Goal: Task Accomplishment & Management: Manage account settings

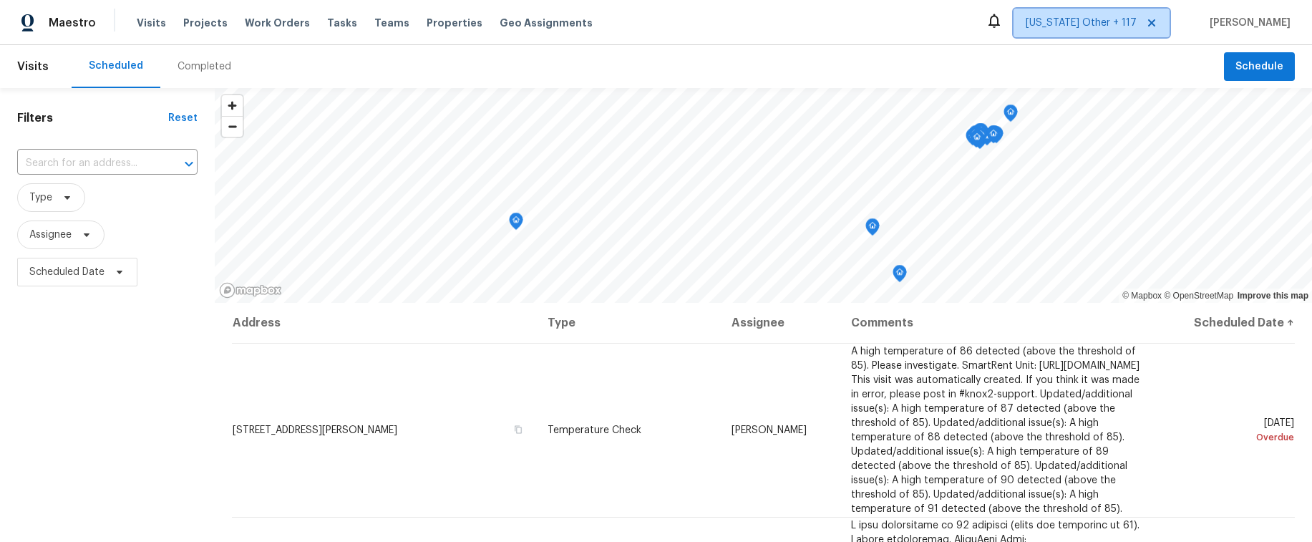
click at [1102, 20] on span "[US_STATE] Other + 117" at bounding box center [1081, 23] width 111 height 14
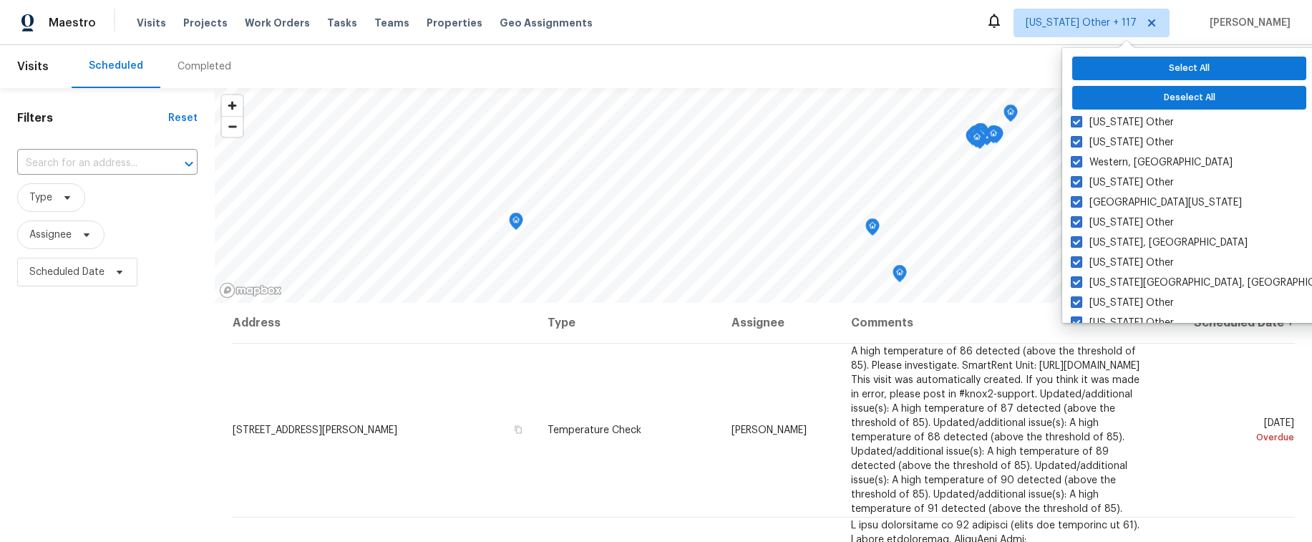
click at [922, 58] on div "Scheduled Completed" at bounding box center [648, 66] width 1153 height 43
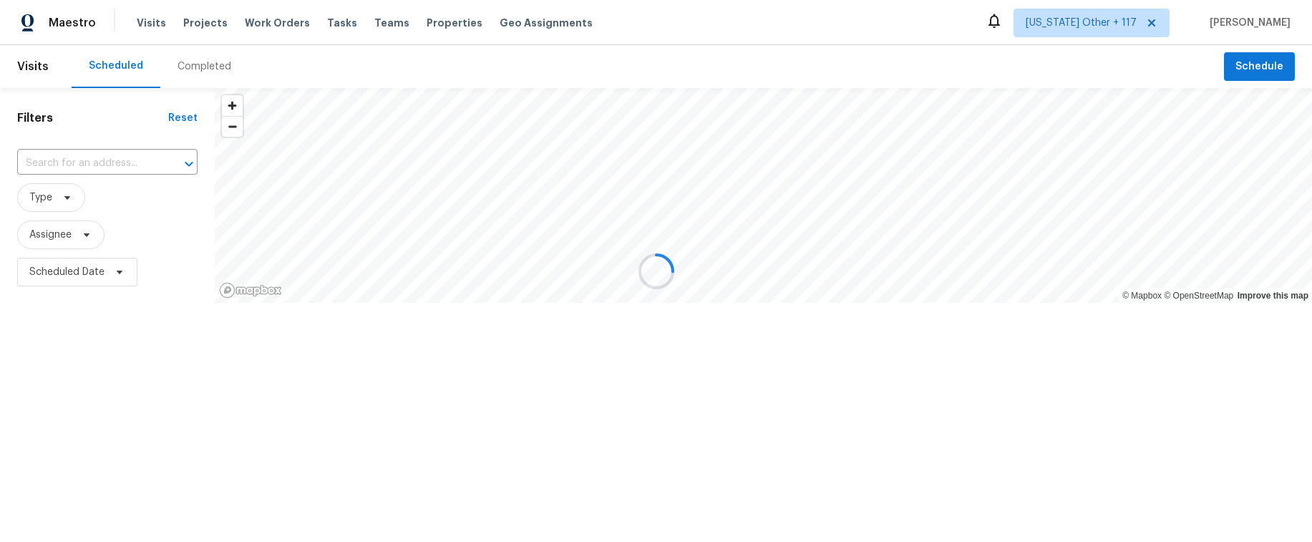
click at [1093, 19] on div at bounding box center [656, 271] width 1312 height 542
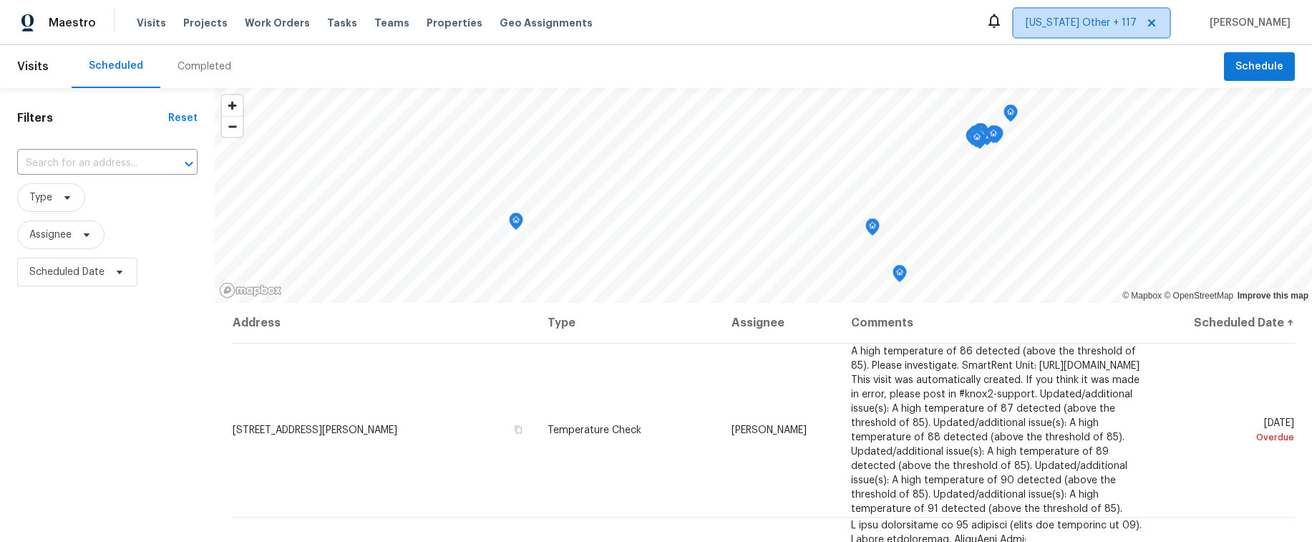
click at [1117, 21] on span "Alaska Other + 117" at bounding box center [1081, 23] width 111 height 14
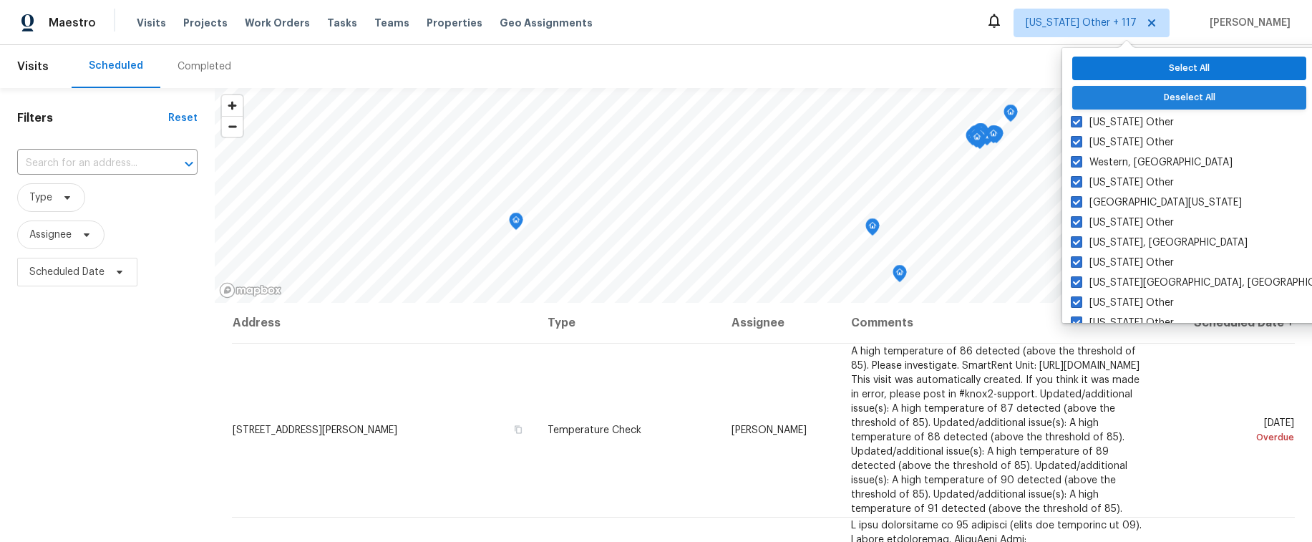
click at [1126, 94] on button "Deselect All" at bounding box center [1189, 98] width 234 height 24
checkbox input "false"
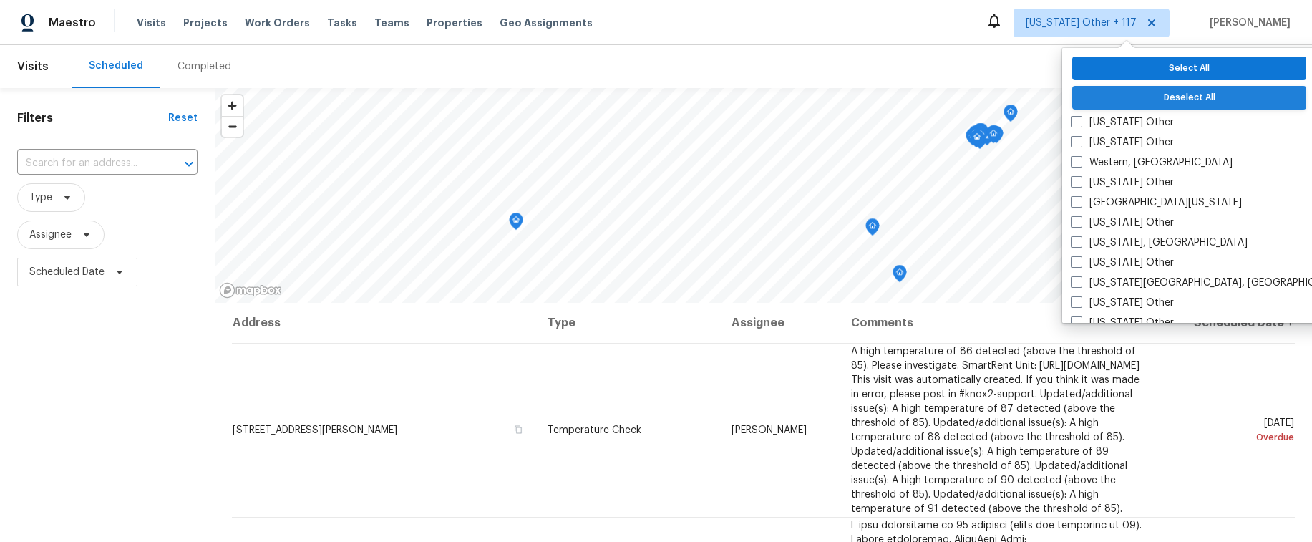
checkbox input "false"
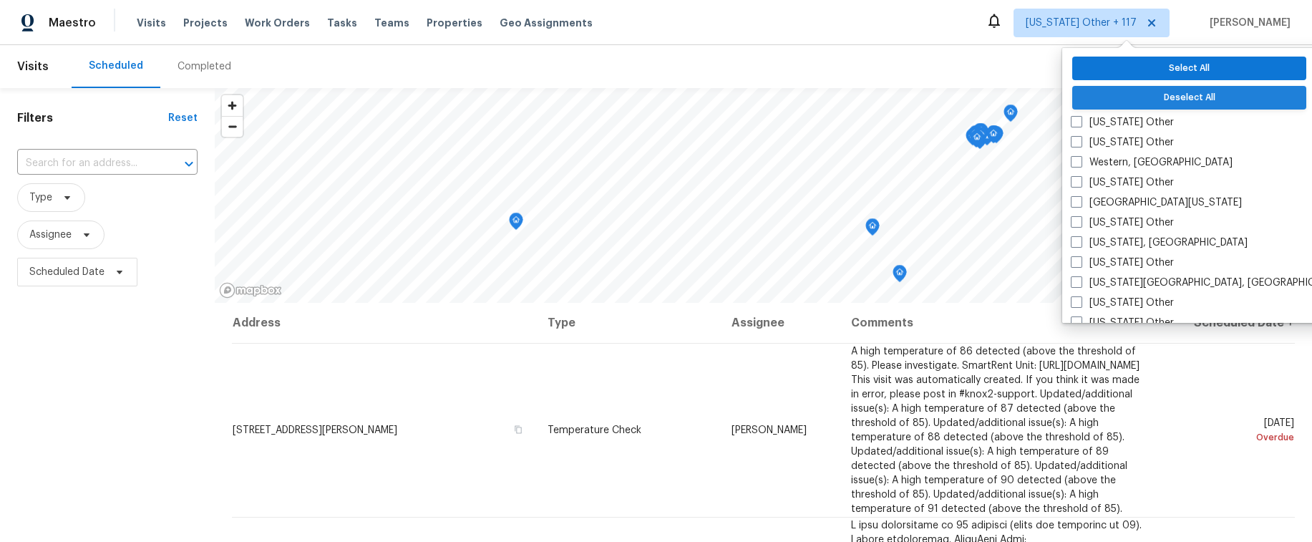
checkbox input "false"
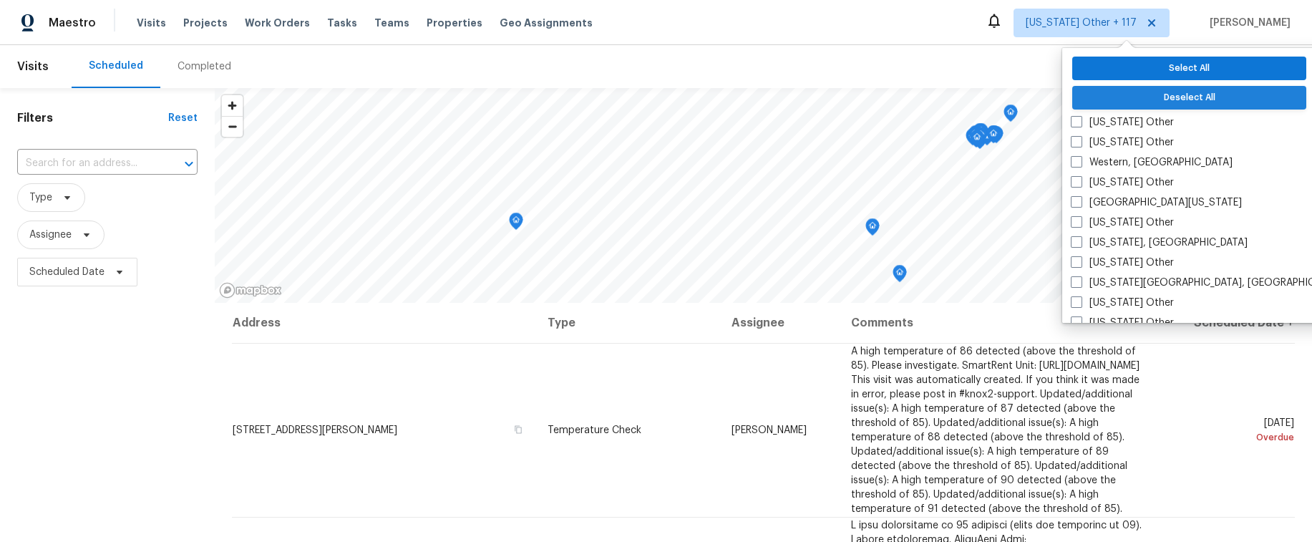
checkbox input "false"
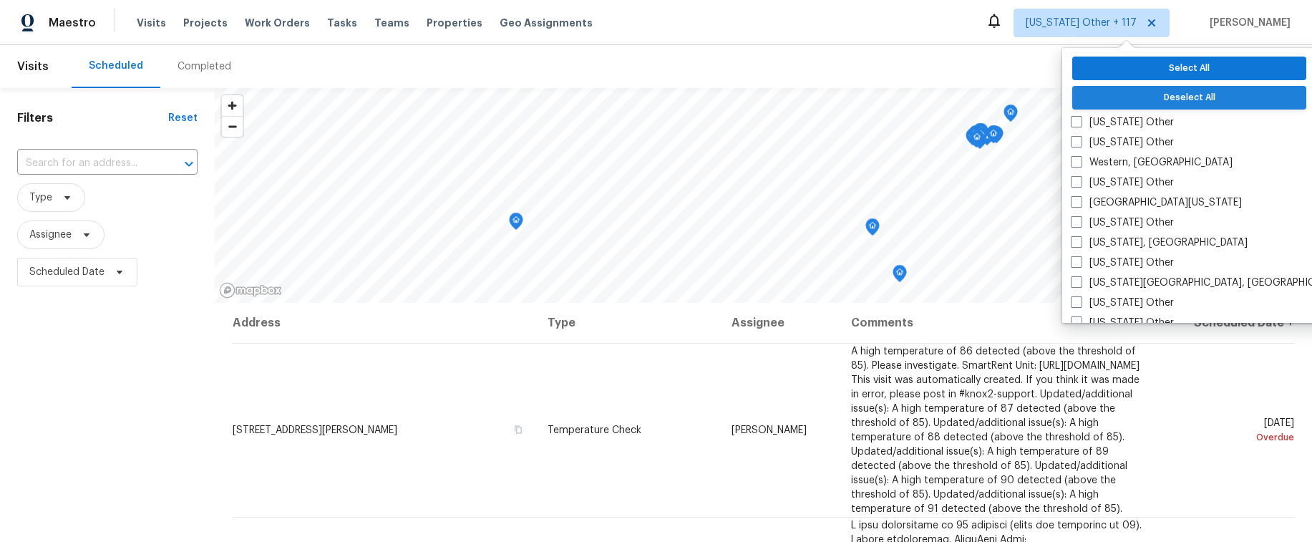
checkbox input "false"
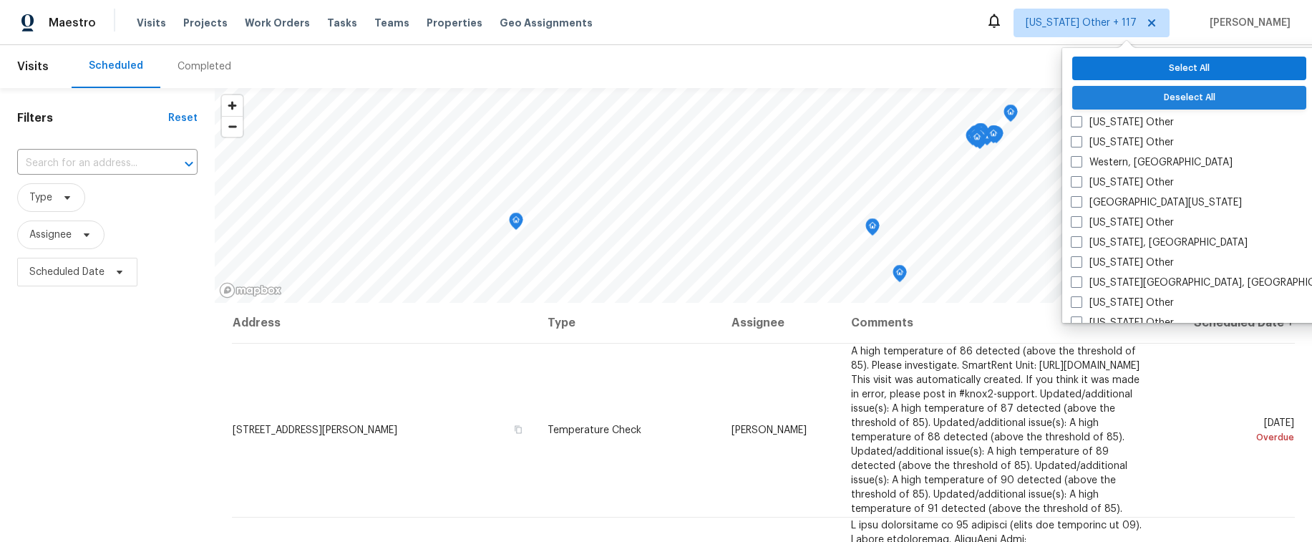
checkbox input "false"
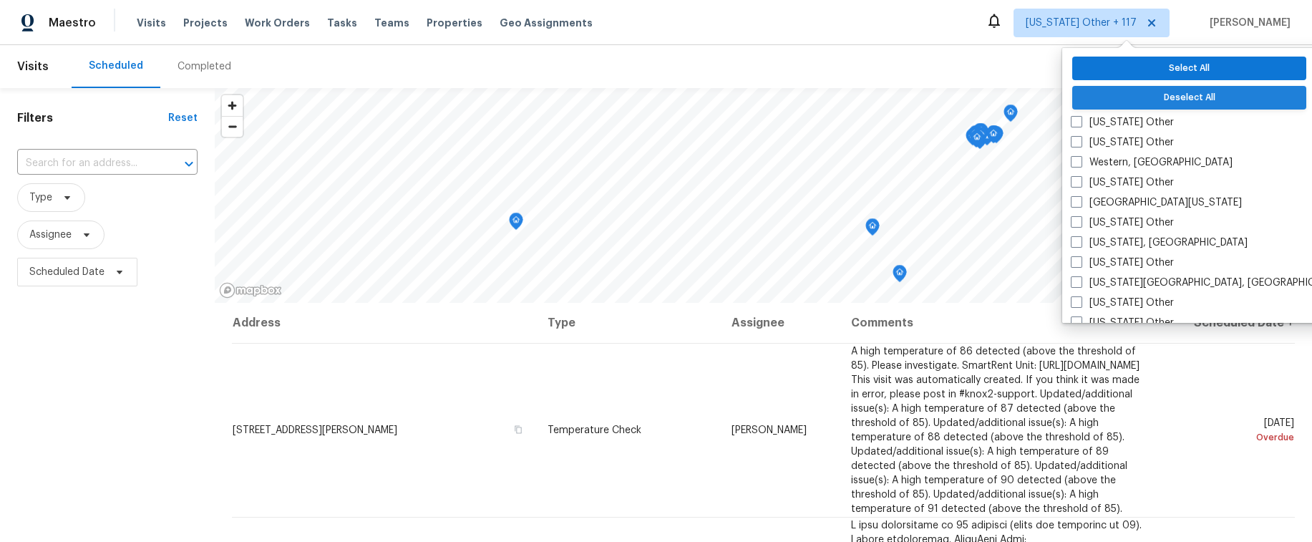
checkbox input "false"
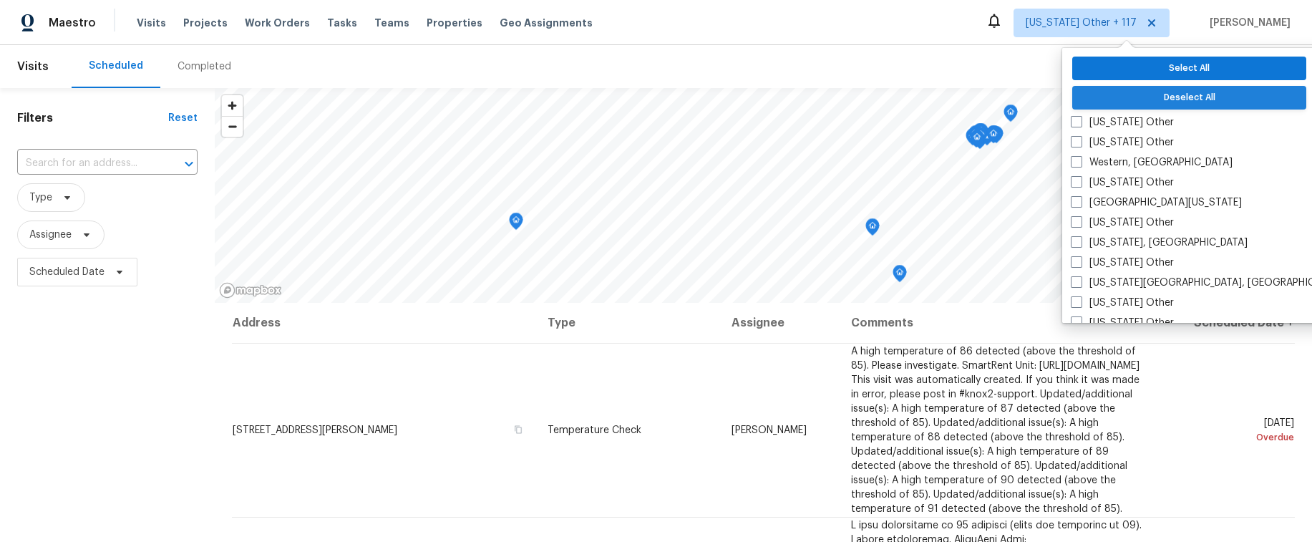
checkbox input "false"
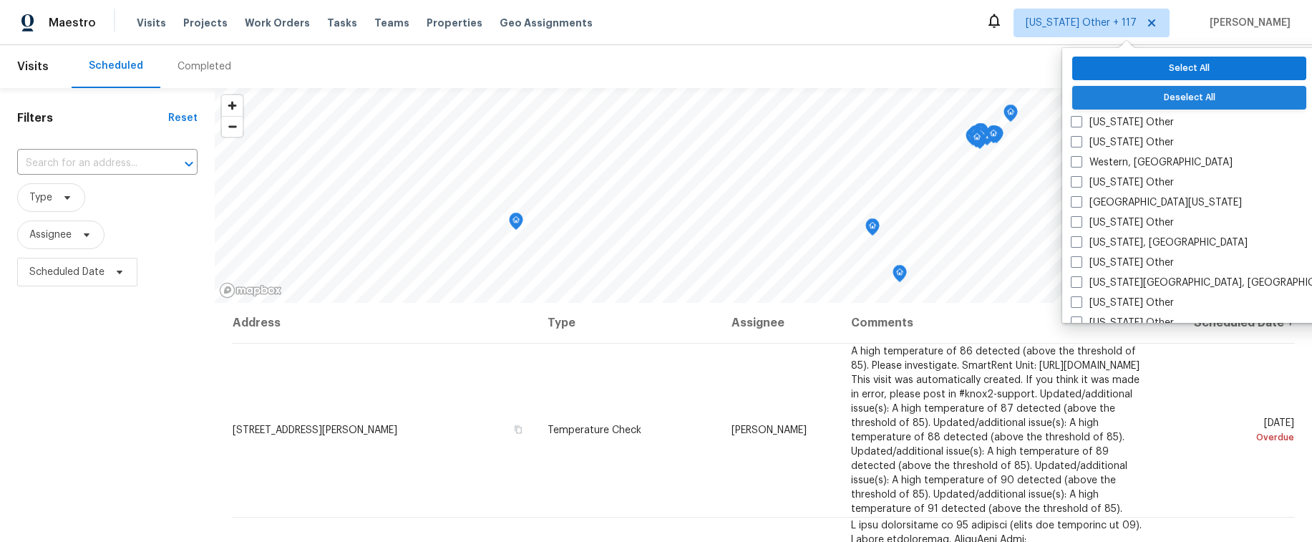
checkbox input "false"
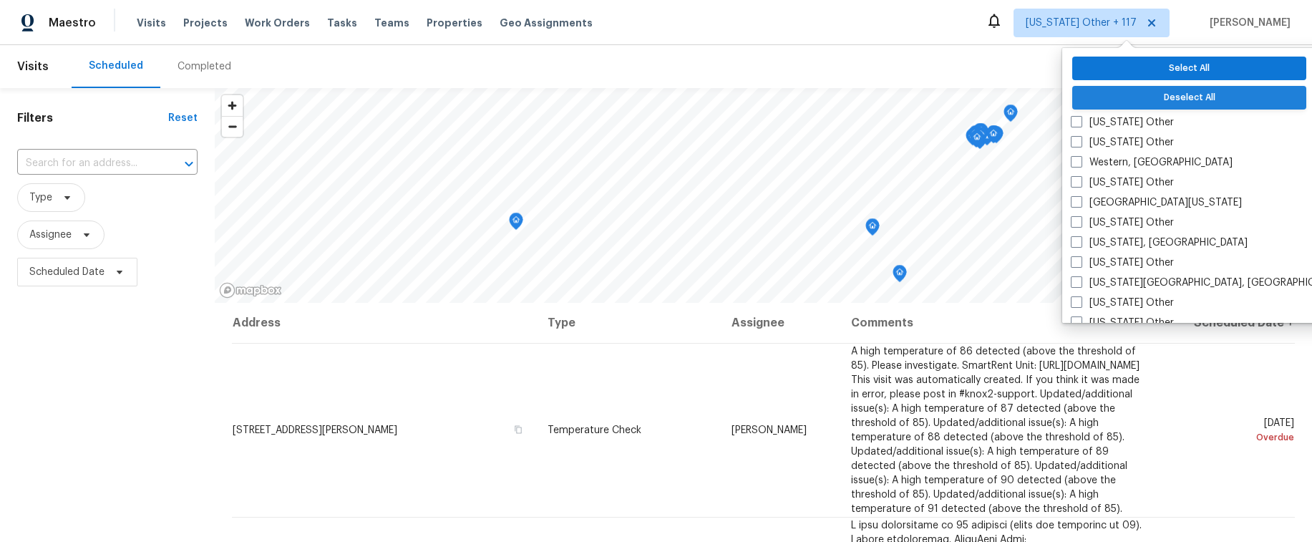
checkbox input "false"
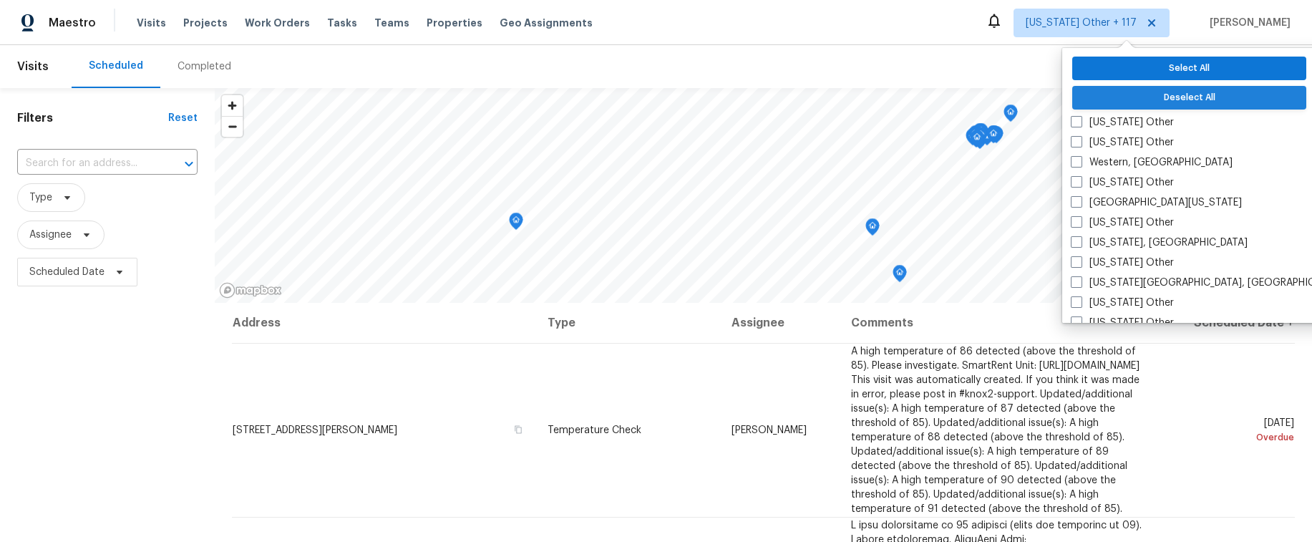
checkbox input "false"
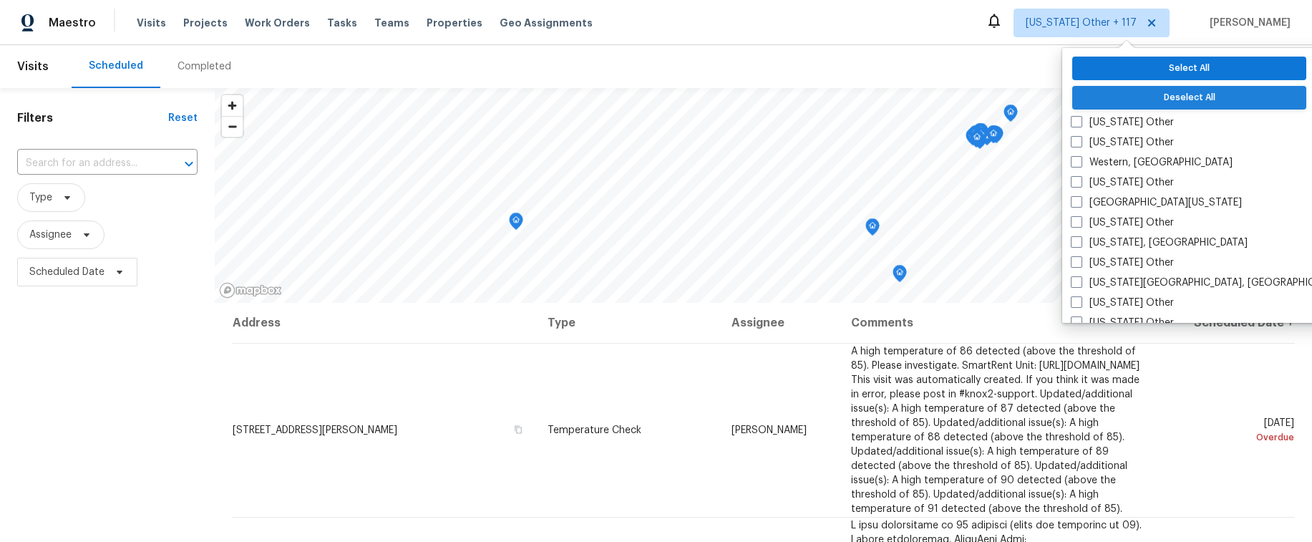
checkbox input "false"
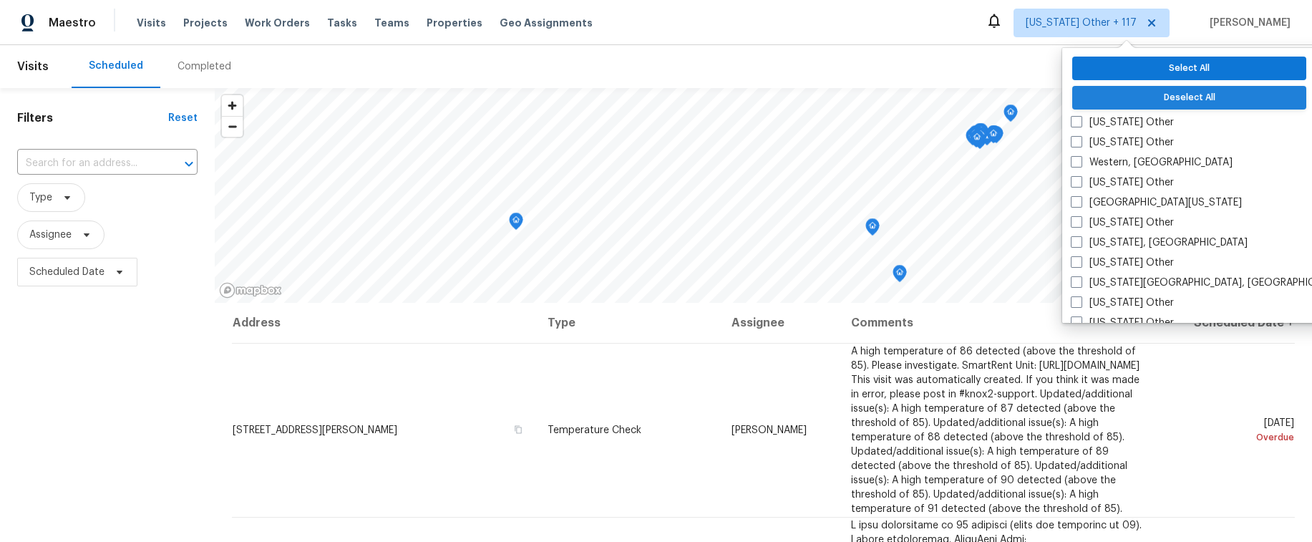
checkbox input "false"
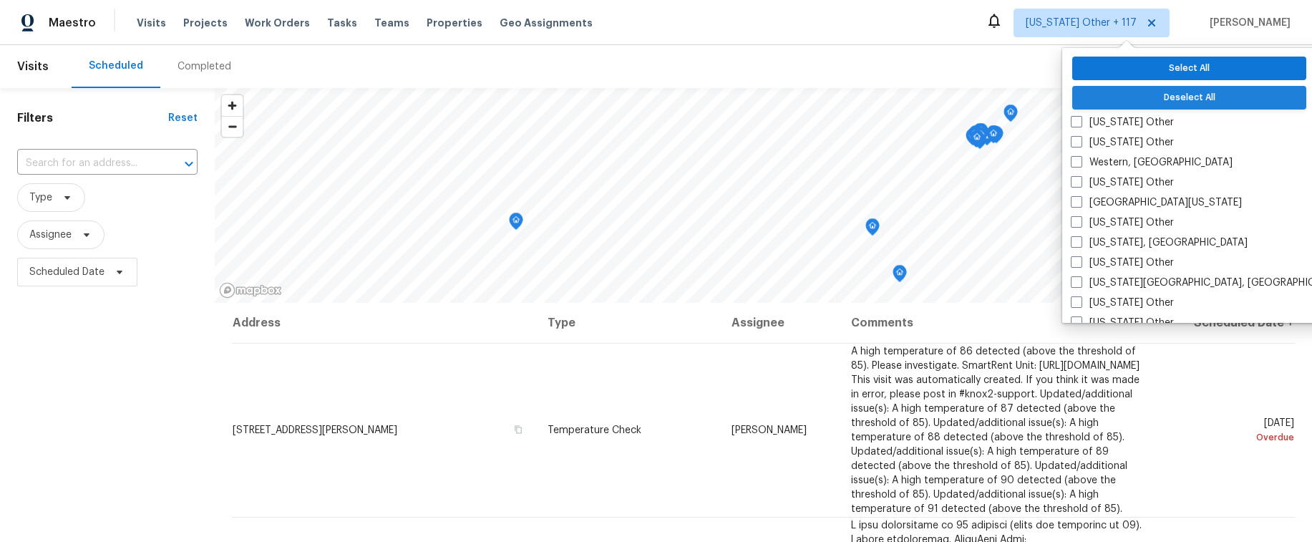
checkbox input "false"
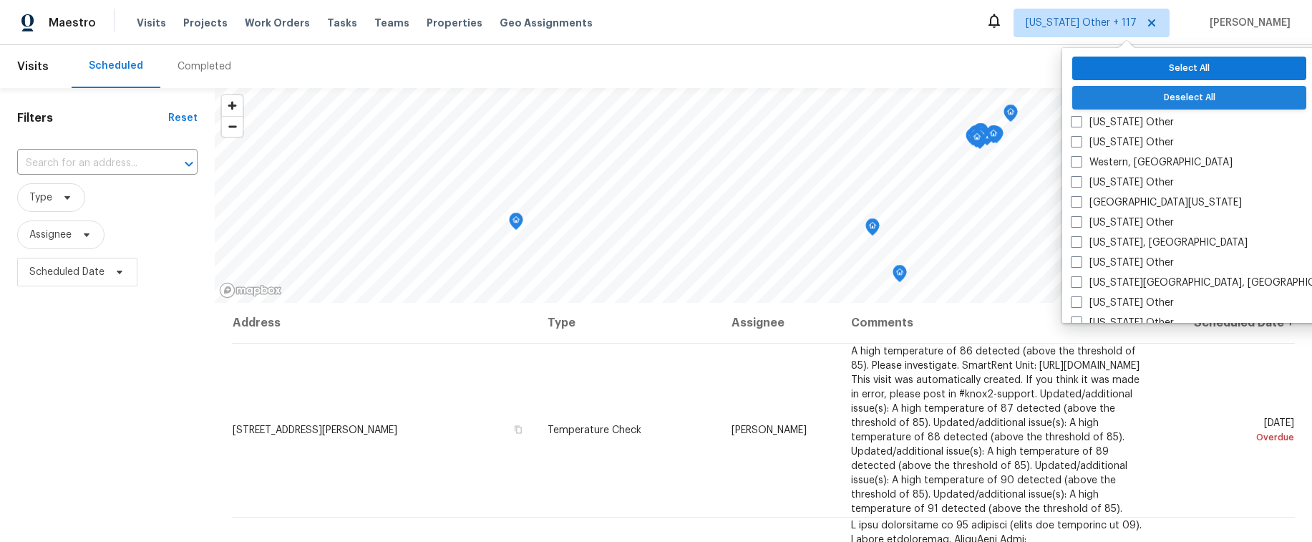
checkbox input "false"
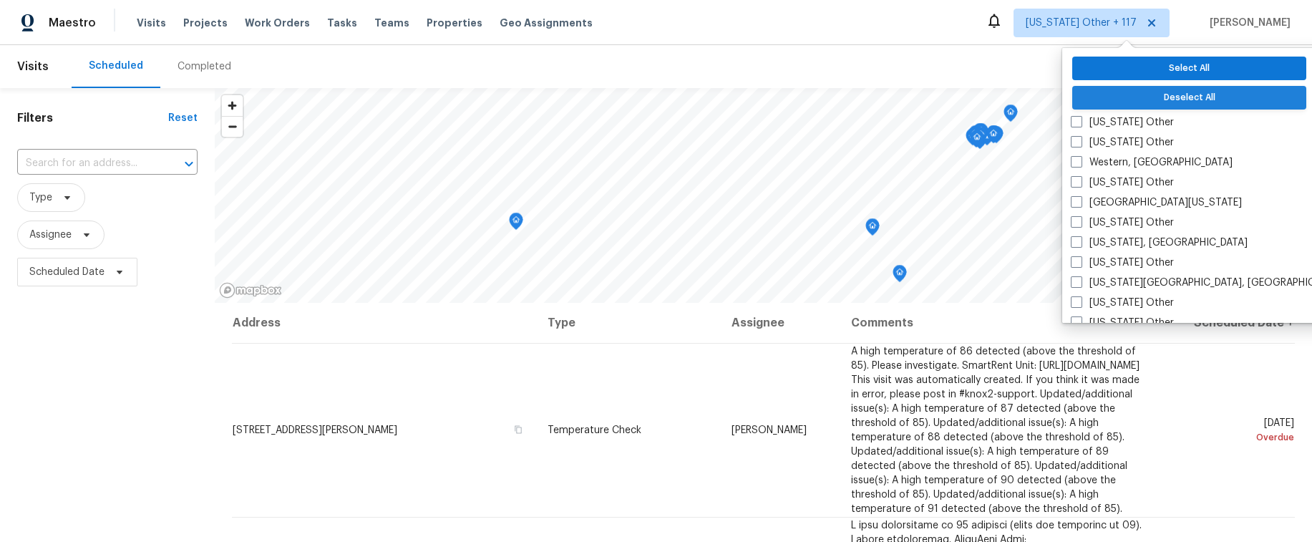
checkbox input "false"
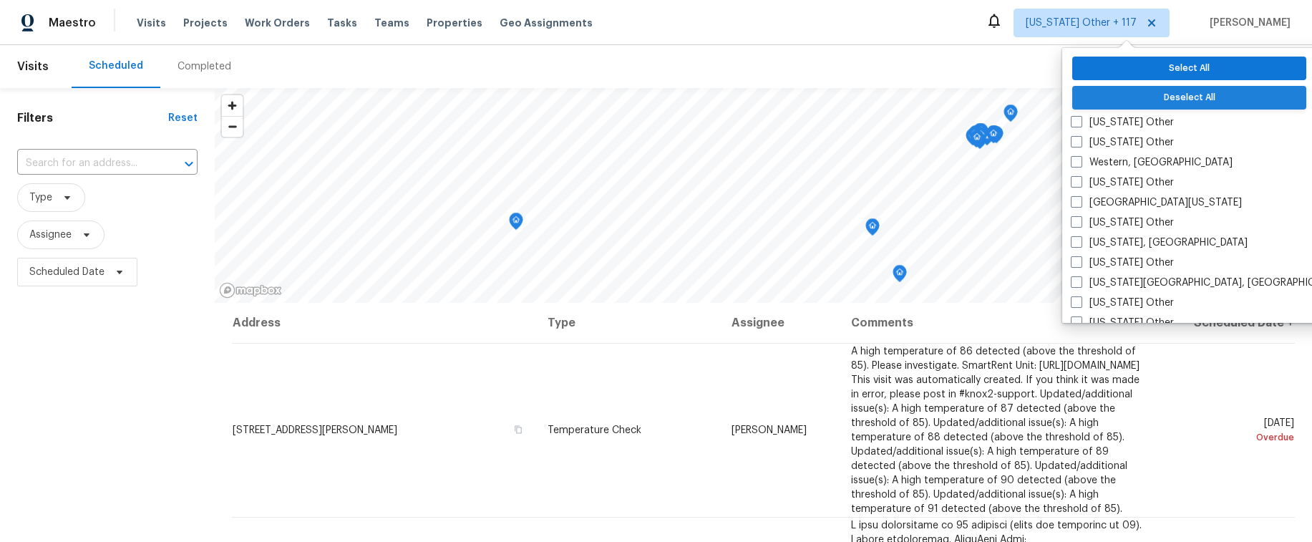
checkbox input "false"
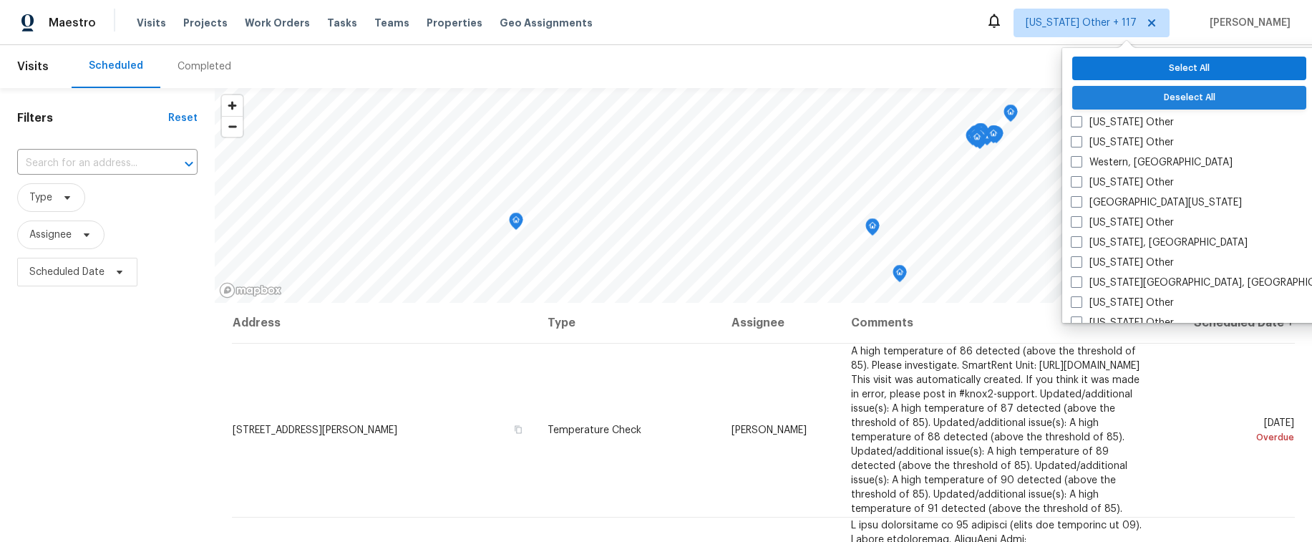
checkbox input "false"
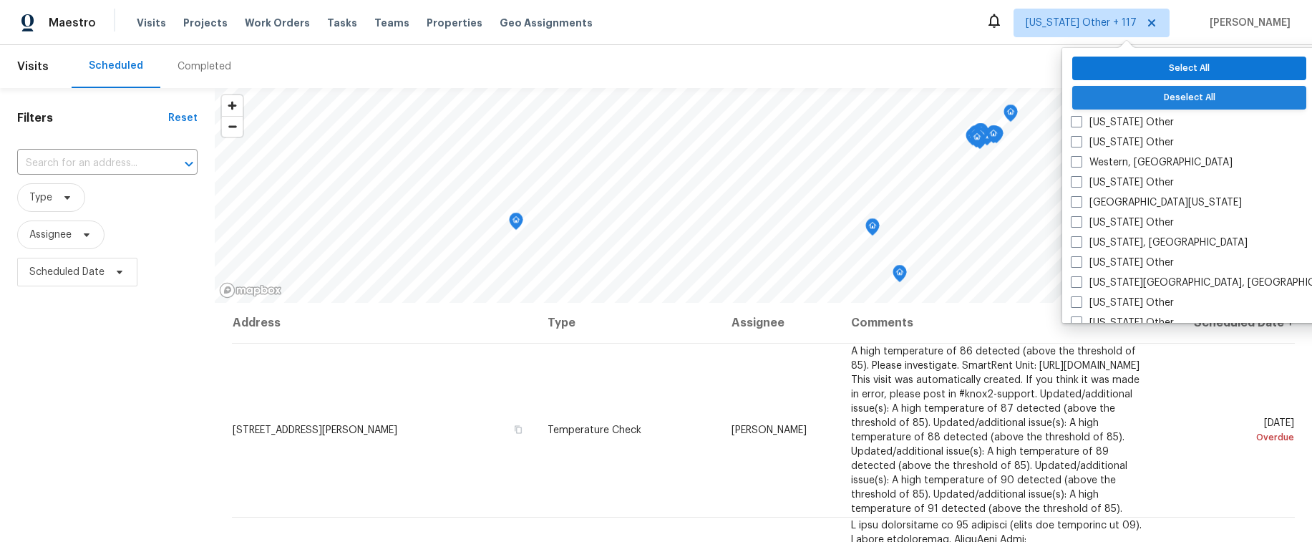
checkbox input "false"
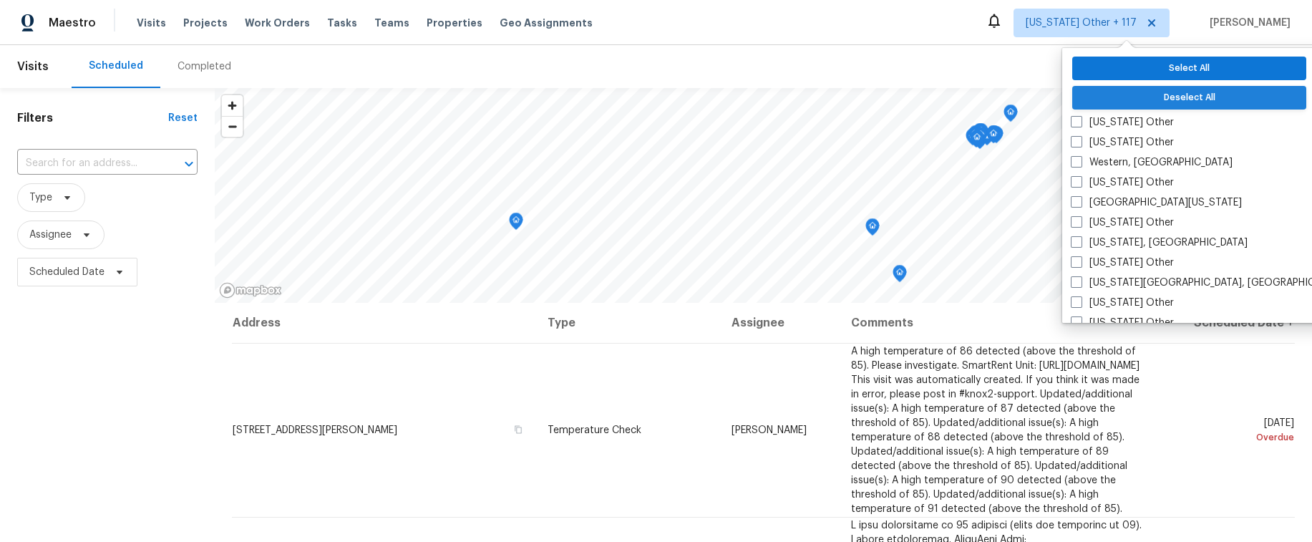
checkbox input "false"
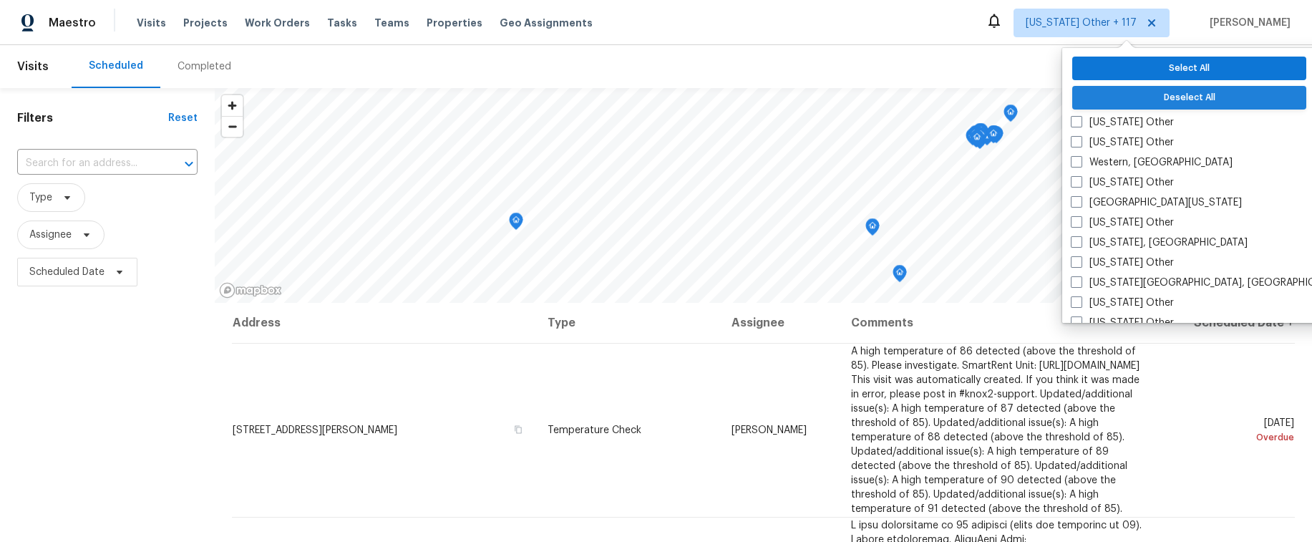
checkbox input "false"
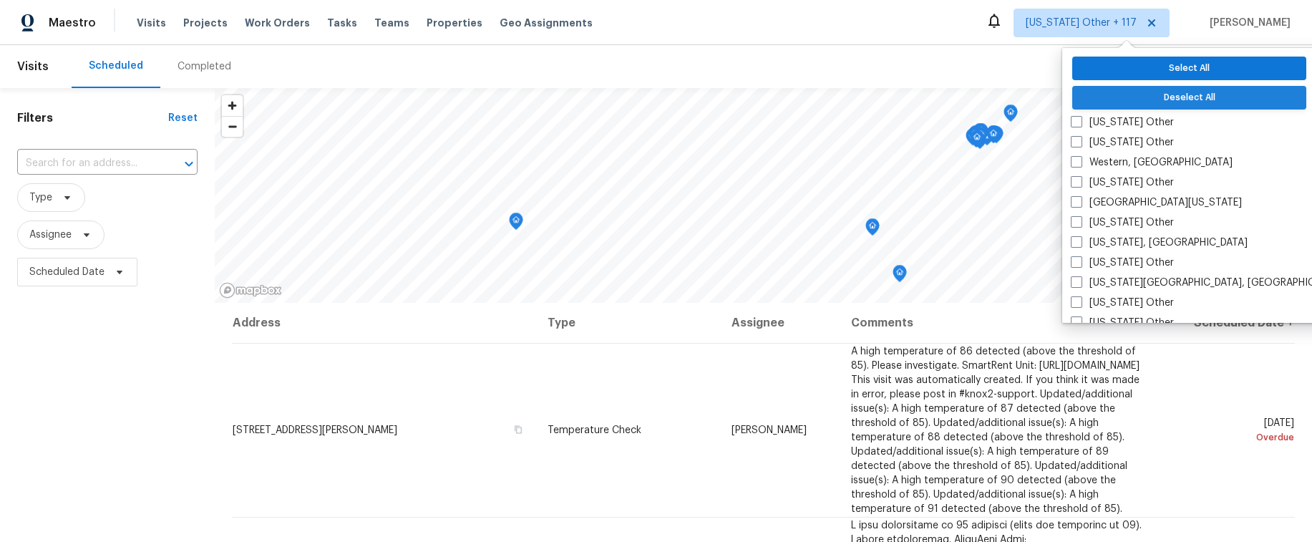
checkbox input "false"
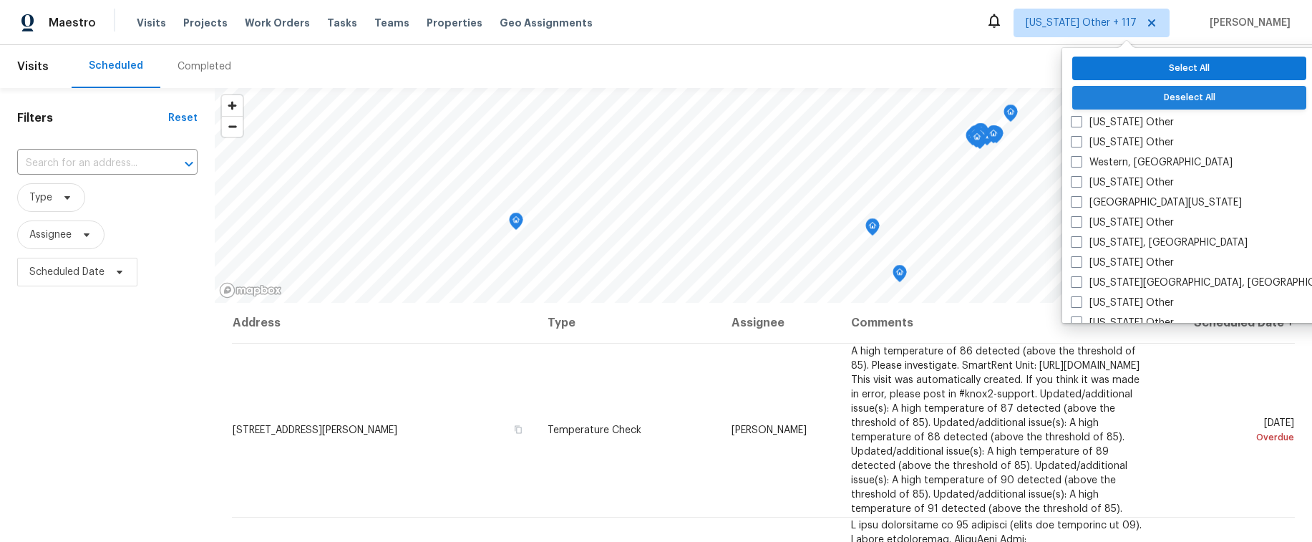
checkbox input "false"
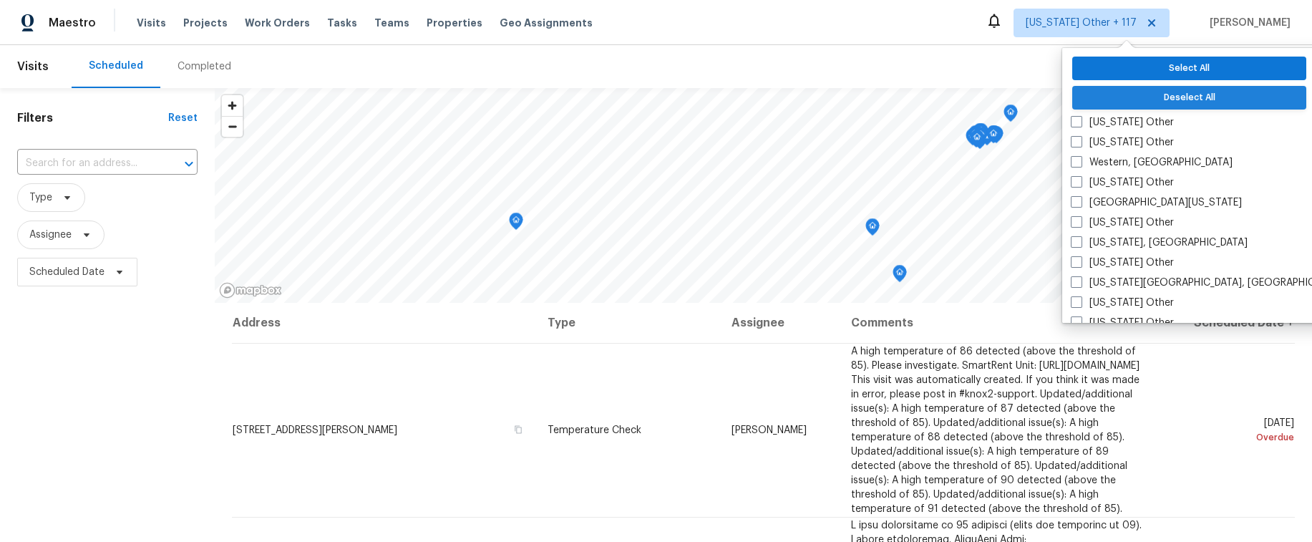
checkbox input "false"
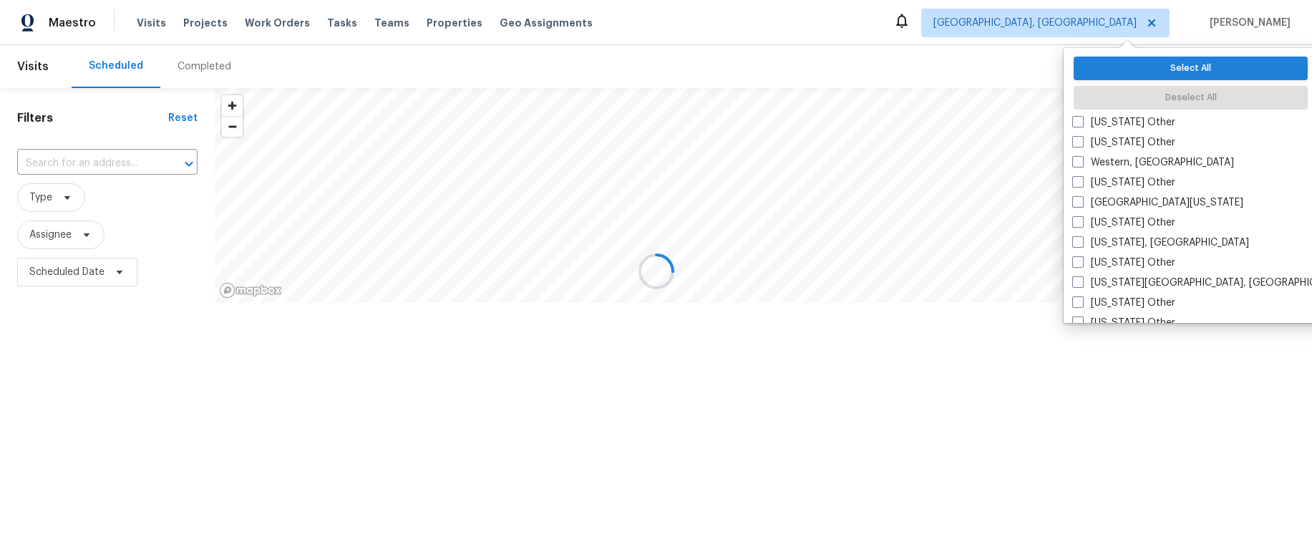
click at [1138, 70] on button "Select All" at bounding box center [1191, 69] width 234 height 24
checkbox input "true"
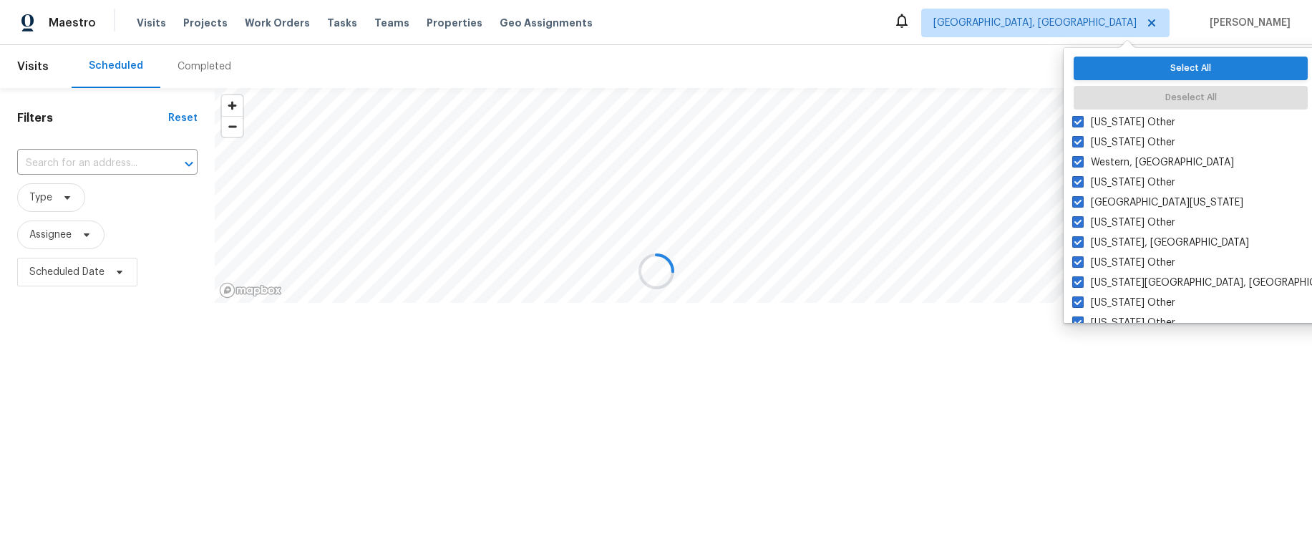
checkbox input "true"
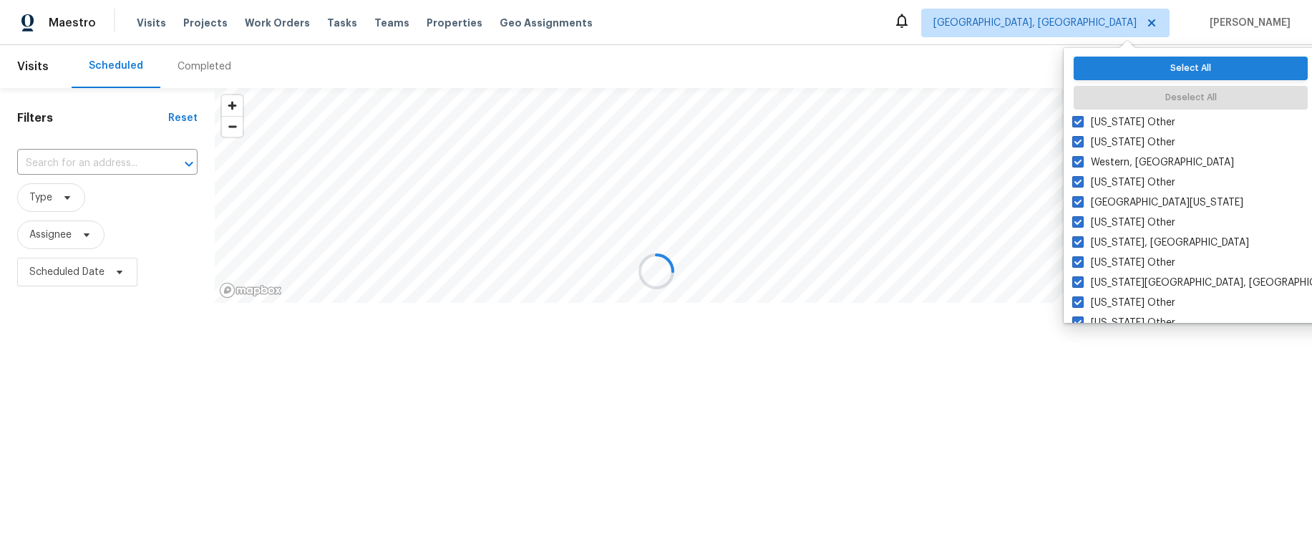
checkbox input "true"
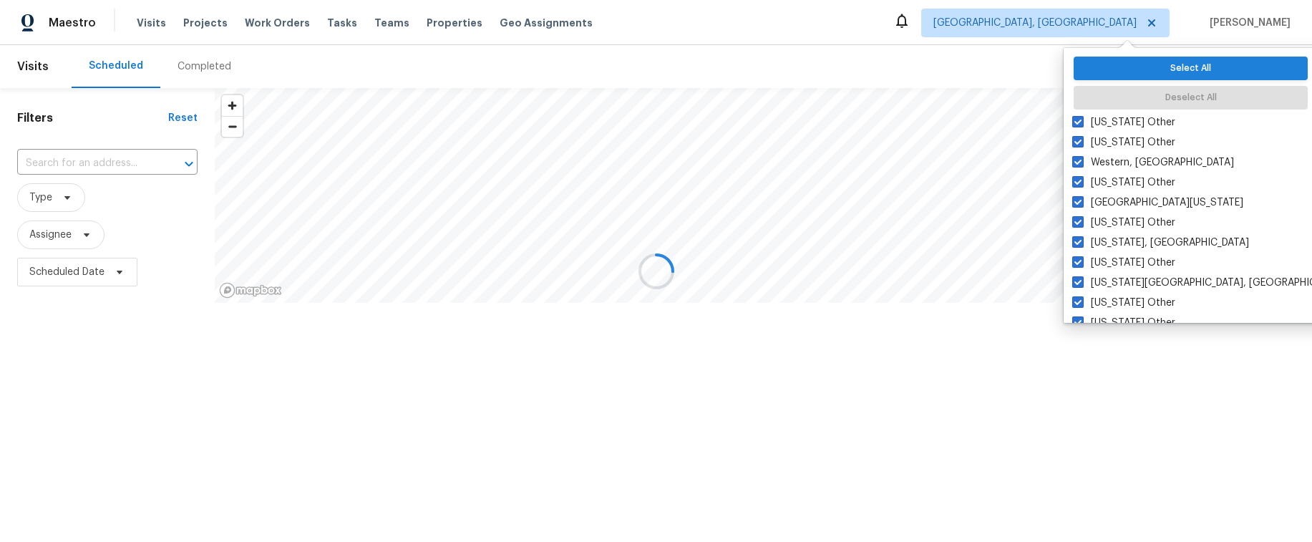
checkbox input "true"
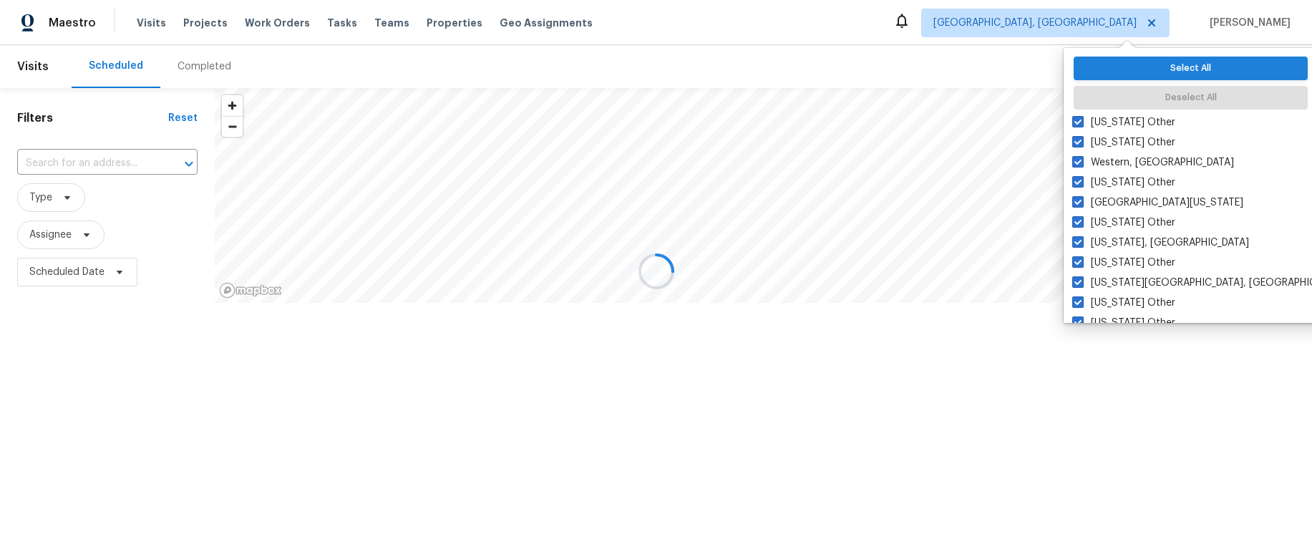
checkbox input "true"
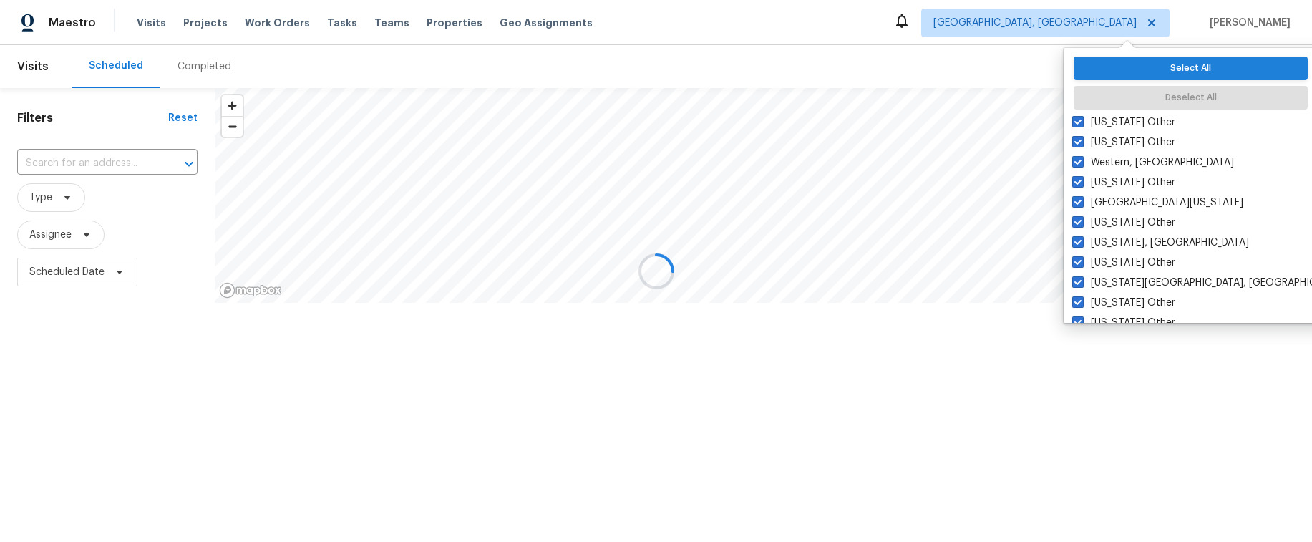
checkbox input "true"
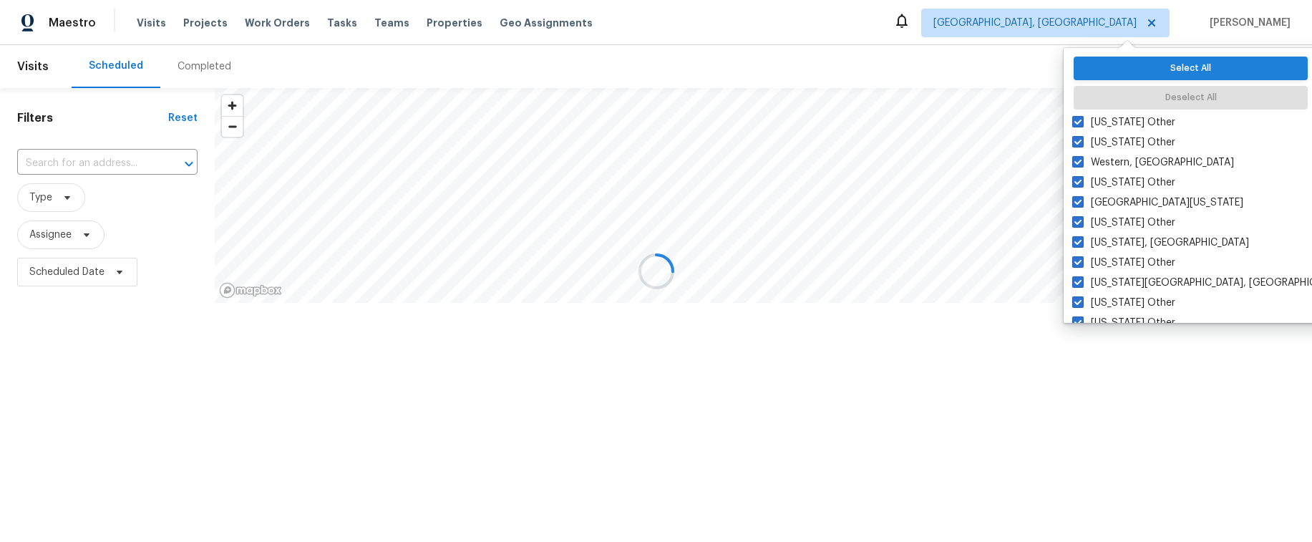
checkbox input "true"
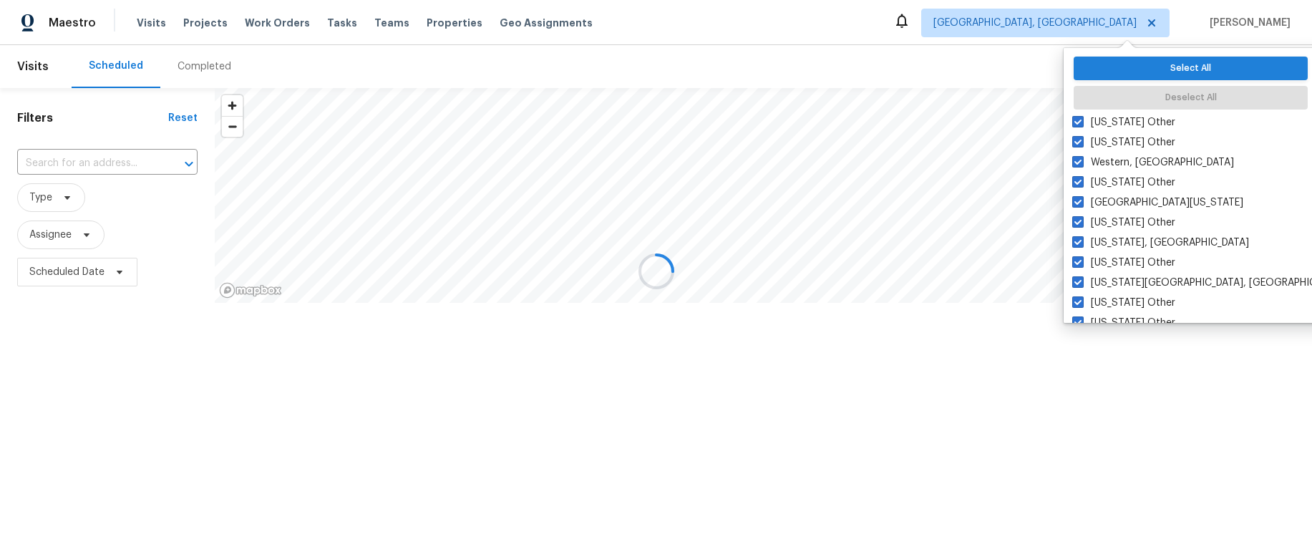
checkbox input "true"
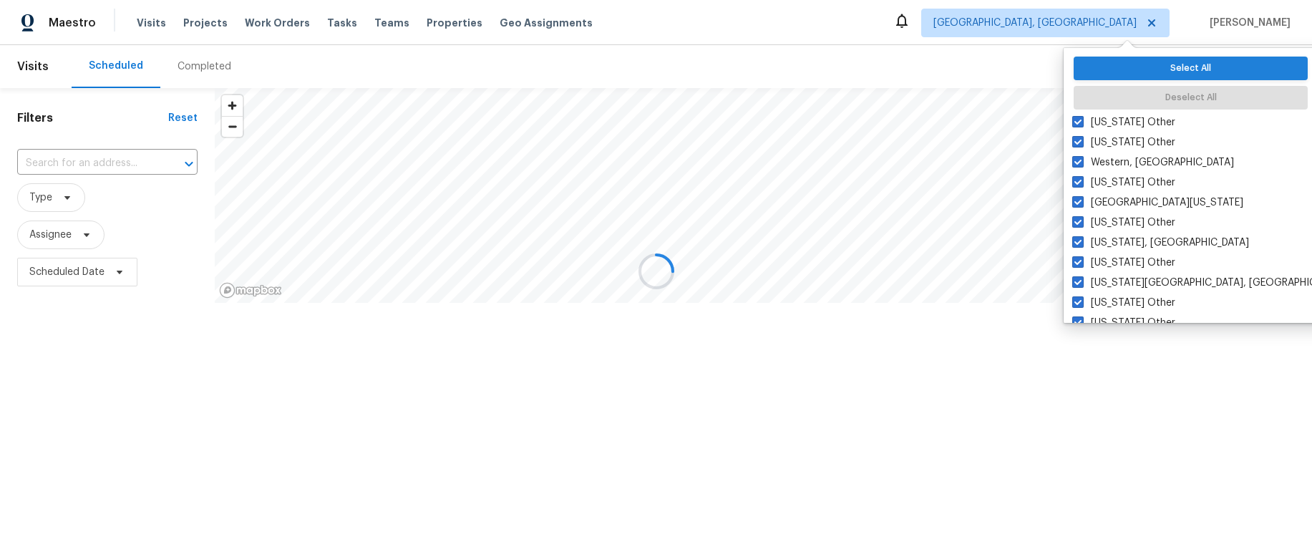
checkbox input "true"
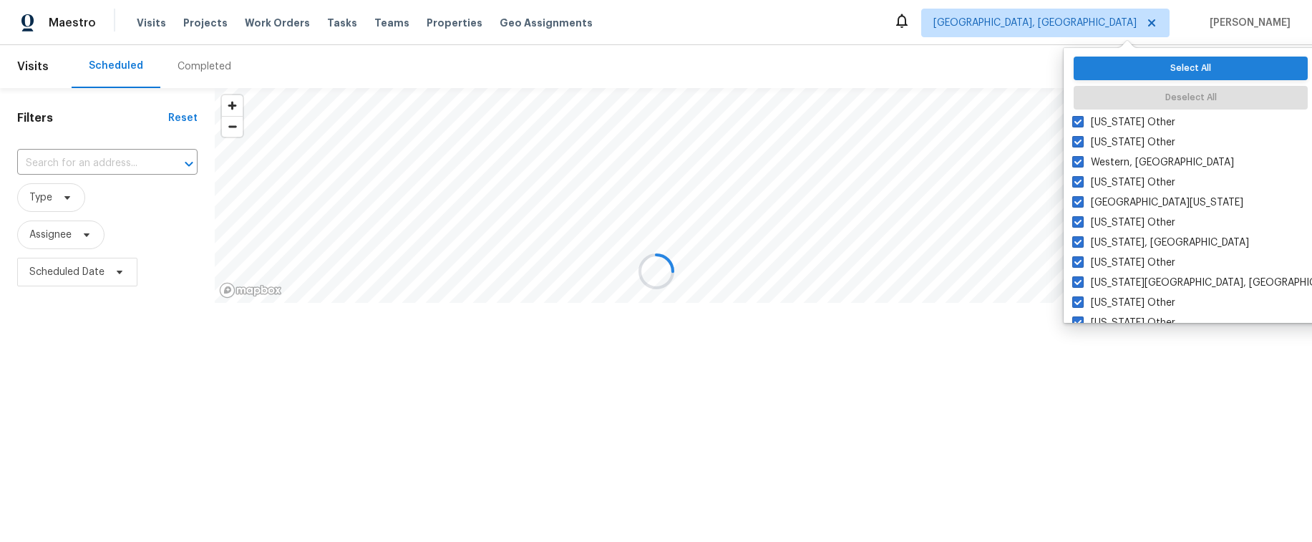
checkbox input "true"
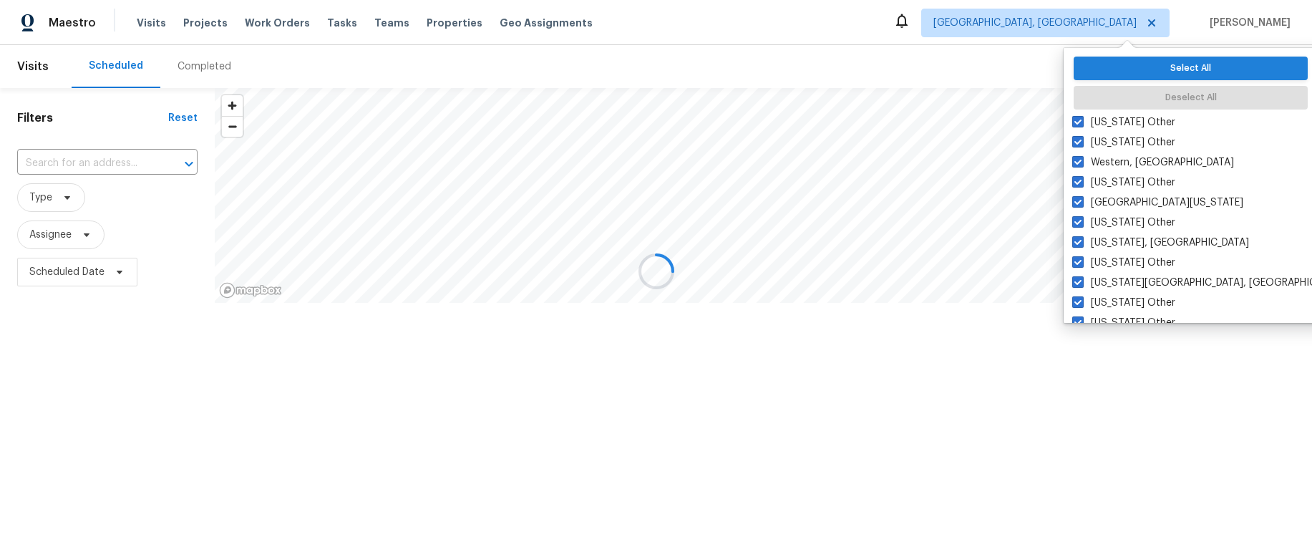
checkbox input "true"
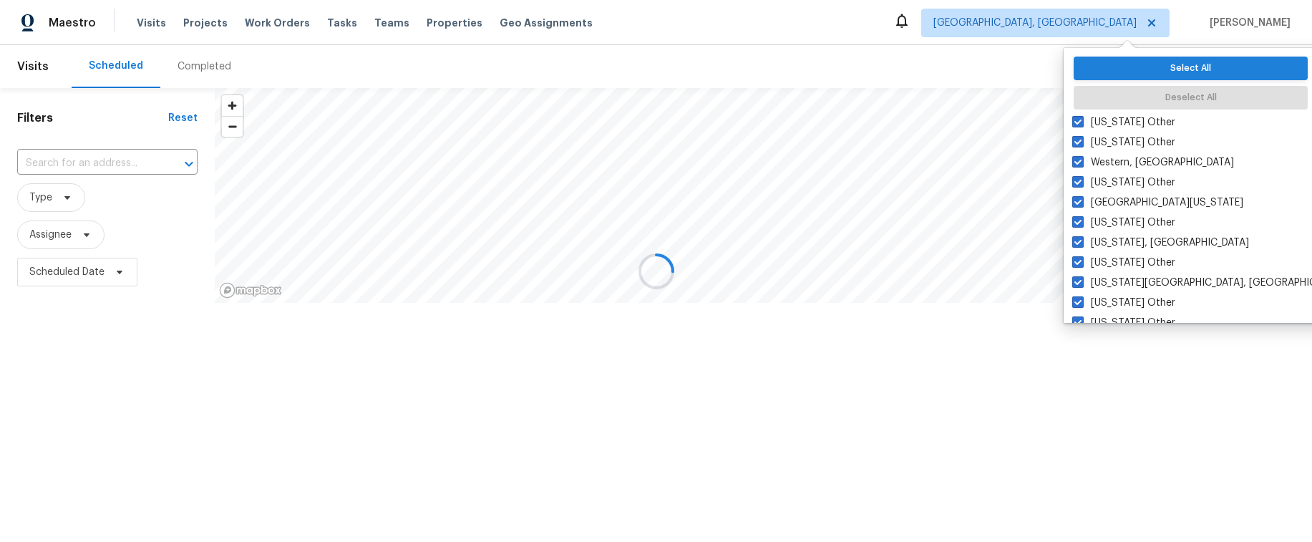
checkbox input "true"
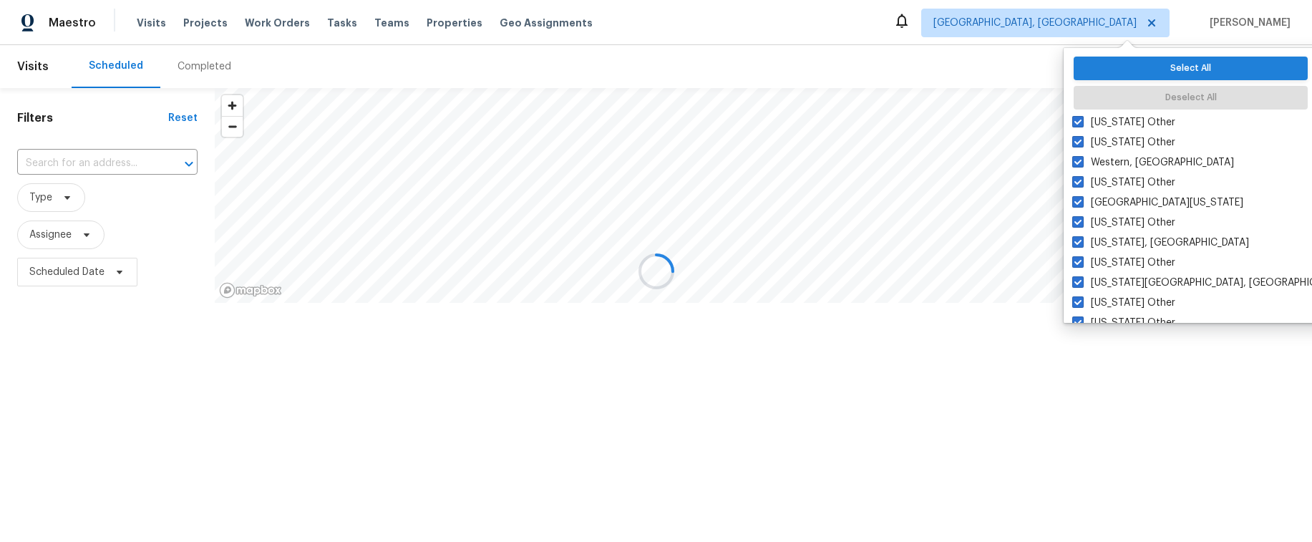
checkbox input "true"
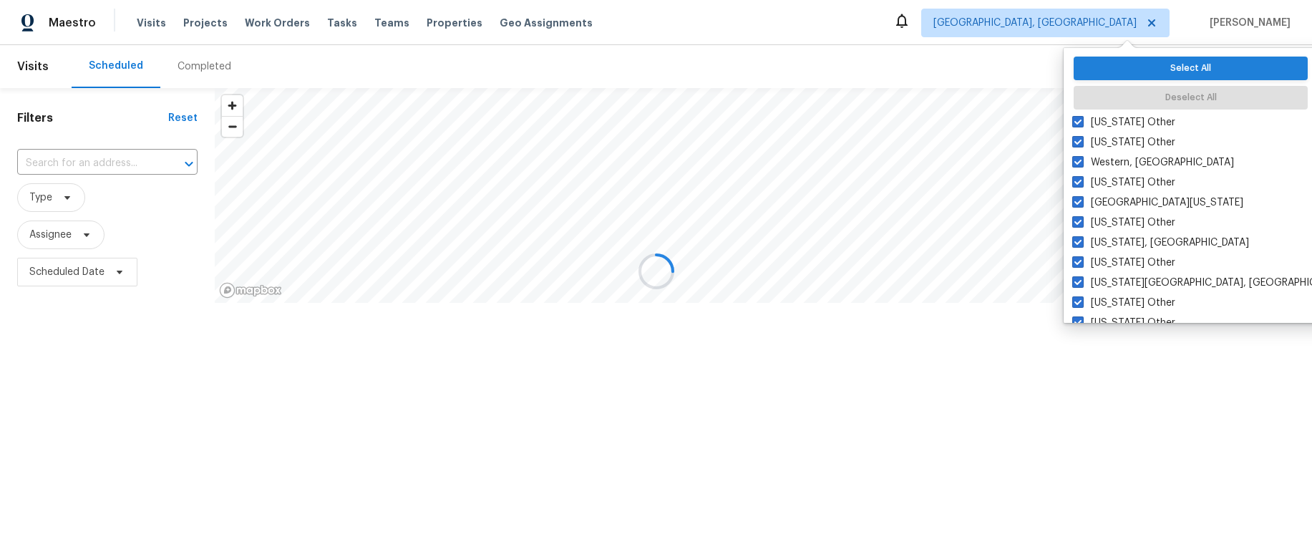
checkbox input "true"
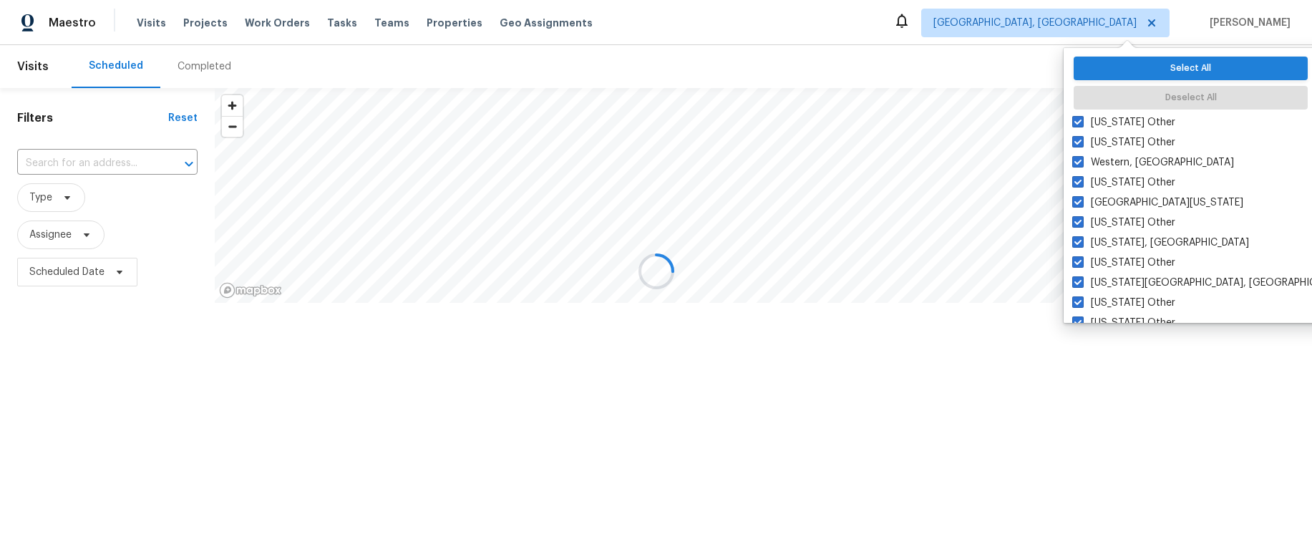
checkbox input "true"
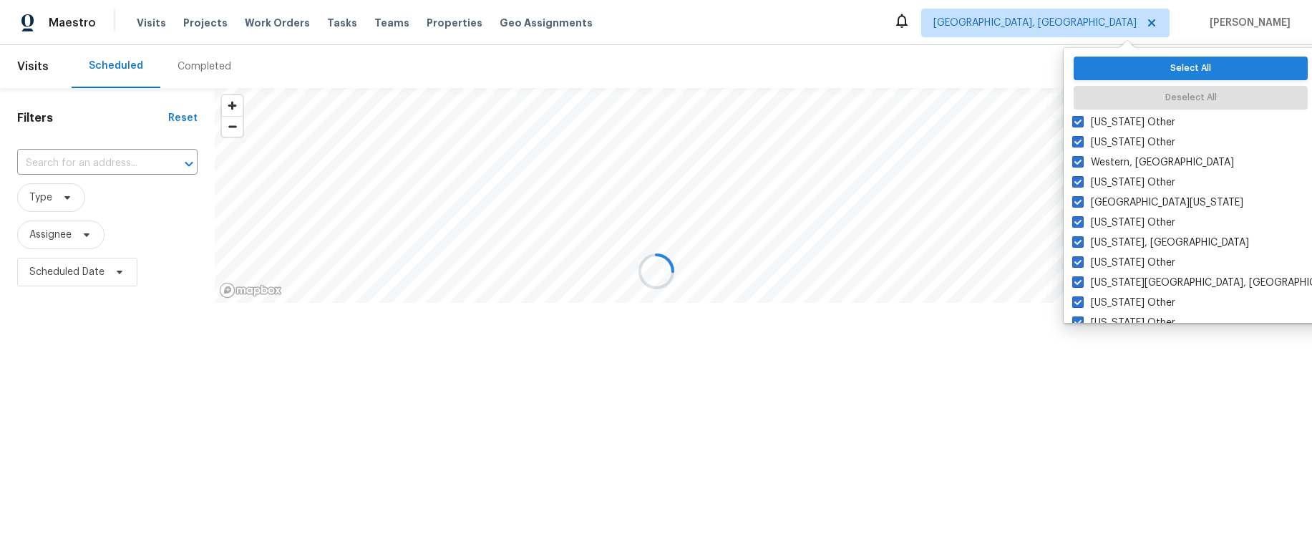
checkbox input "true"
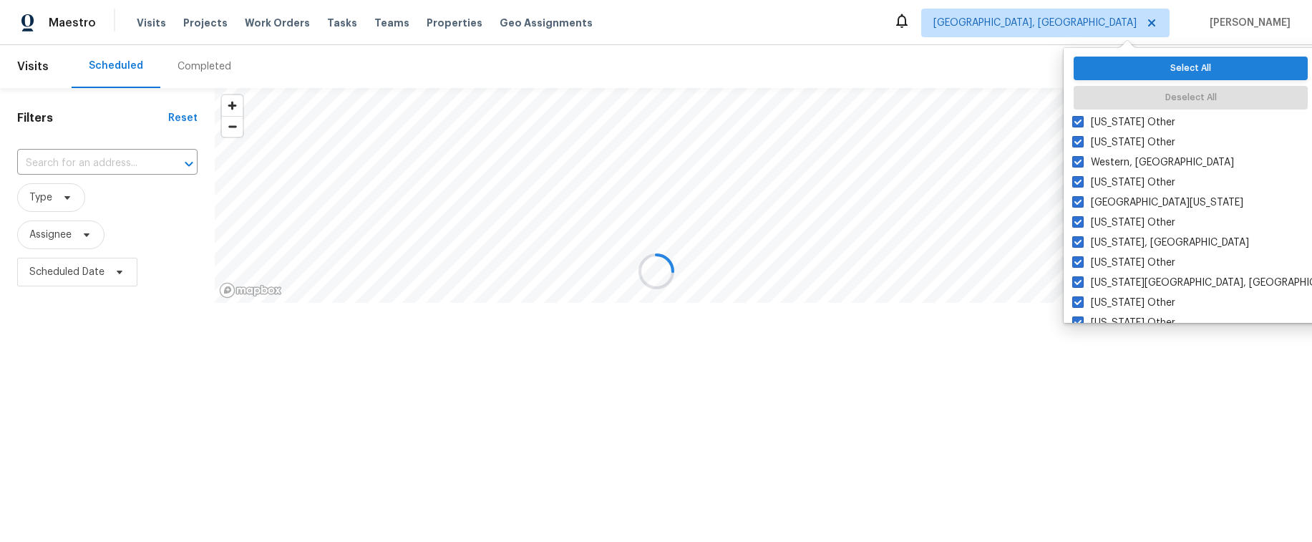
checkbox input "true"
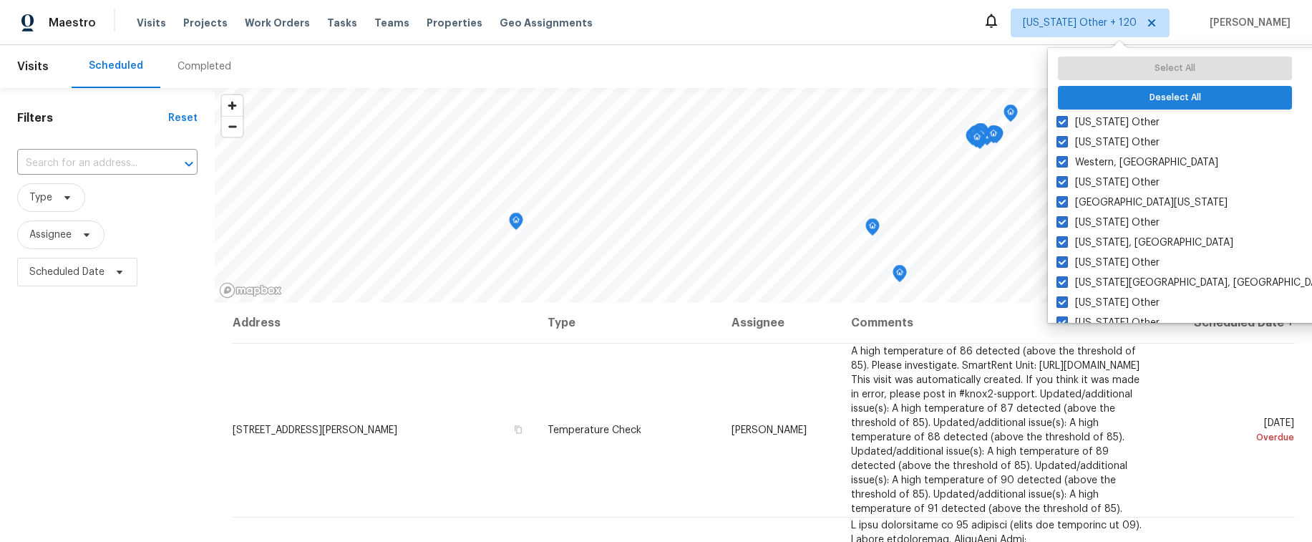
click at [1167, 100] on button "Deselect All" at bounding box center [1175, 98] width 234 height 24
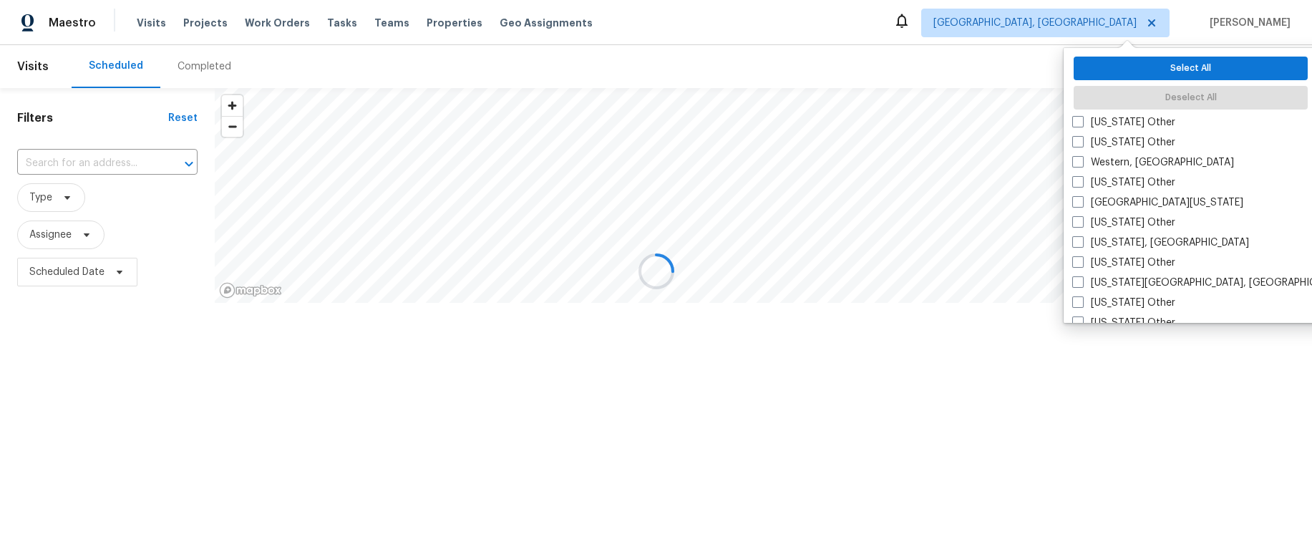
click at [817, 52] on div at bounding box center [656, 271] width 1312 height 542
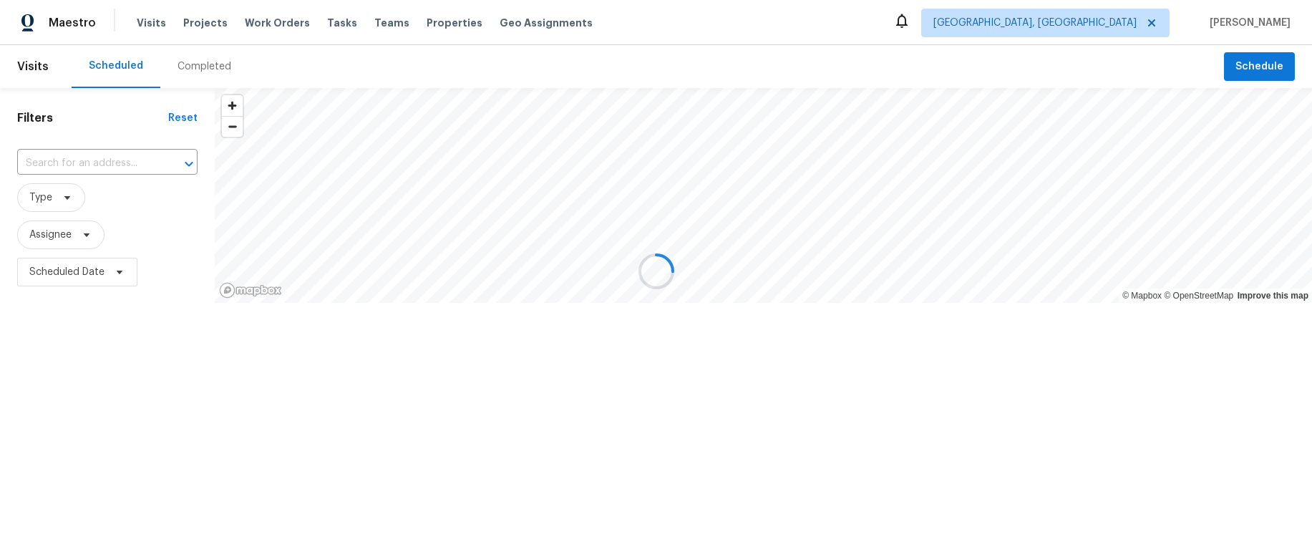
click at [1119, 21] on div at bounding box center [656, 271] width 1312 height 542
click at [1112, 25] on div at bounding box center [656, 271] width 1312 height 542
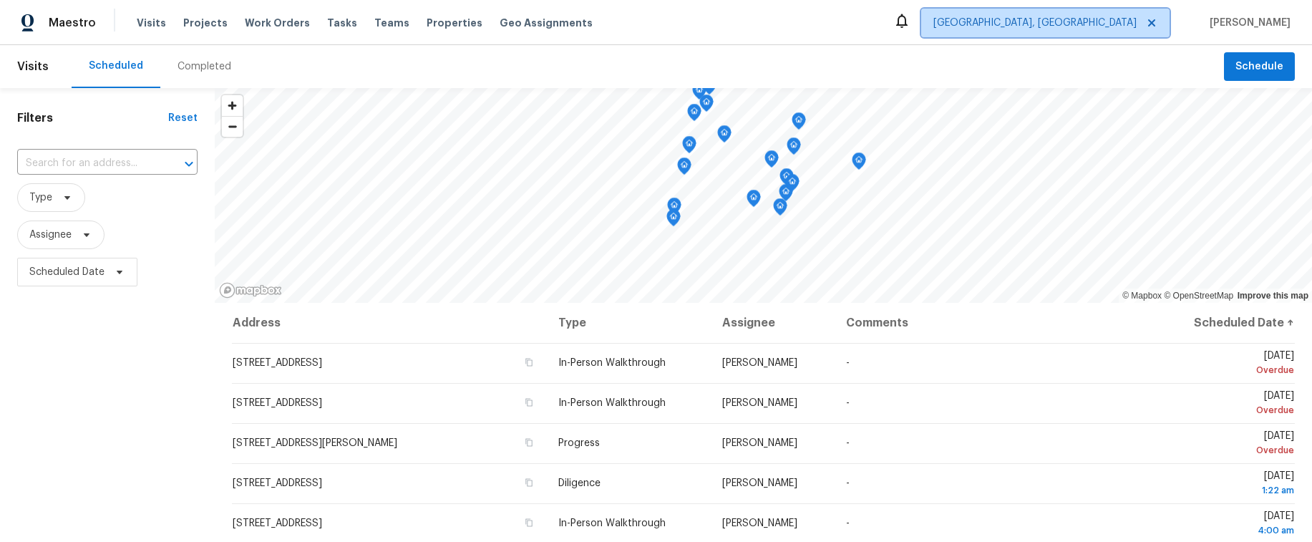
click at [1125, 29] on span "[GEOGRAPHIC_DATA], [GEOGRAPHIC_DATA]" at bounding box center [1034, 23] width 203 height 14
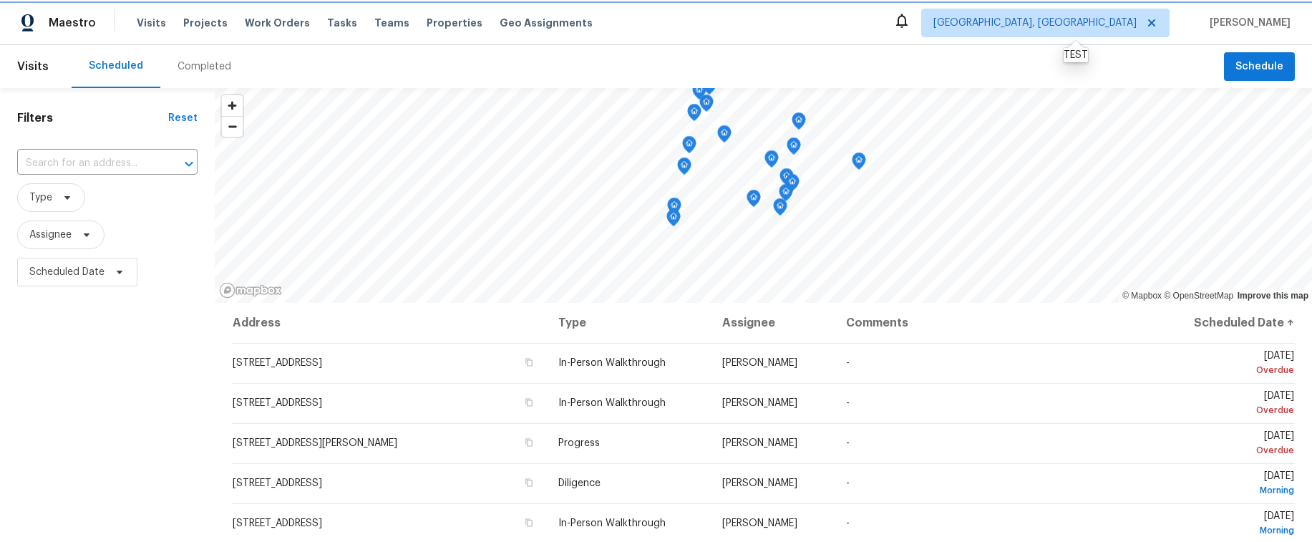
click at [1114, 27] on span "[GEOGRAPHIC_DATA], [GEOGRAPHIC_DATA]" at bounding box center [1034, 23] width 203 height 14
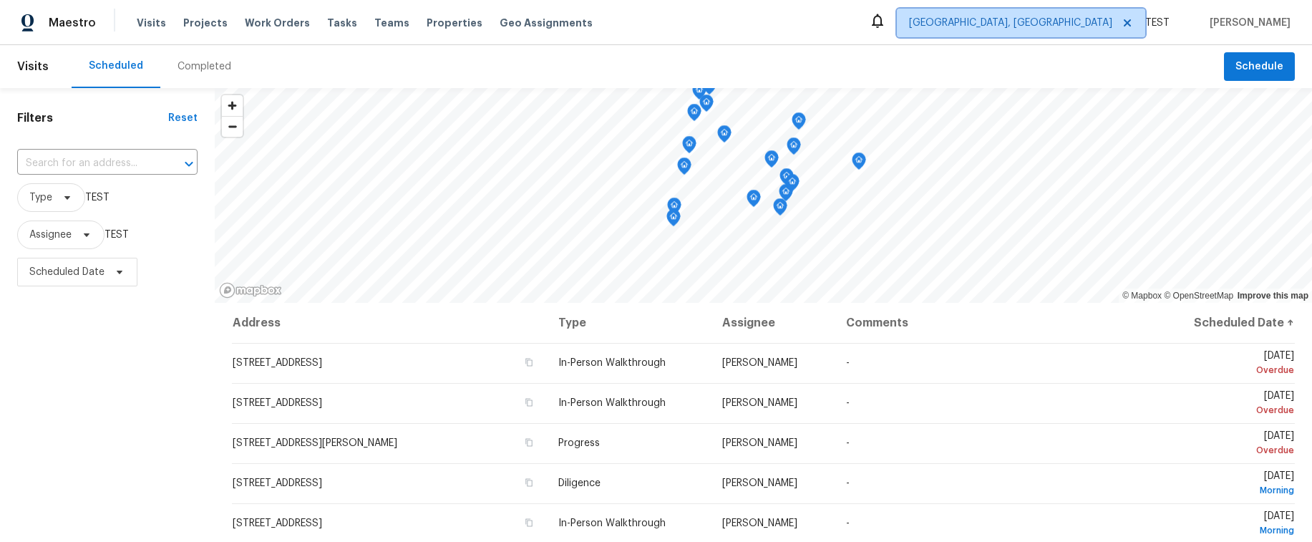
click at [1112, 27] on span "[GEOGRAPHIC_DATA], [GEOGRAPHIC_DATA]" at bounding box center [1010, 23] width 203 height 14
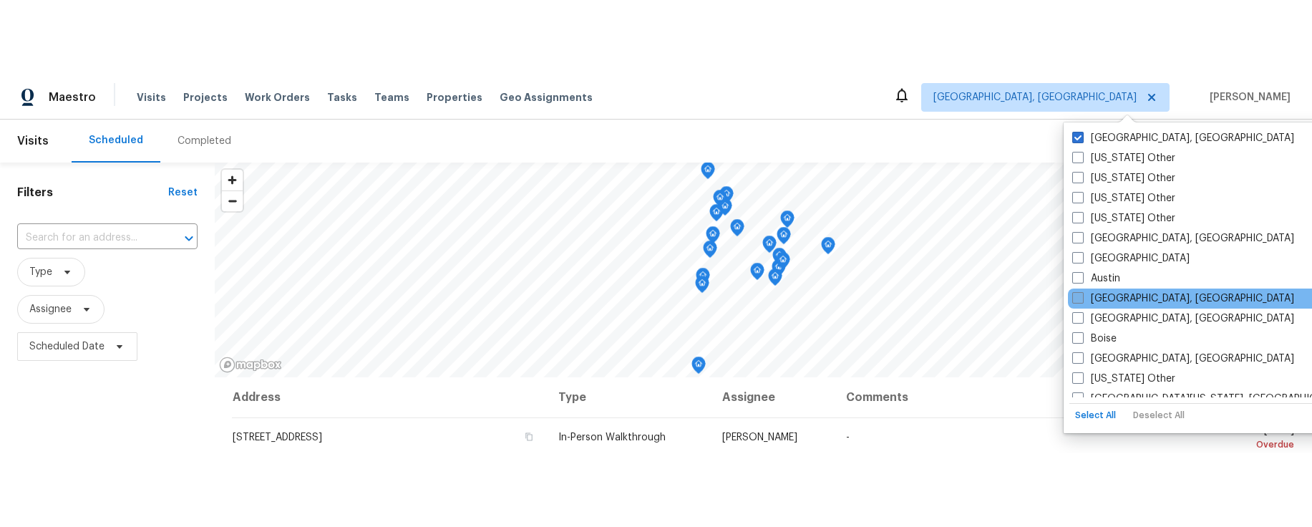
scroll to position [6, 0]
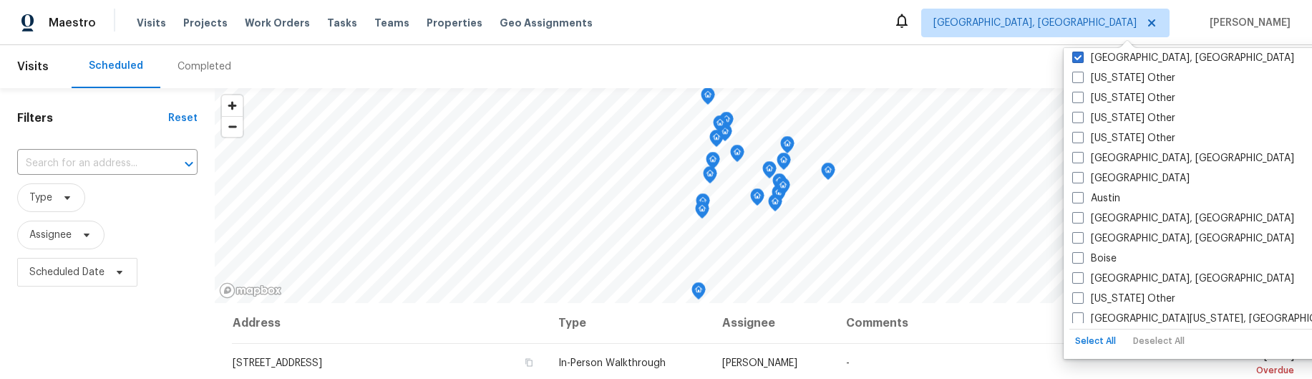
click at [1089, 335] on button "Select All" at bounding box center [1096, 341] width 52 height 24
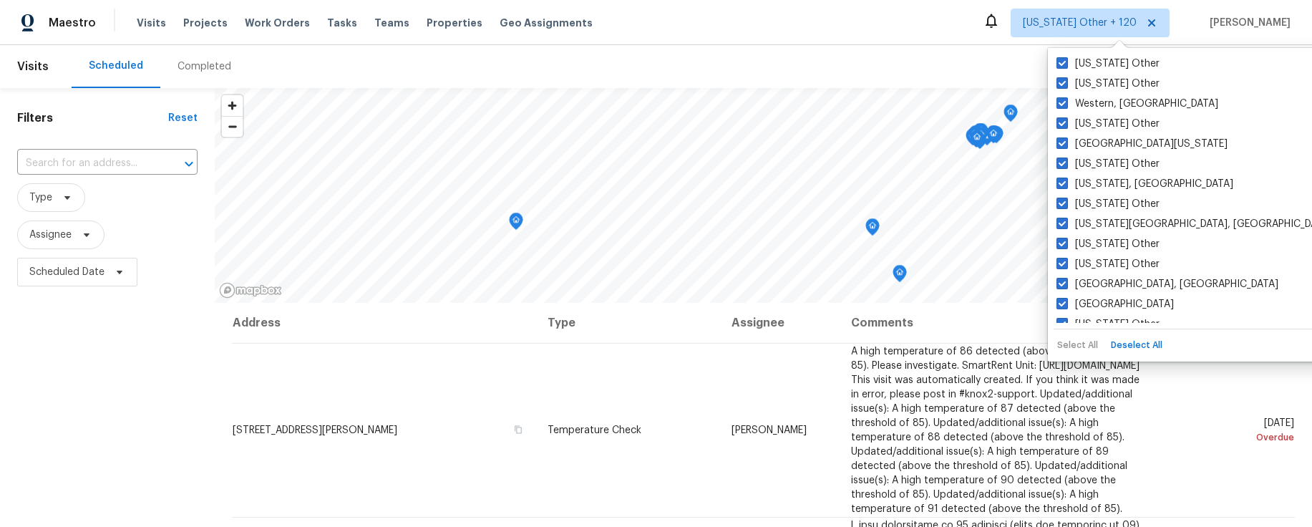
click at [1077, 342] on div "Select All Deselect All" at bounding box center [1197, 342] width 286 height 26
click at [1140, 344] on button "Deselect All" at bounding box center [1136, 345] width 59 height 21
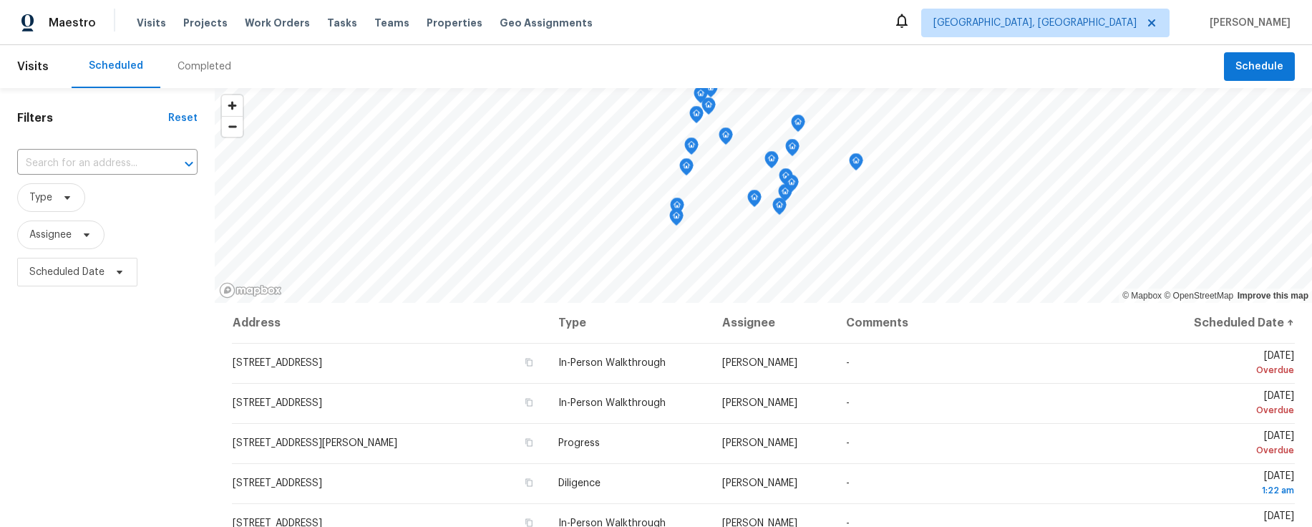
click at [896, 21] on div "Maestro Visits Projects Work Orders Tasks Teams Properties Geo Assignments Albu…" at bounding box center [656, 22] width 1312 height 45
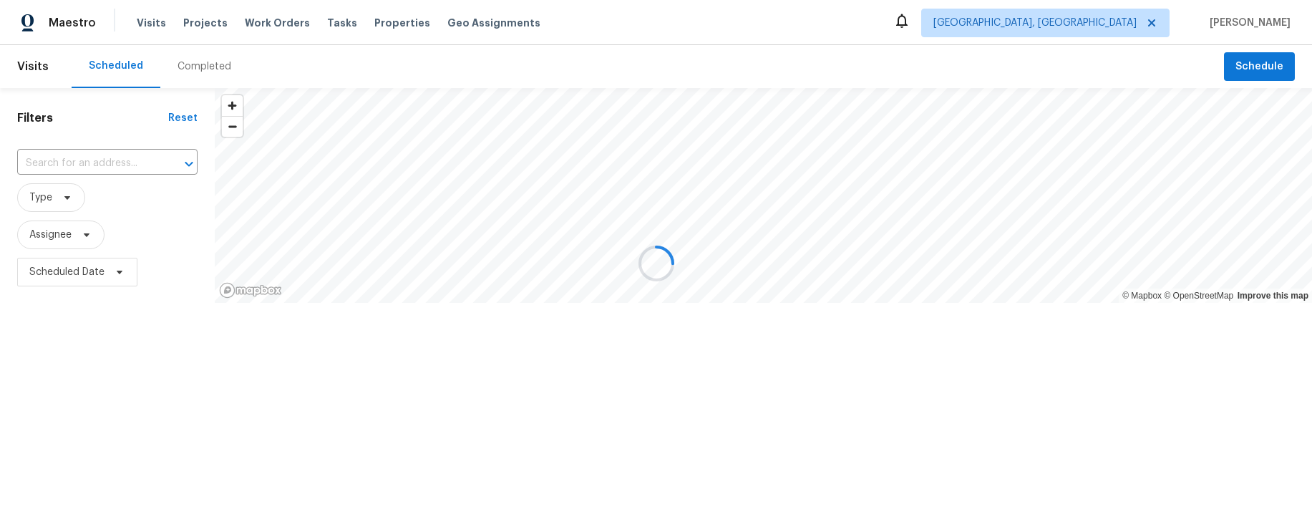
click at [1118, 24] on div at bounding box center [656, 263] width 1312 height 527
click at [1119, 24] on div at bounding box center [656, 263] width 1312 height 527
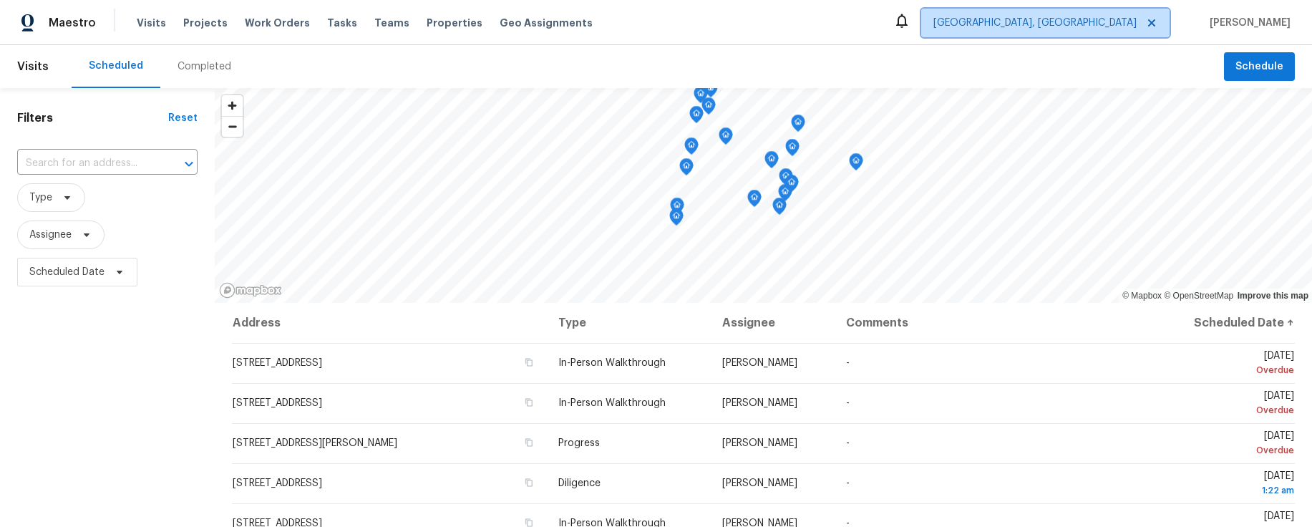
click at [1110, 24] on span "[GEOGRAPHIC_DATA], [GEOGRAPHIC_DATA]" at bounding box center [1034, 23] width 203 height 14
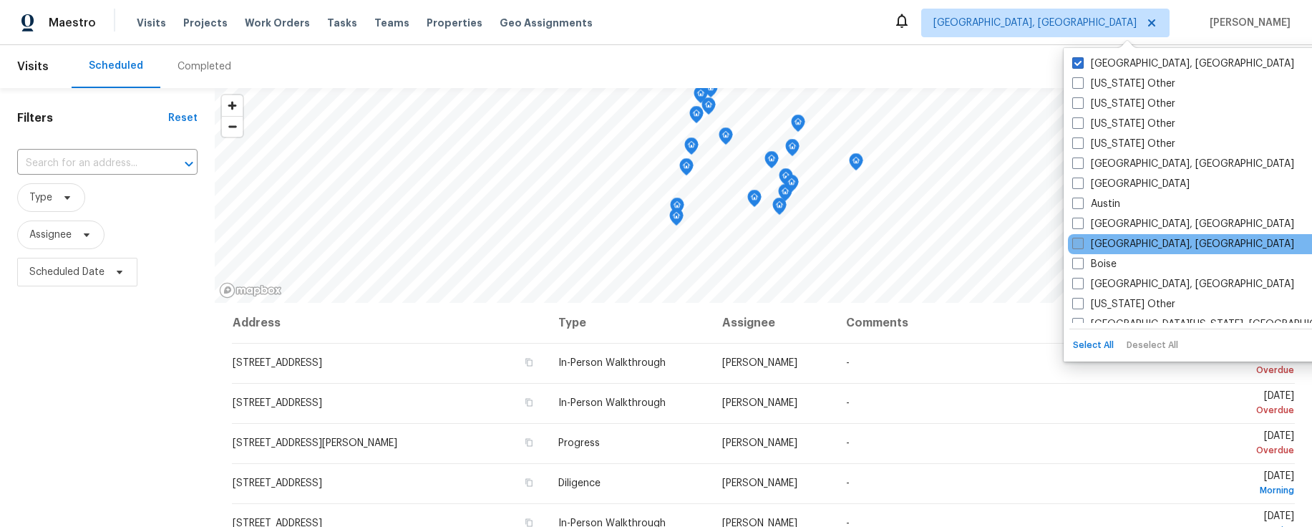
click at [1080, 241] on span at bounding box center [1077, 243] width 11 height 11
click at [1080, 241] on input "[GEOGRAPHIC_DATA], [GEOGRAPHIC_DATA]" at bounding box center [1076, 241] width 9 height 9
checkbox input "true"
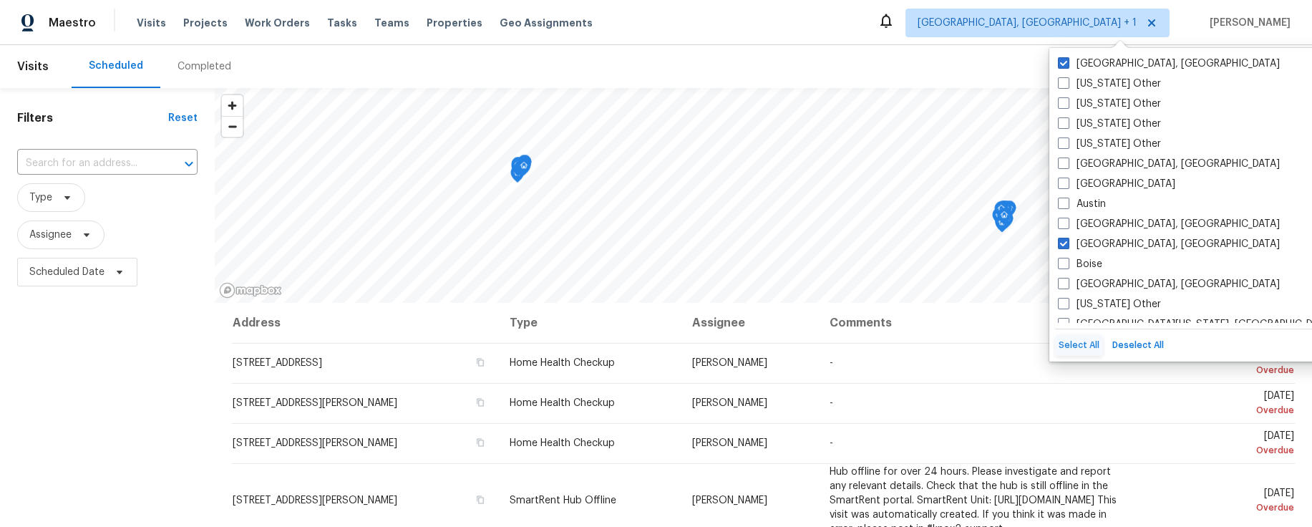
click at [1075, 345] on button "Select All" at bounding box center [1079, 345] width 48 height 21
checkbox input "true"
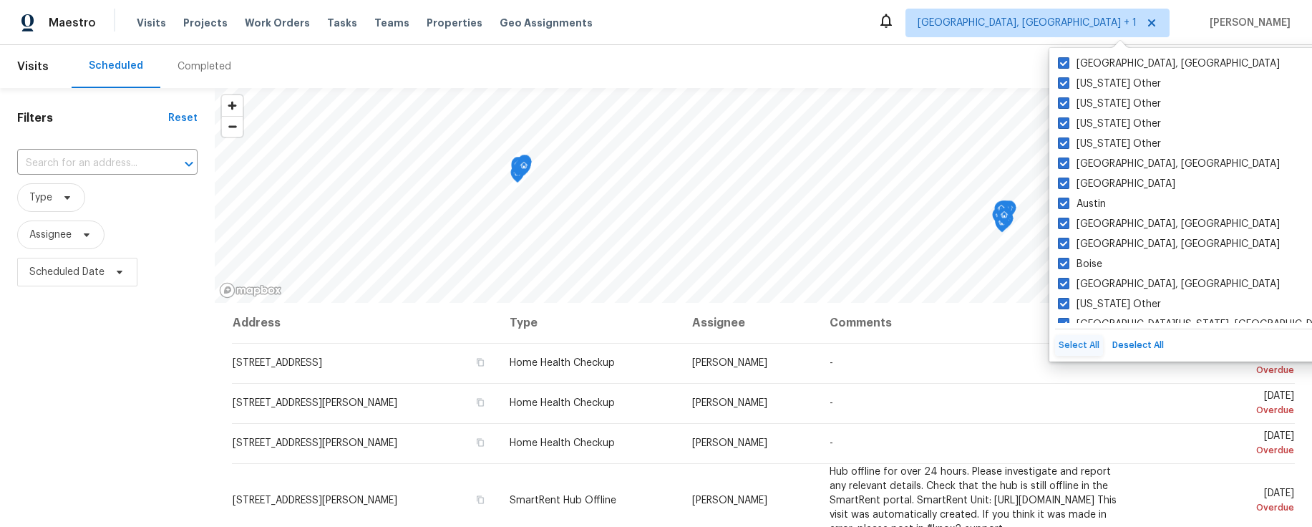
checkbox input "true"
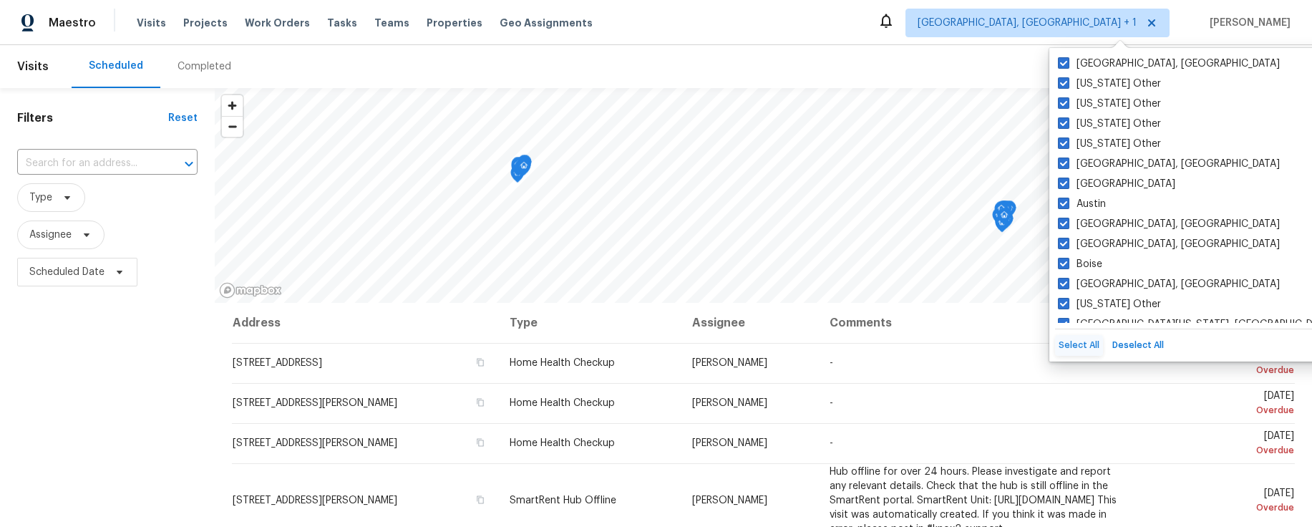
checkbox input "true"
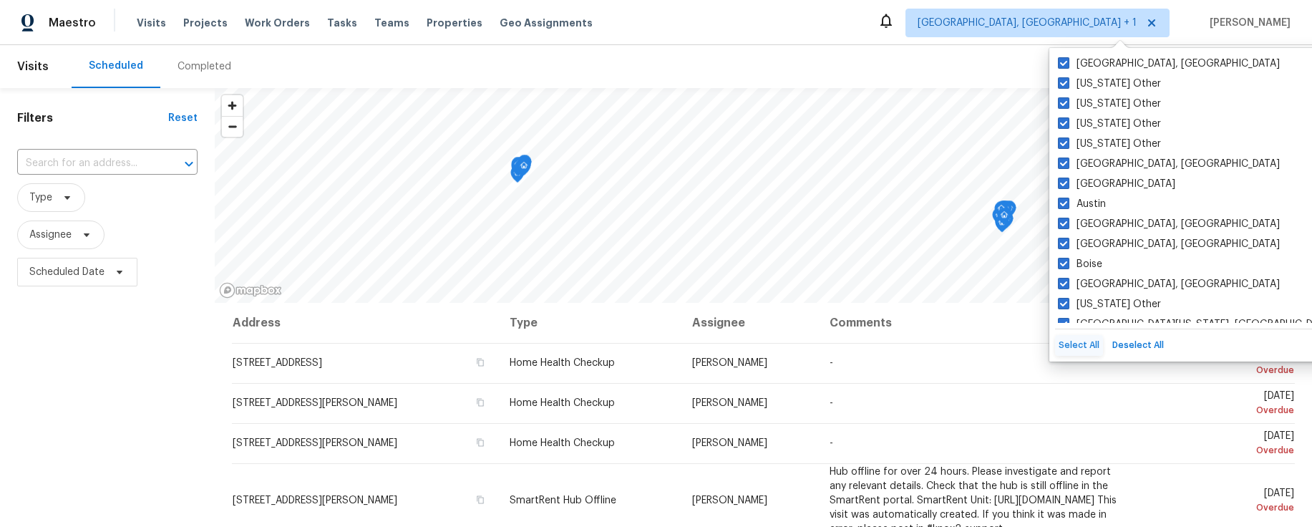
checkbox input "true"
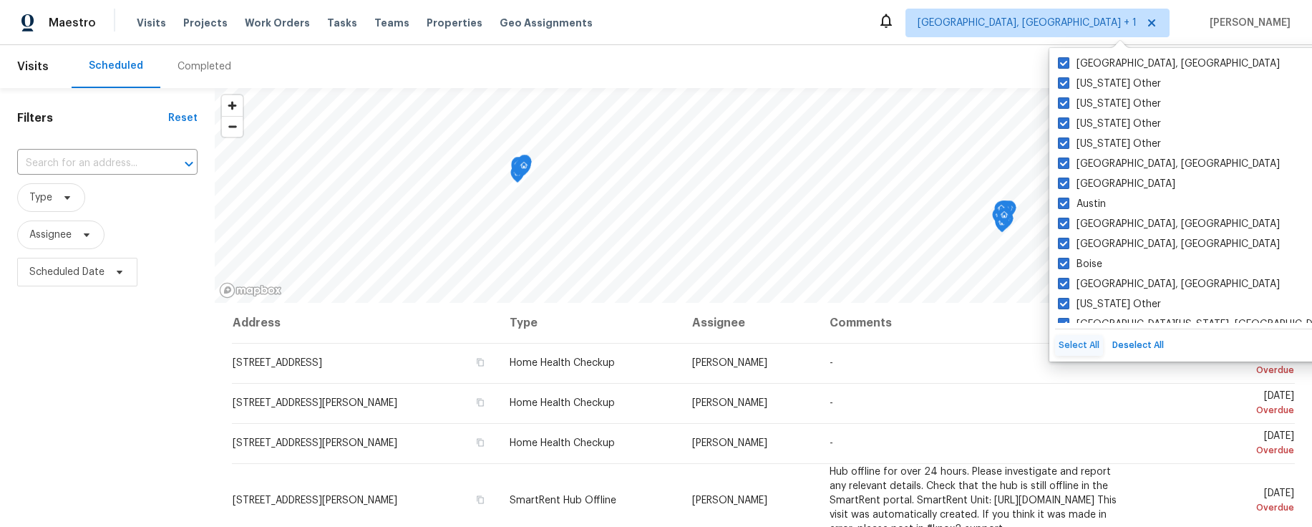
checkbox input "true"
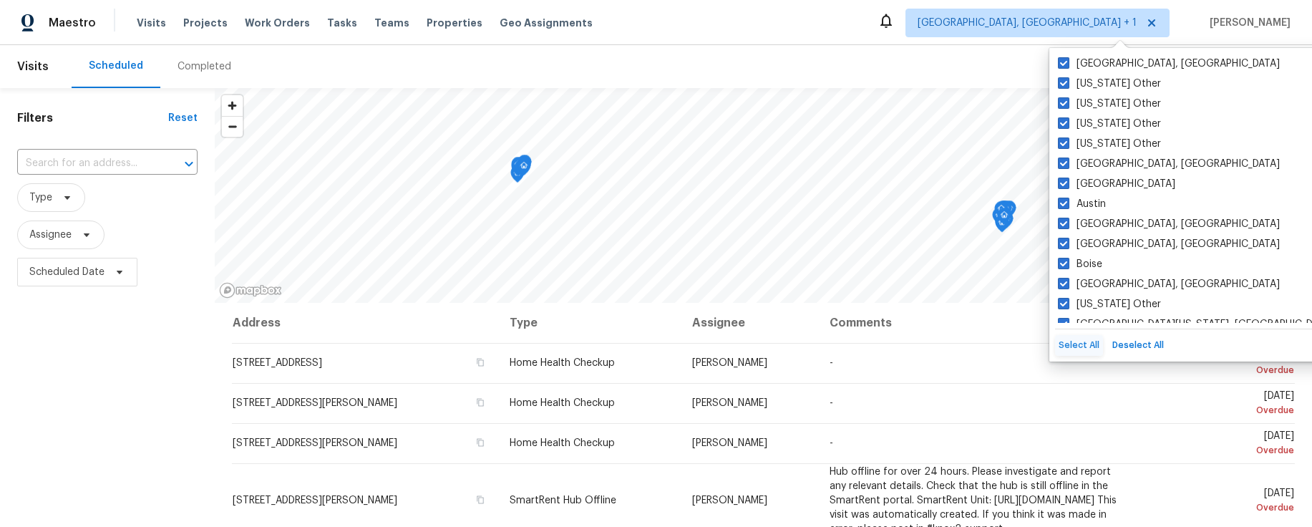
checkbox input "true"
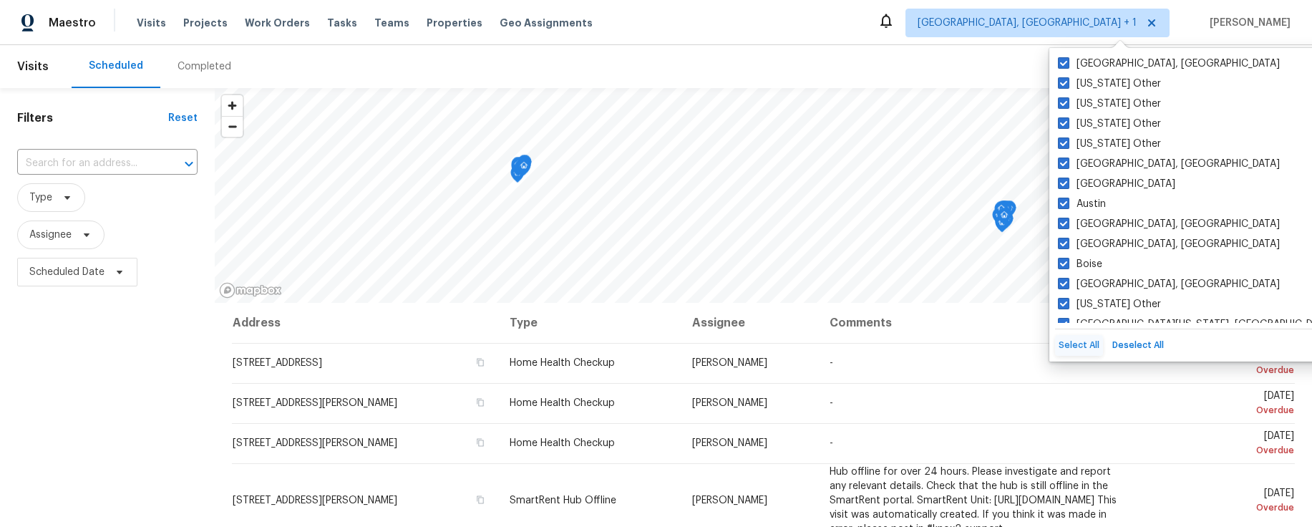
checkbox input "true"
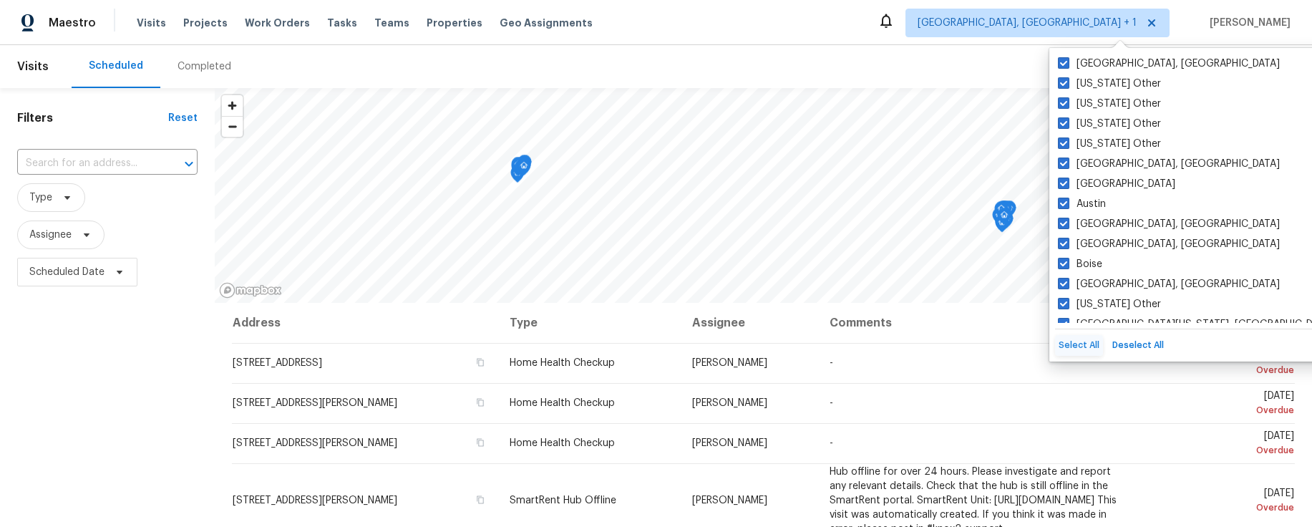
checkbox input "true"
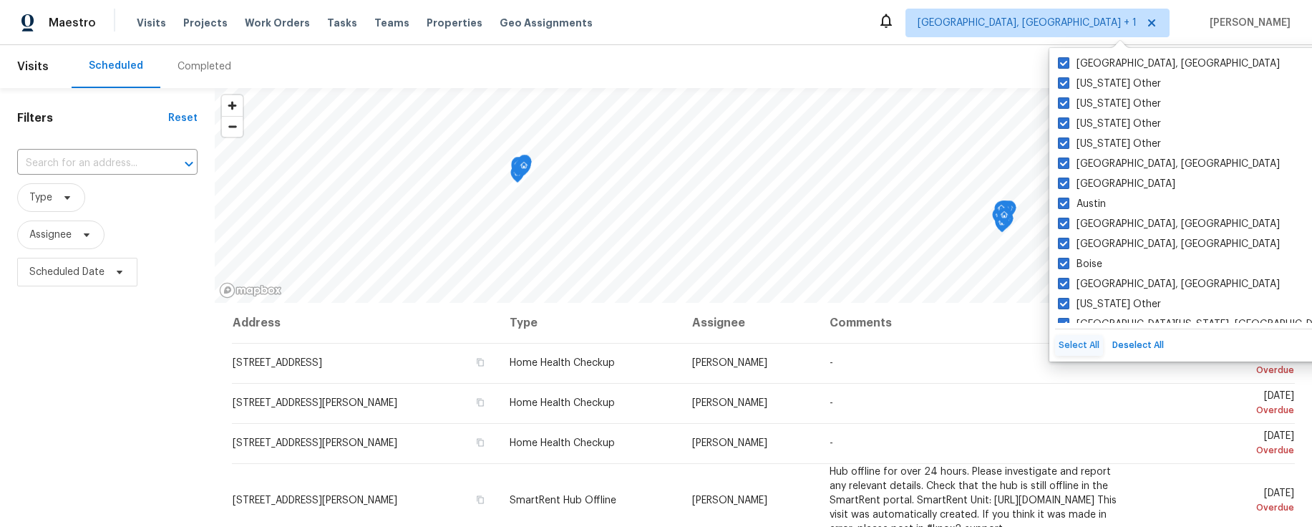
checkbox input "true"
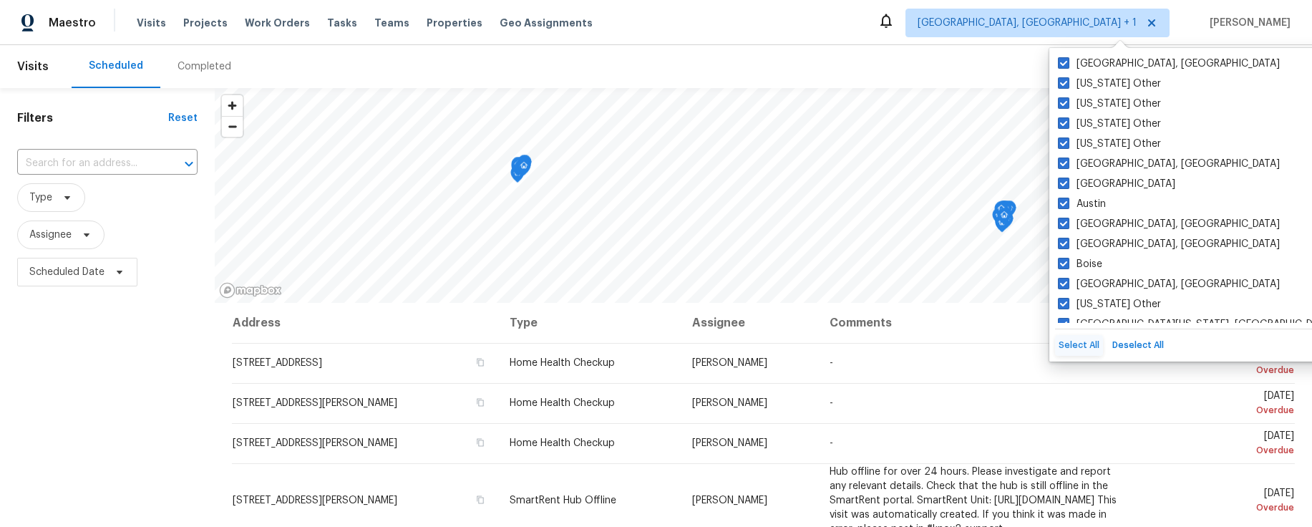
checkbox input "true"
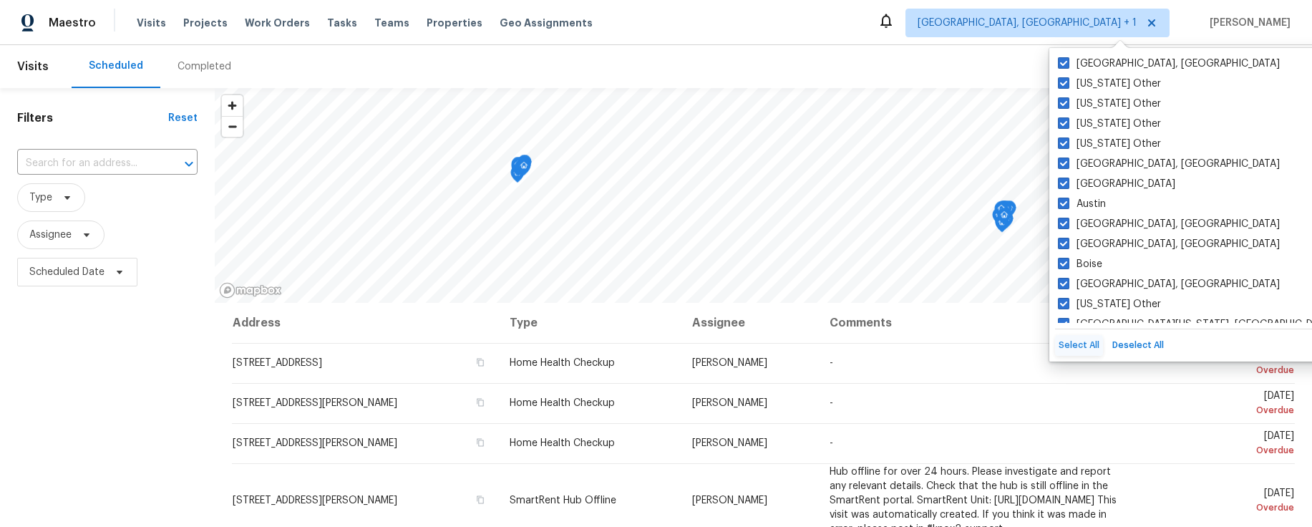
checkbox input "true"
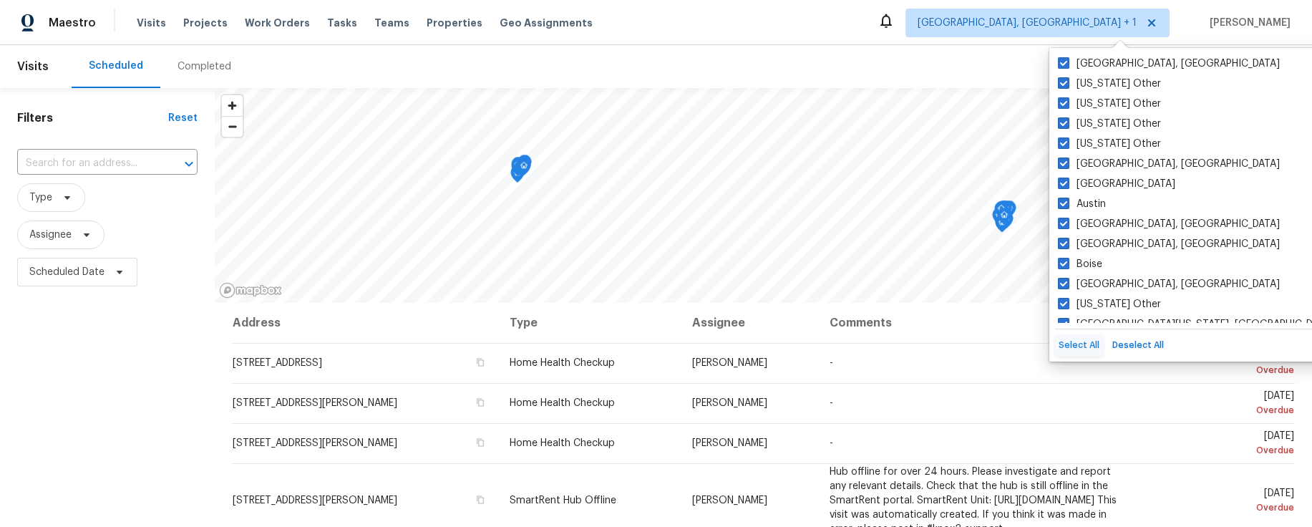
checkbox input "true"
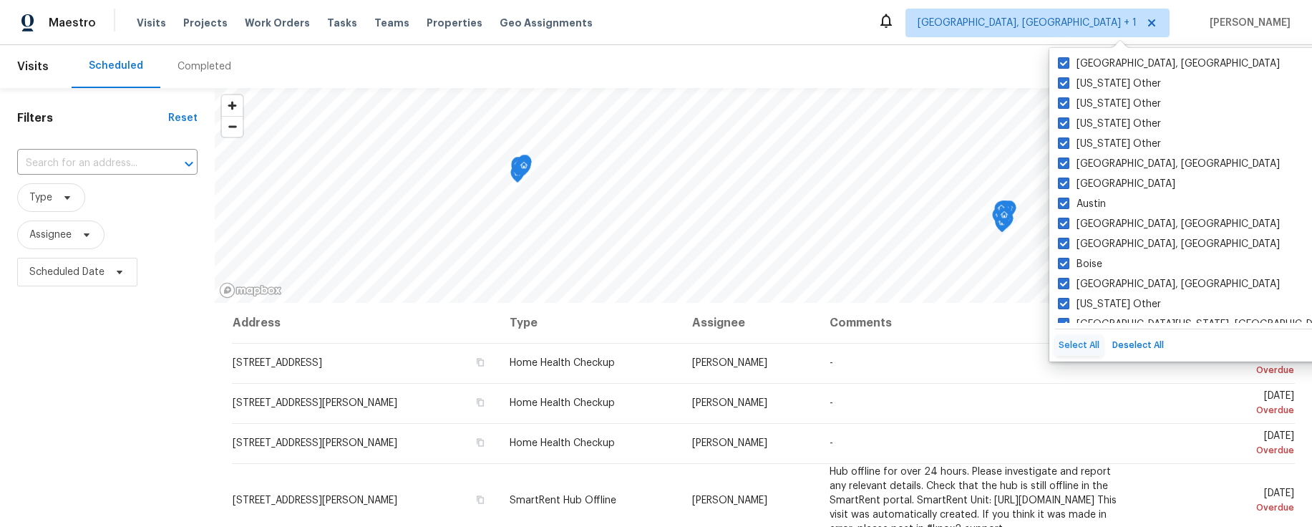
checkbox input "true"
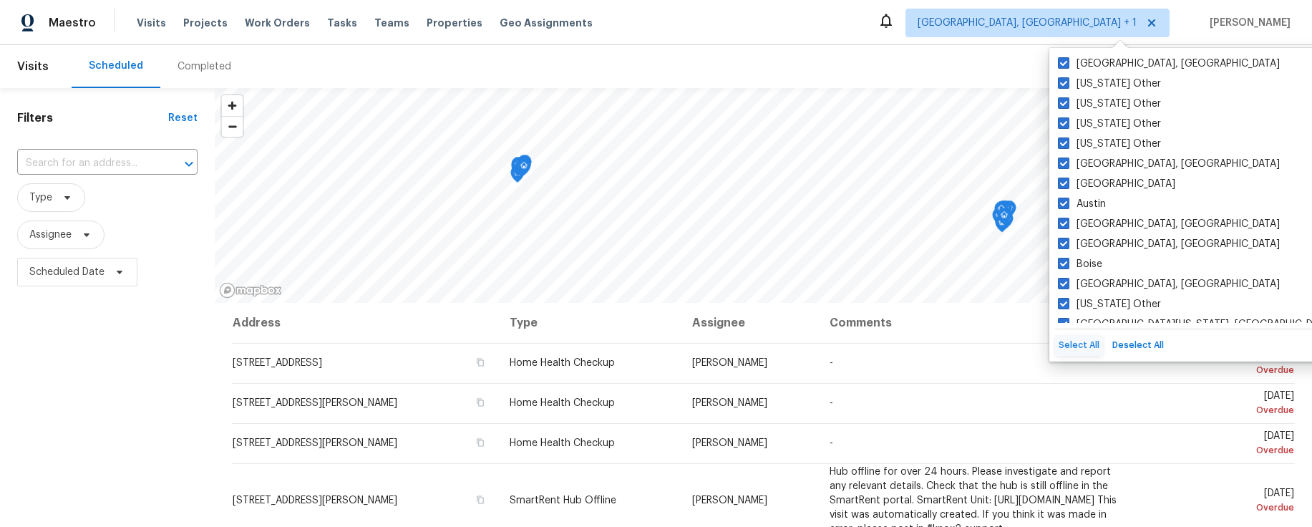
checkbox input "true"
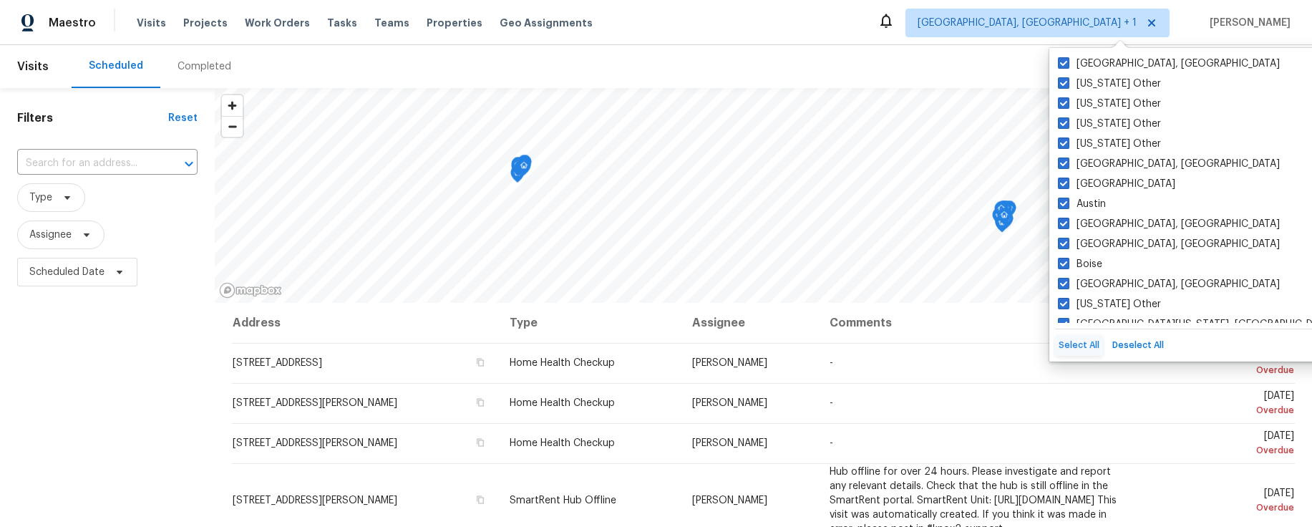
checkbox input "true"
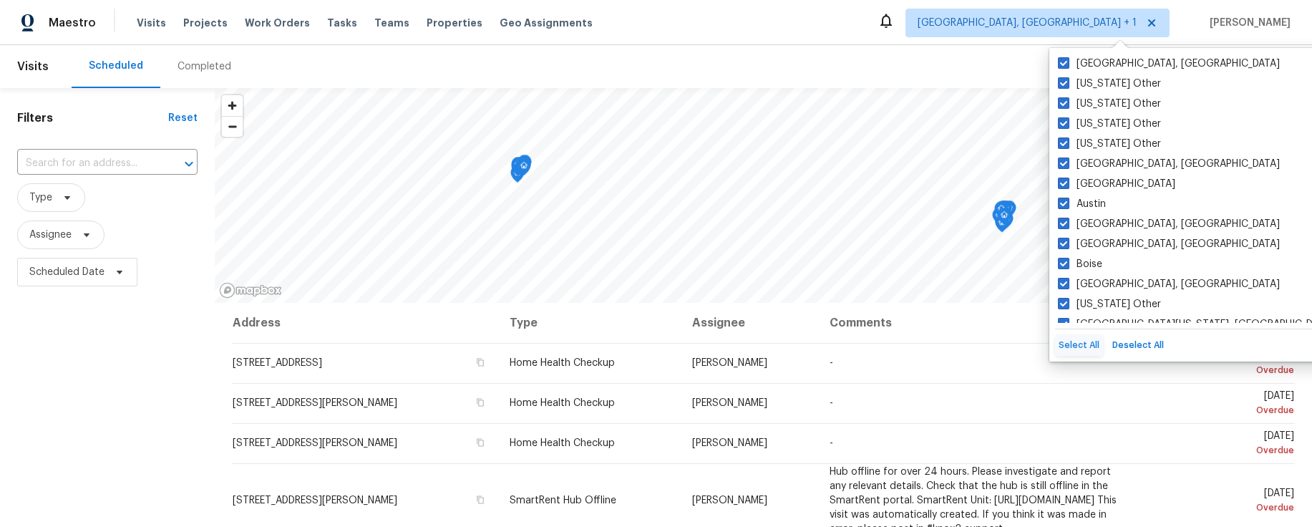
checkbox input "true"
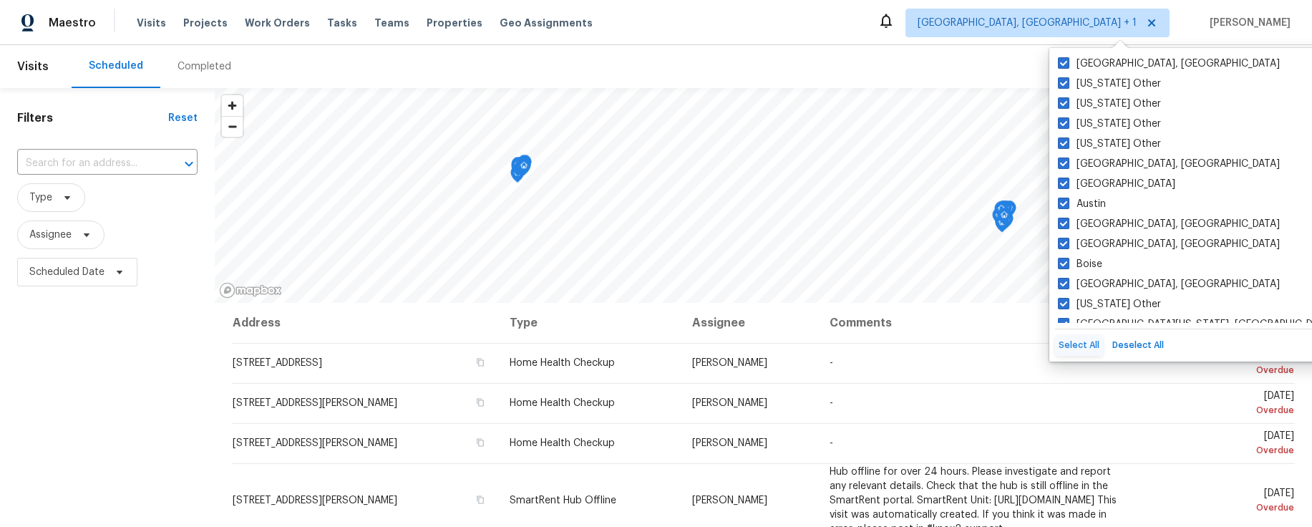
checkbox input "true"
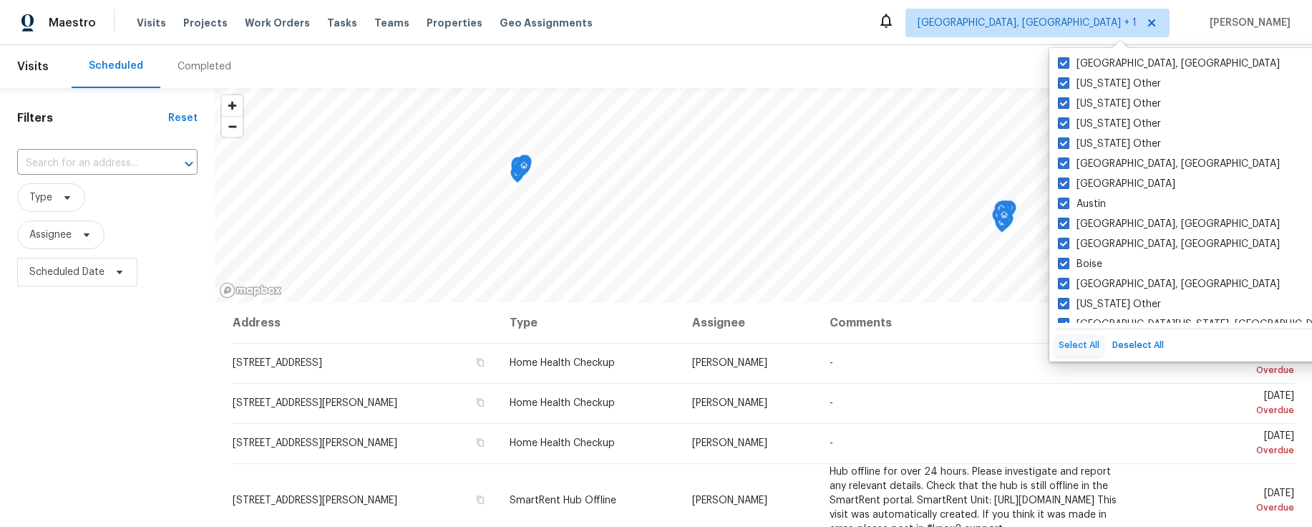
checkbox input "true"
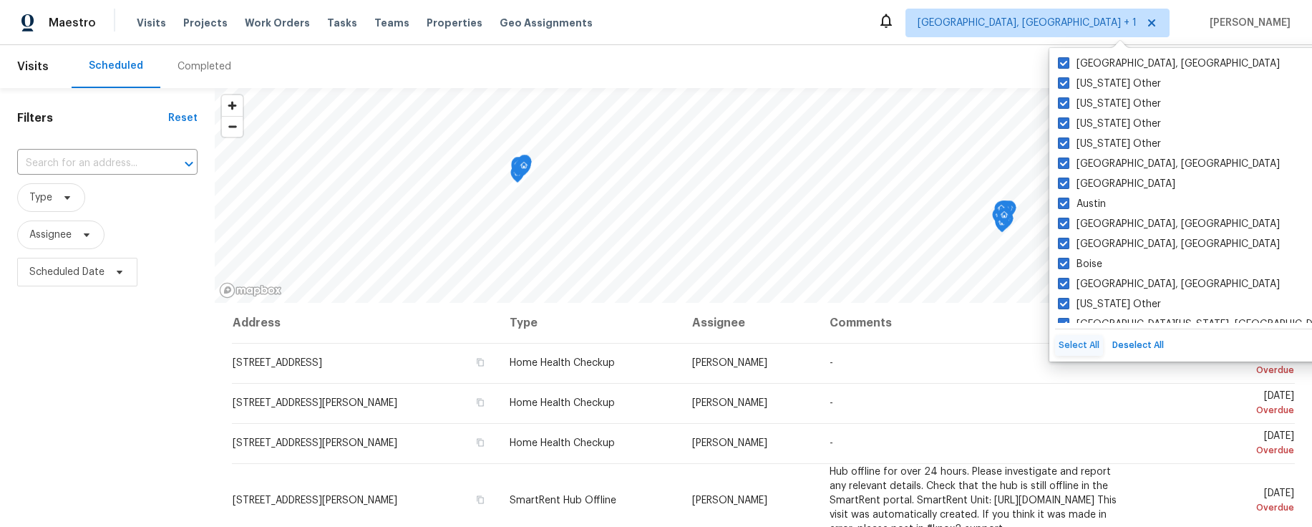
checkbox input "true"
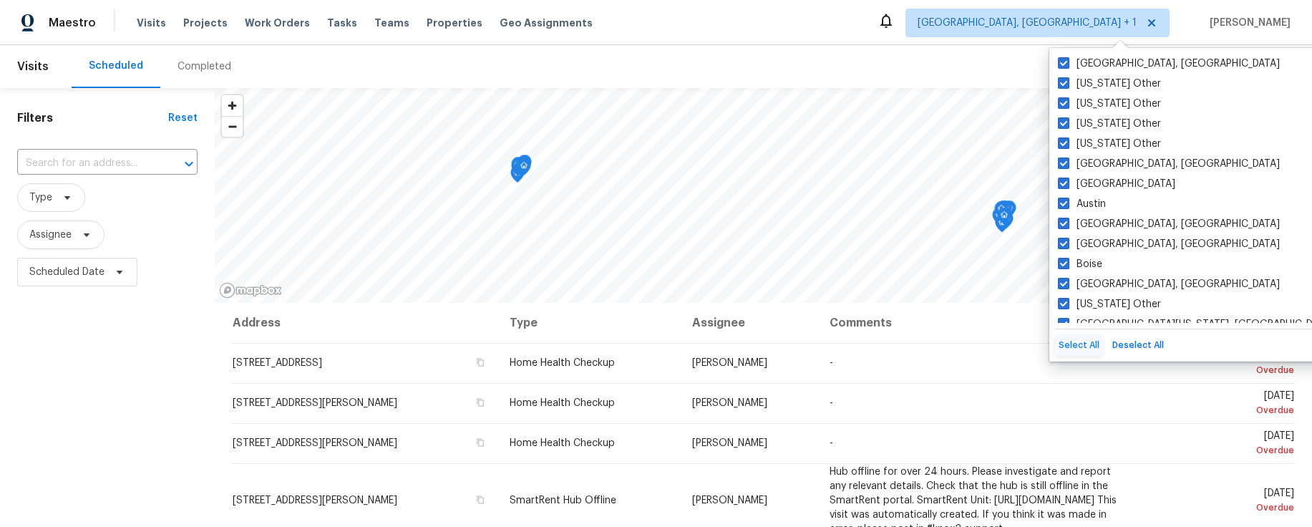
checkbox input "true"
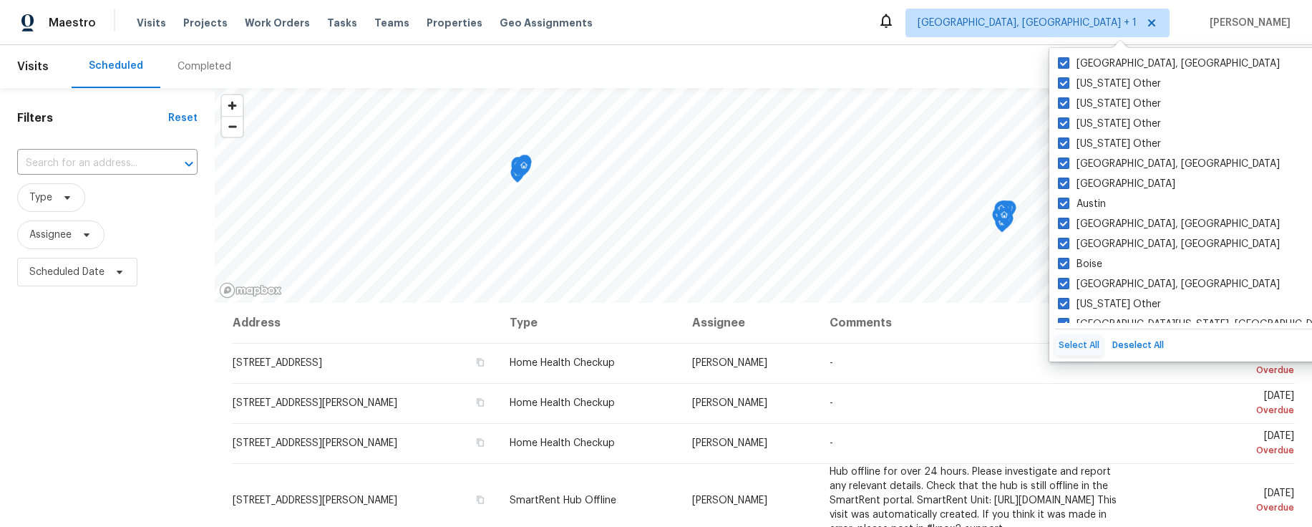
checkbox input "true"
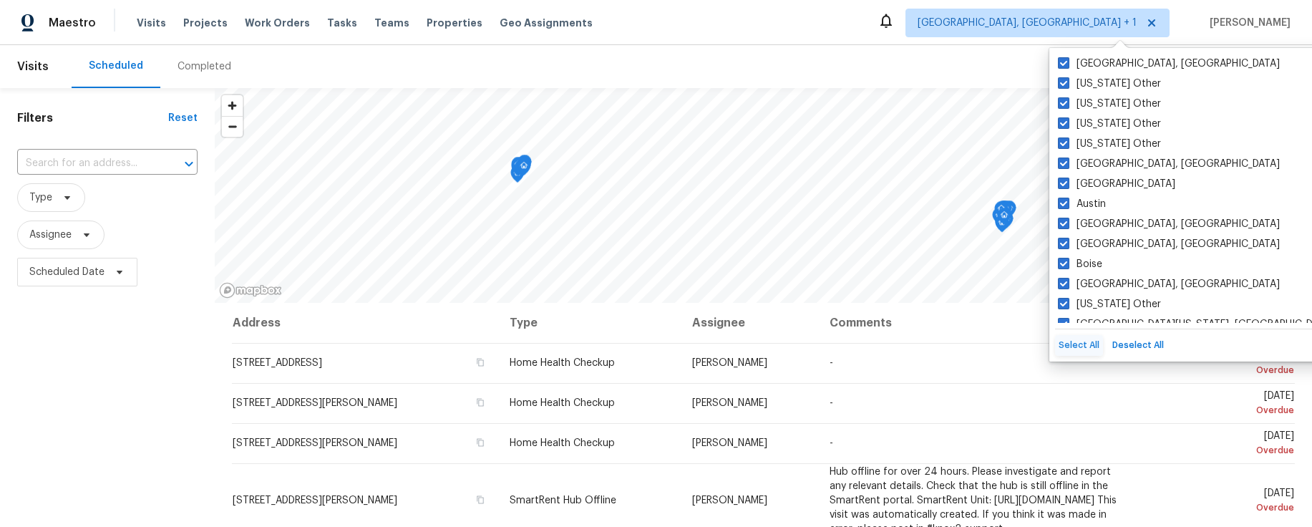
checkbox input "true"
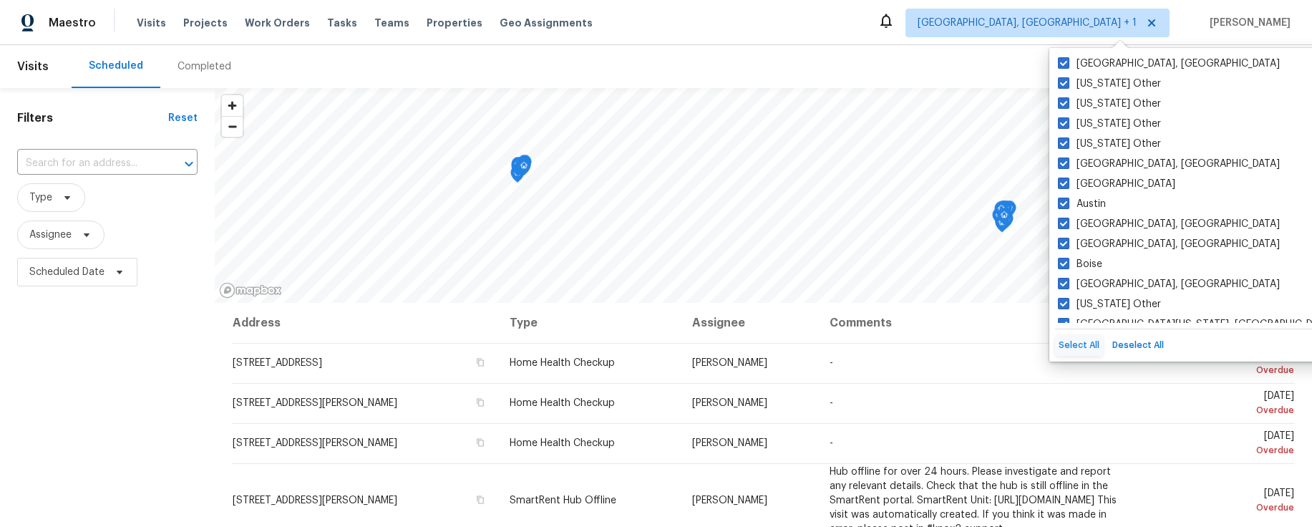
checkbox input "true"
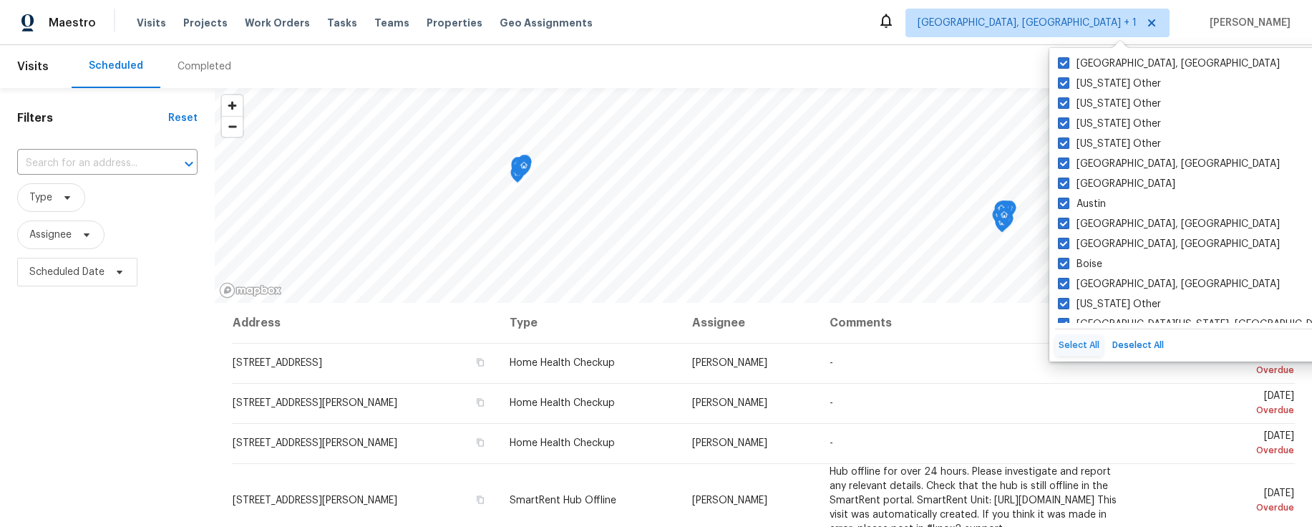
checkbox input "true"
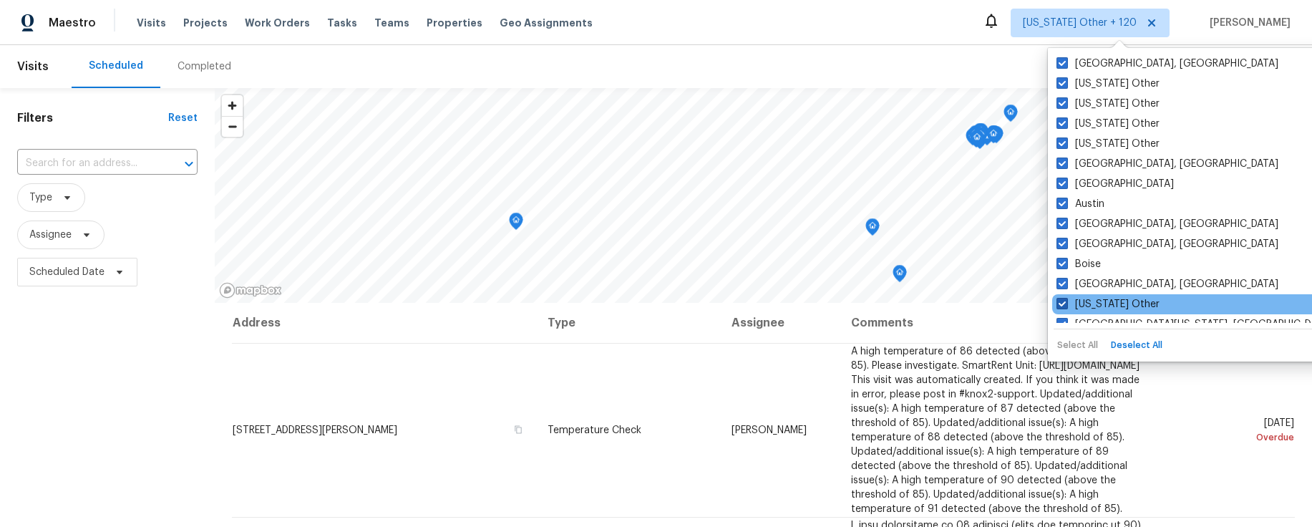
click at [1066, 304] on span at bounding box center [1062, 303] width 11 height 11
click at [1066, 304] on input "[US_STATE] Other" at bounding box center [1061, 301] width 9 height 9
checkbox input "false"
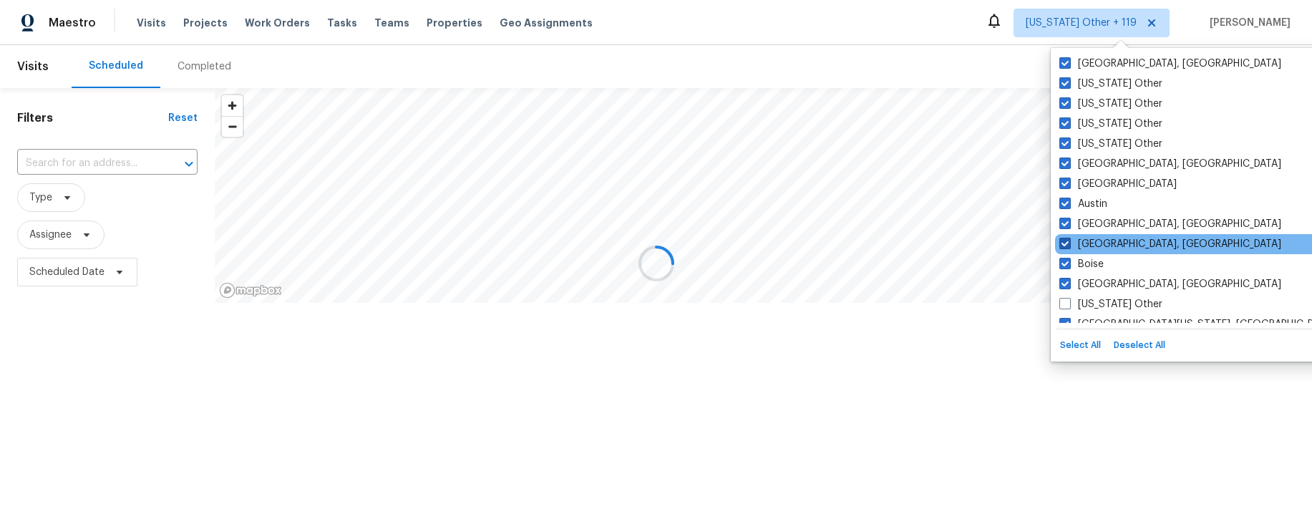
click at [1066, 243] on span at bounding box center [1064, 243] width 11 height 11
click at [1066, 243] on input "[GEOGRAPHIC_DATA], [GEOGRAPHIC_DATA]" at bounding box center [1063, 241] width 9 height 9
checkbox input "false"
click at [1141, 345] on button "Deselect All" at bounding box center [1139, 345] width 59 height 21
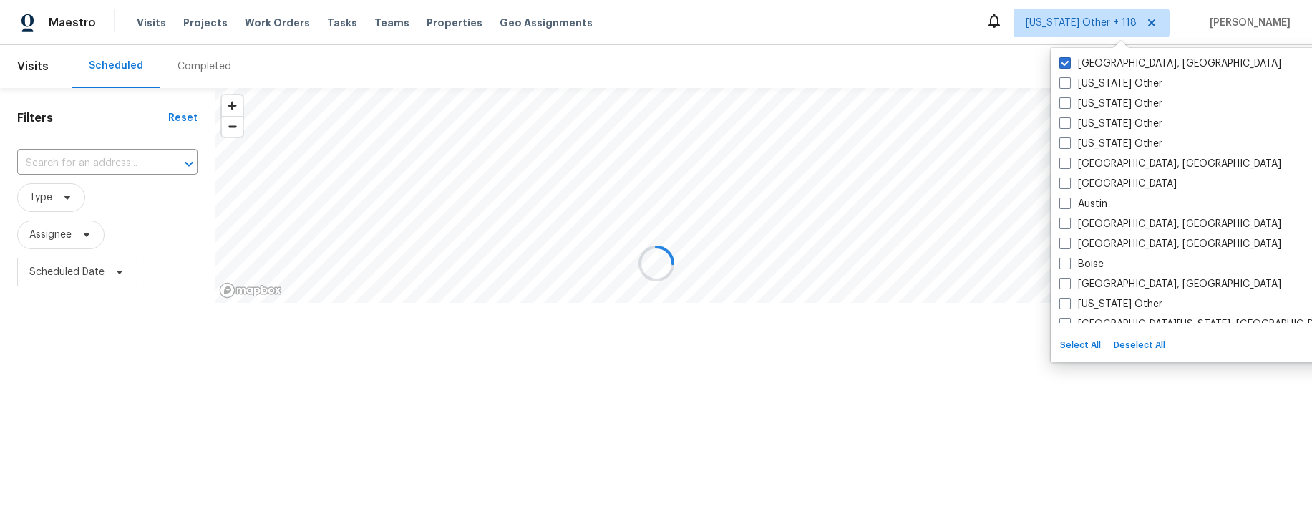
checkbox input "false"
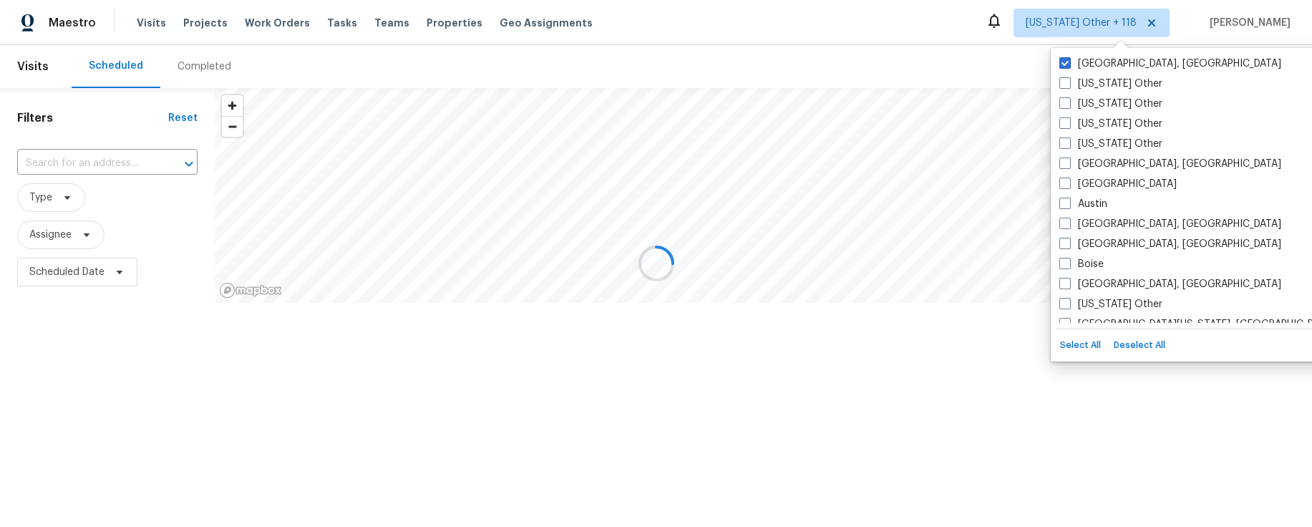
checkbox input "false"
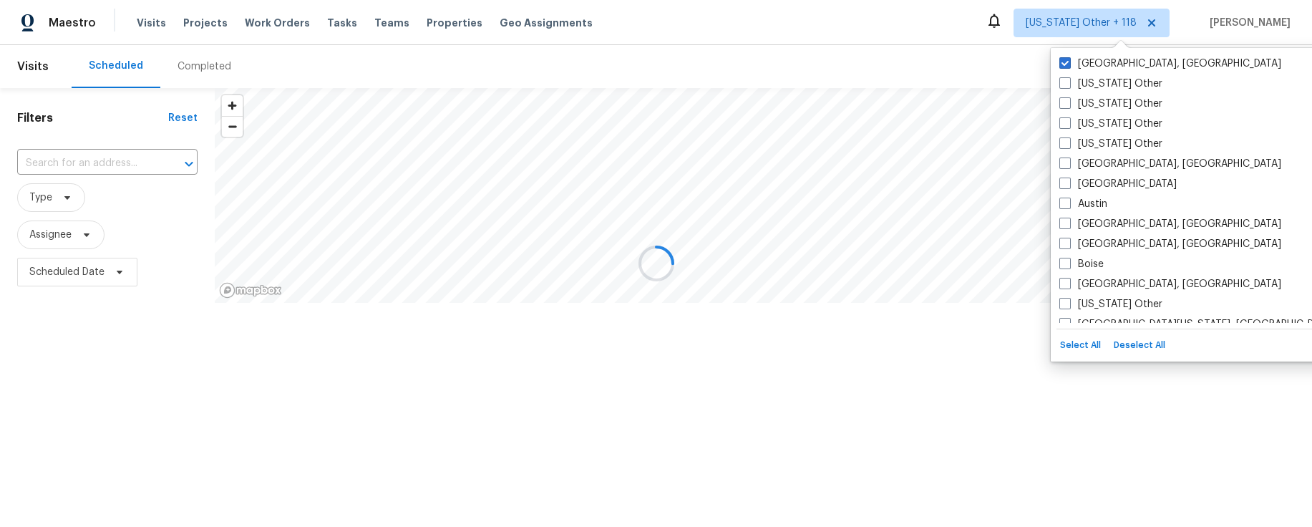
checkbox input "false"
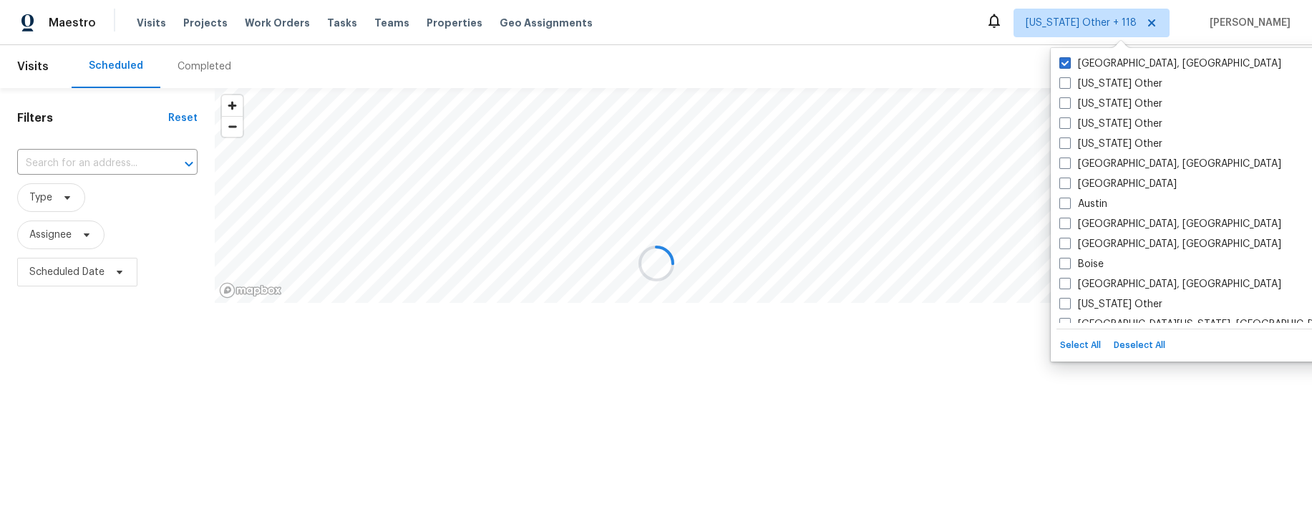
checkbox input "false"
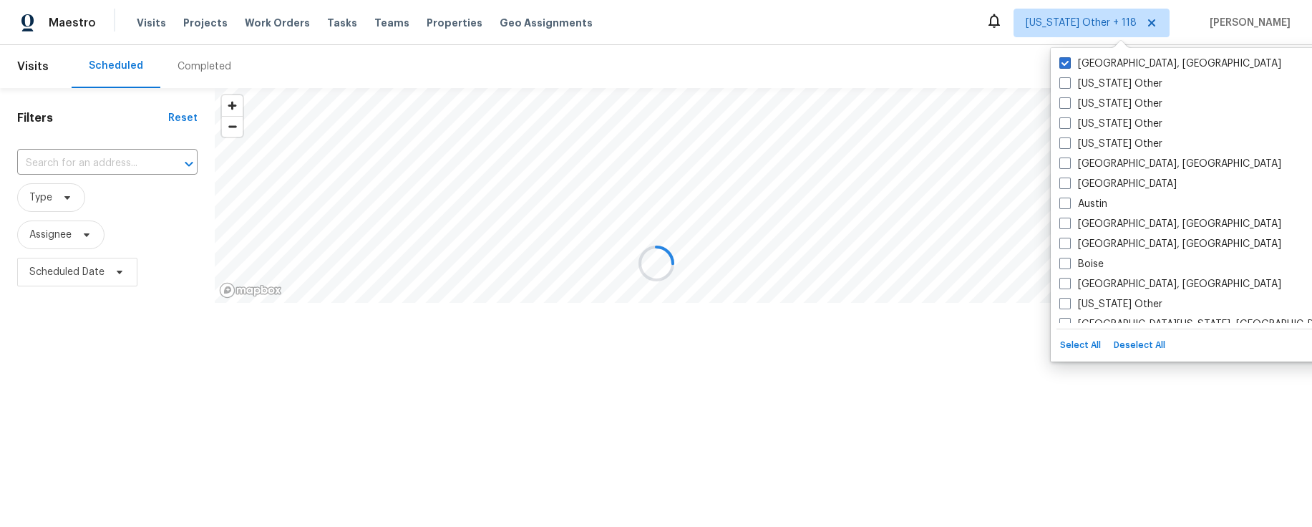
checkbox input "false"
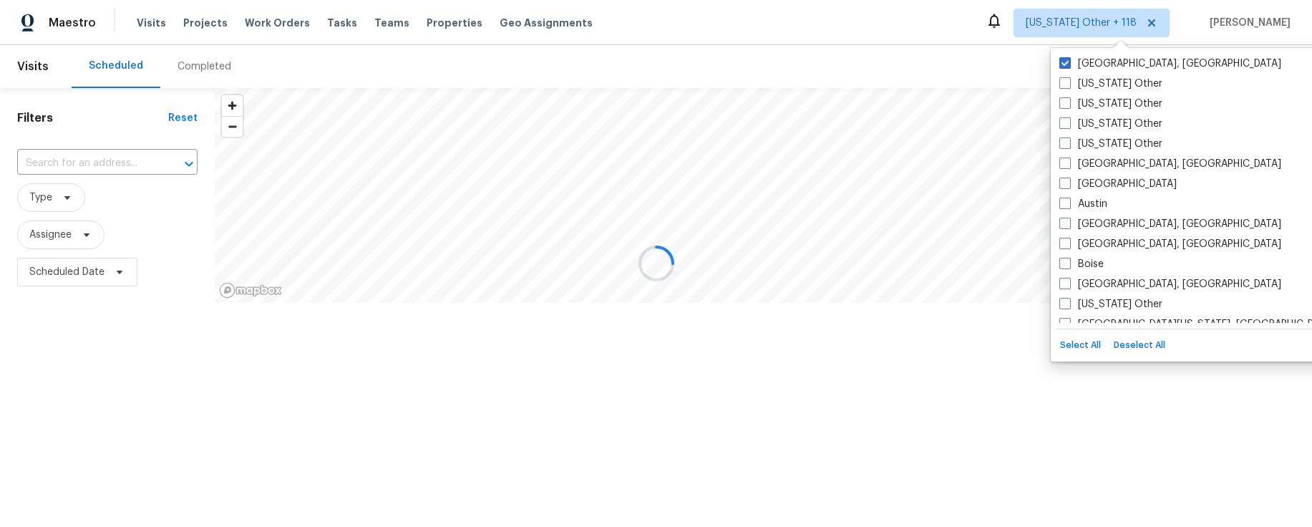
checkbox input "false"
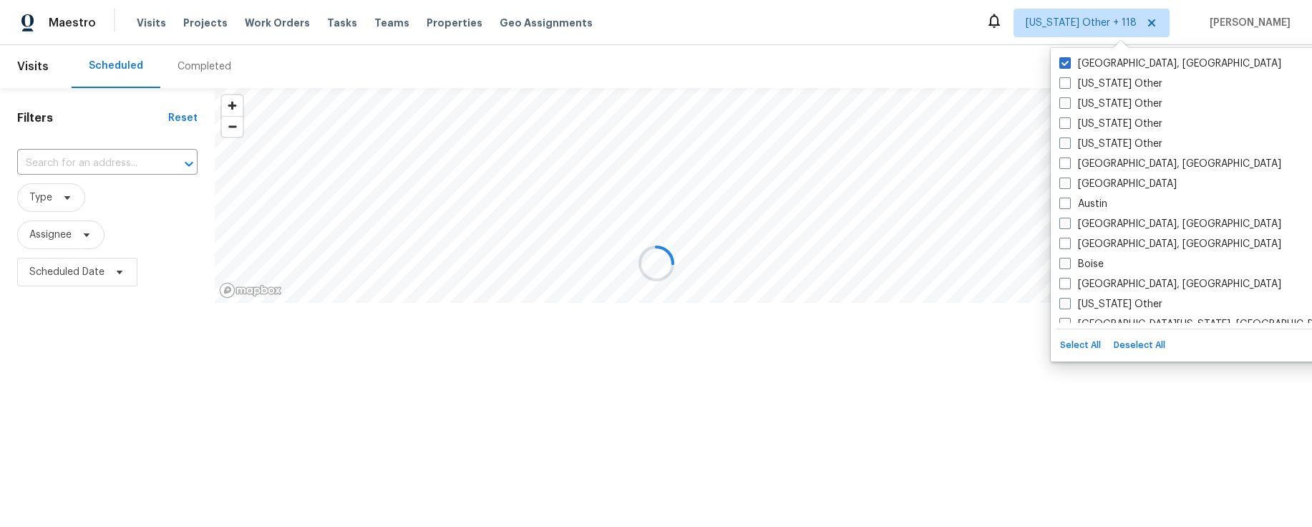
checkbox input "false"
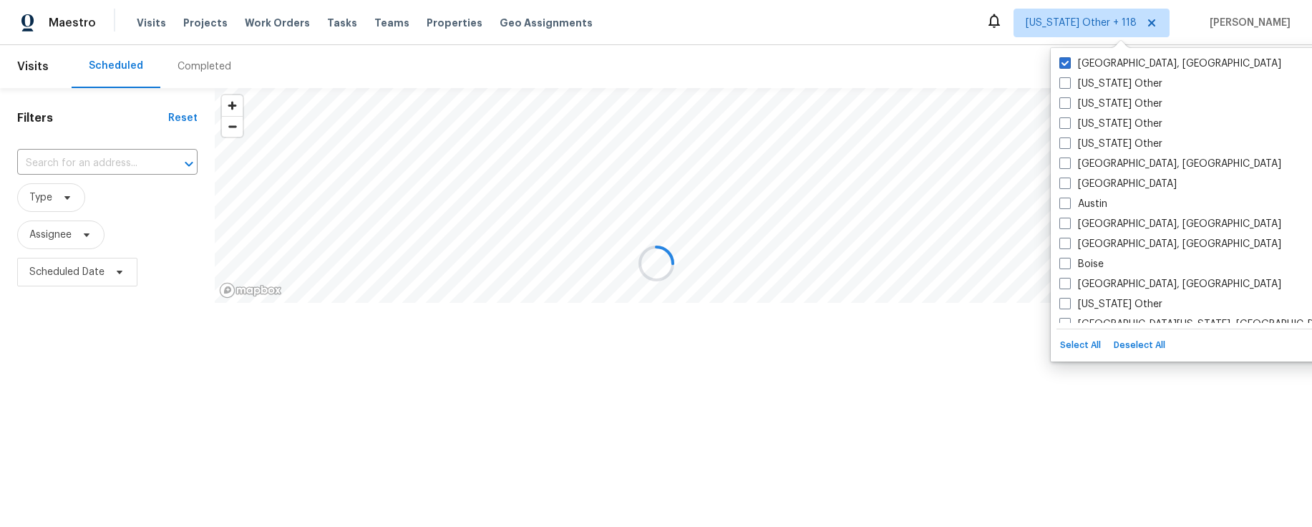
checkbox input "false"
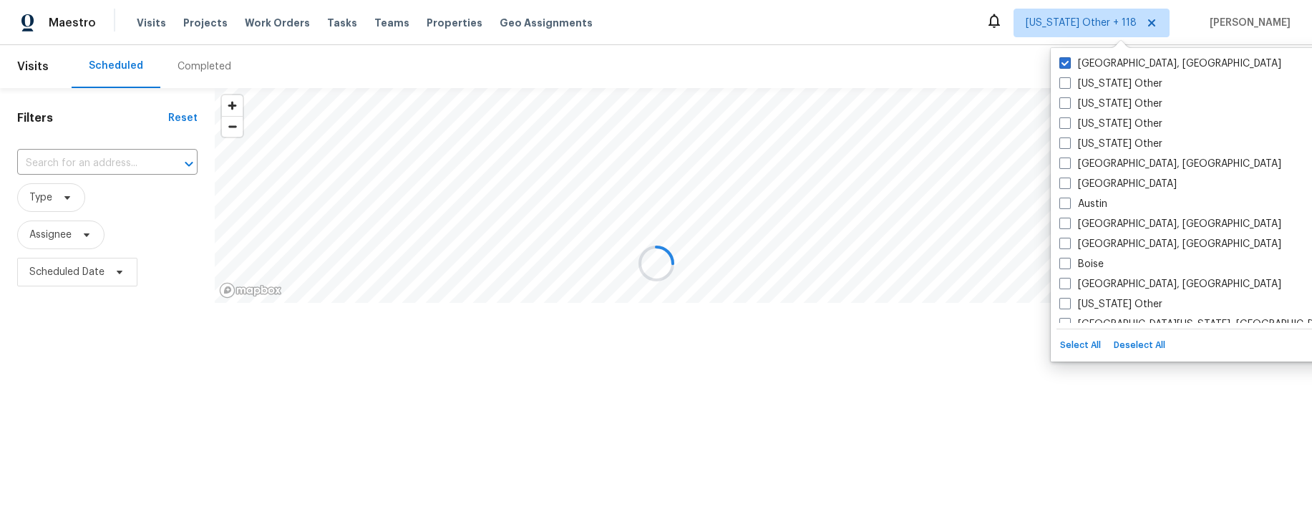
checkbox input "false"
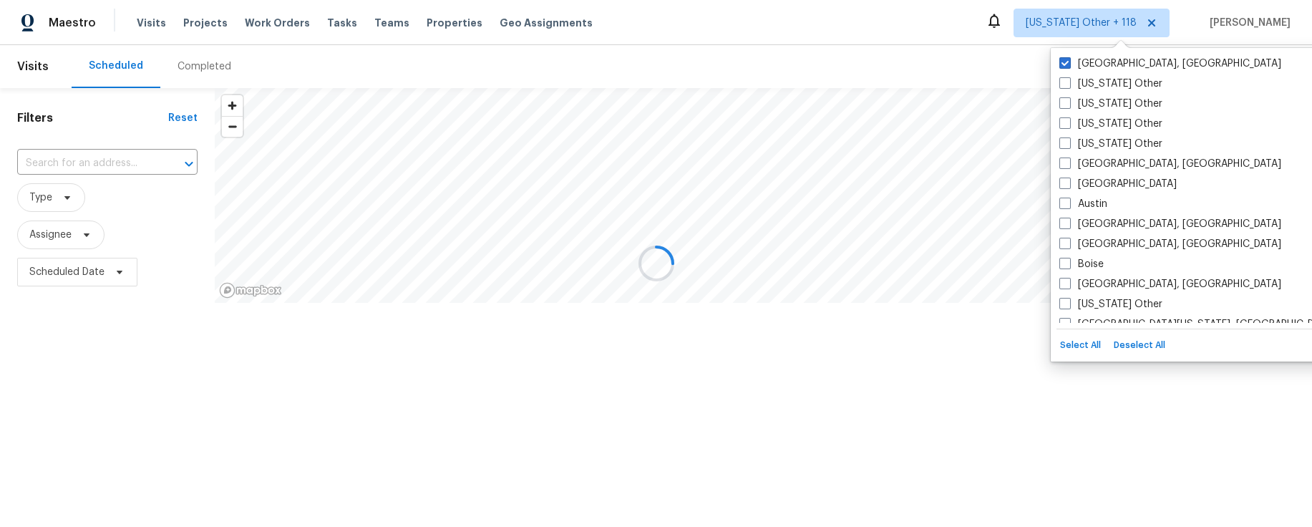
checkbox input "false"
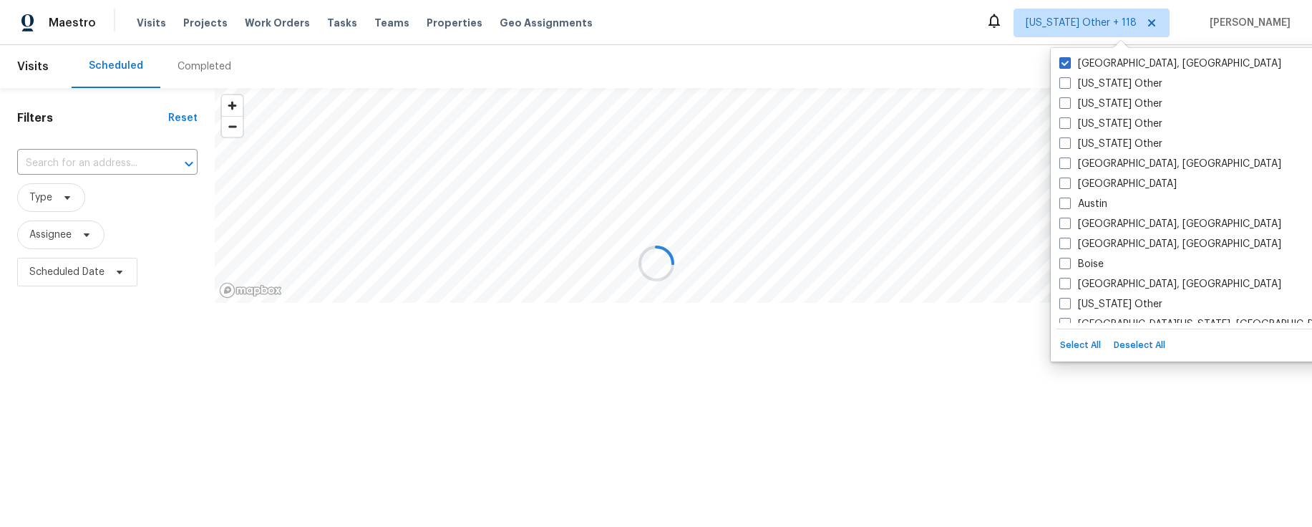
checkbox input "false"
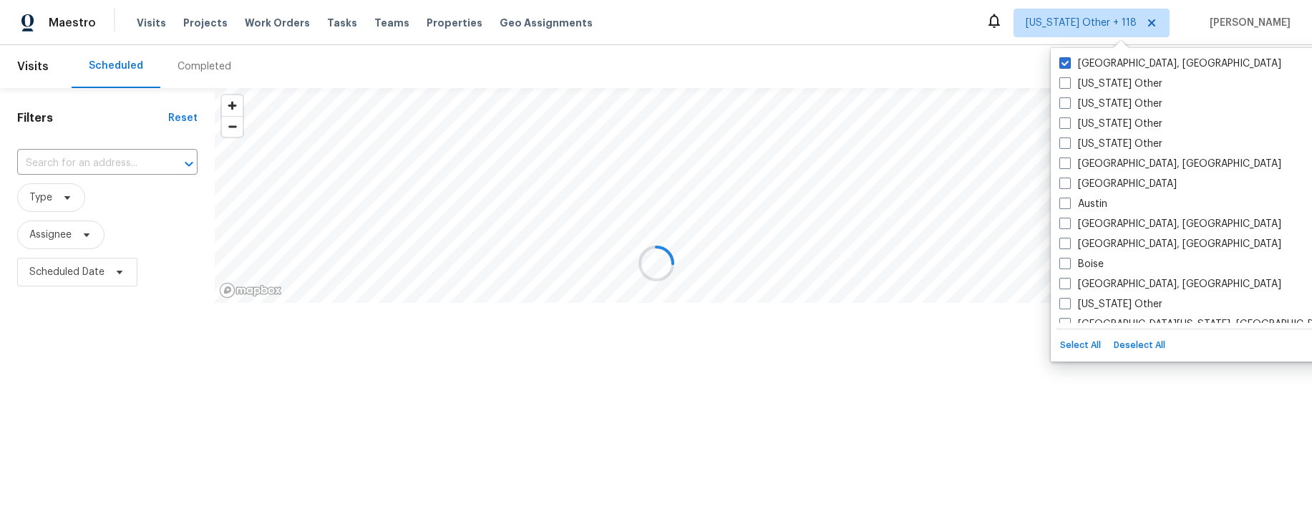
checkbox input "false"
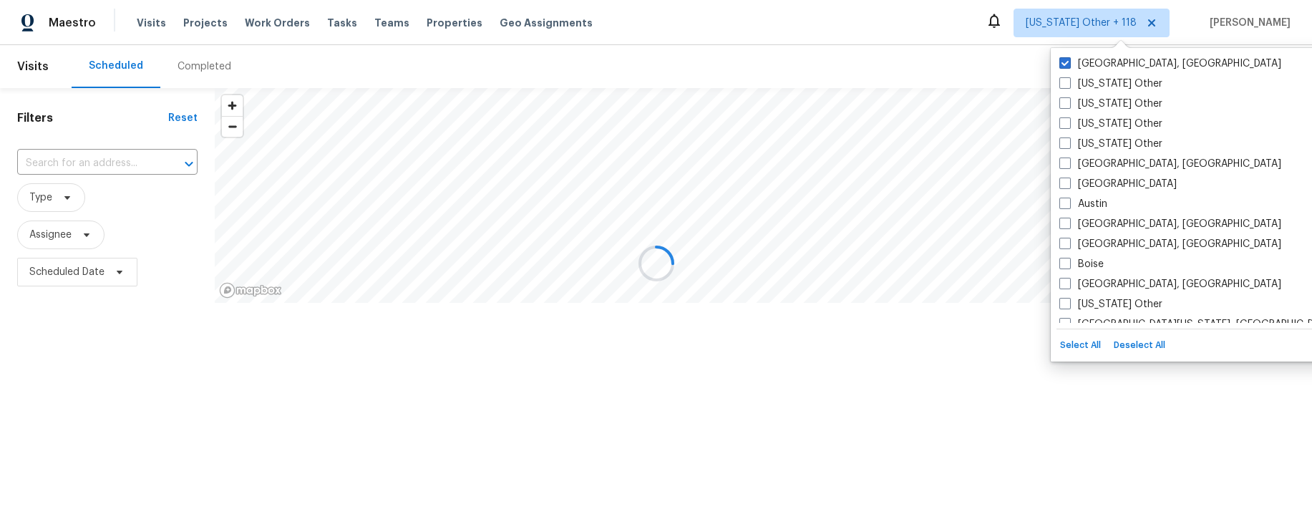
checkbox input "false"
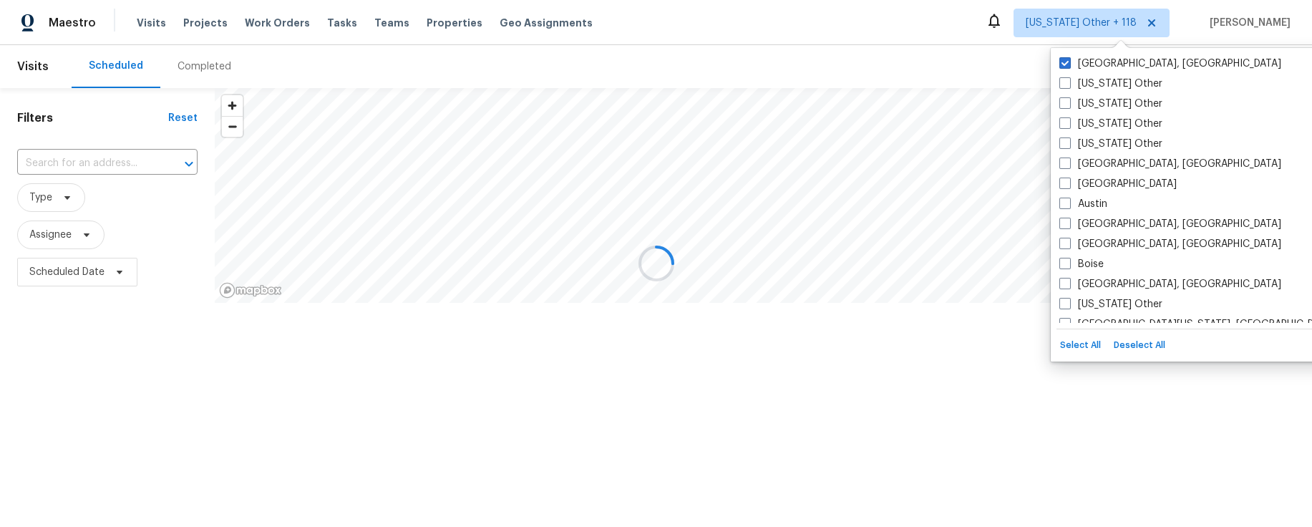
checkbox input "false"
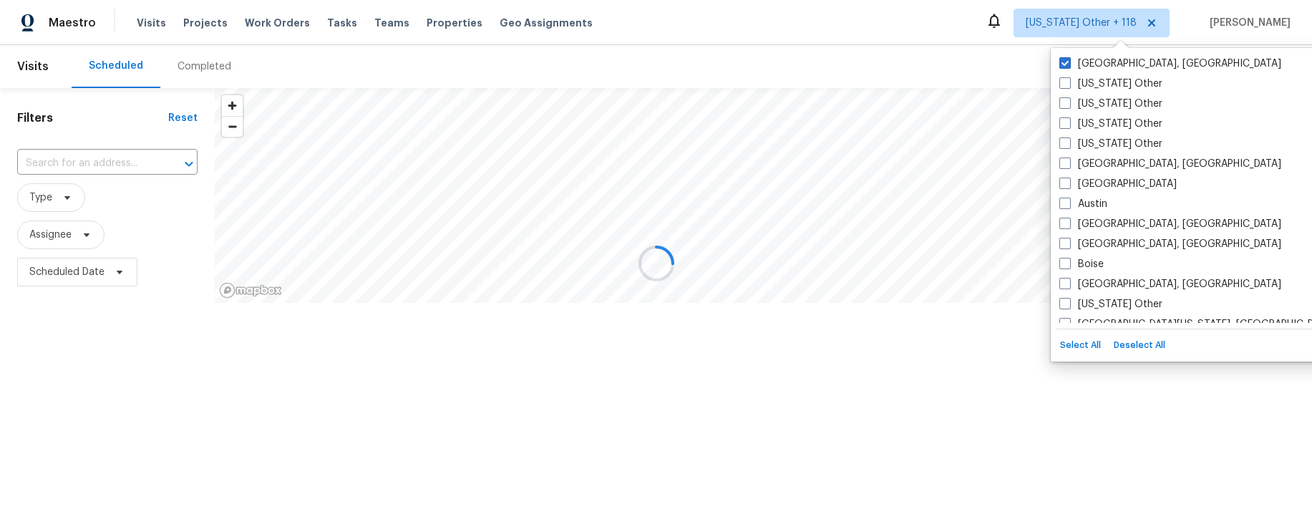
checkbox input "false"
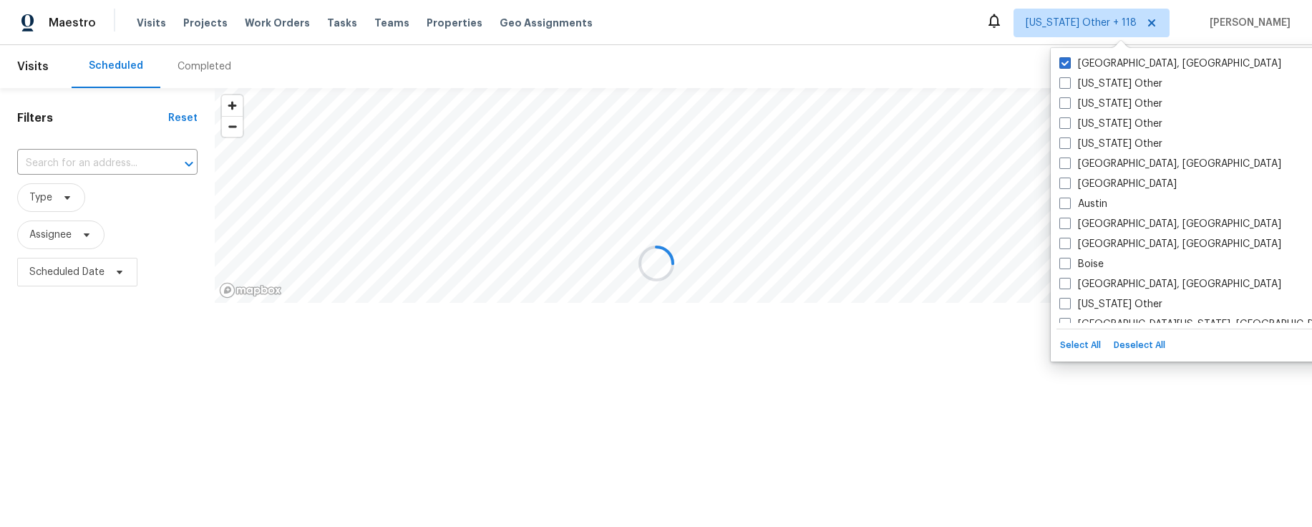
checkbox input "false"
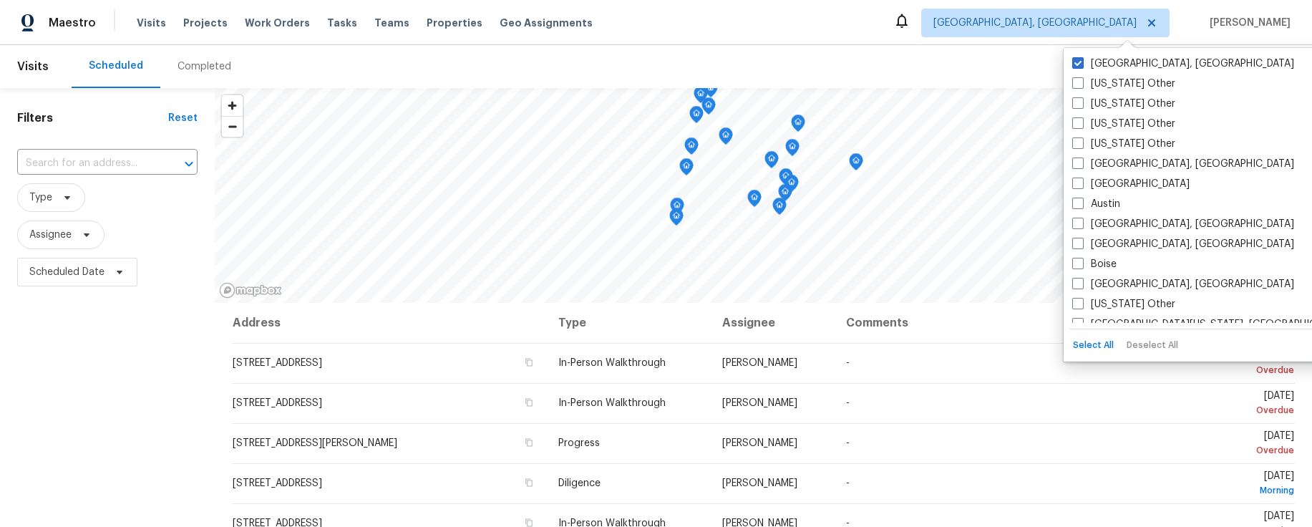
click at [786, 60] on div "Scheduled Completed" at bounding box center [648, 66] width 1153 height 43
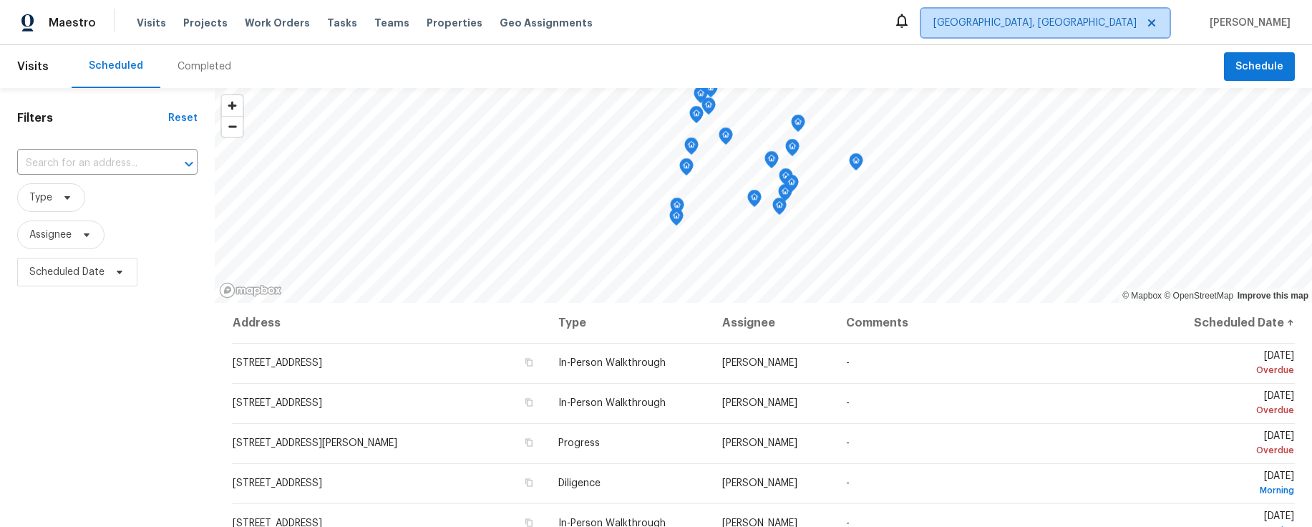
click at [1119, 32] on span "[GEOGRAPHIC_DATA], [GEOGRAPHIC_DATA]" at bounding box center [1045, 23] width 248 height 29
click at [860, 37] on div "Maestro Visits Projects Work Orders Tasks Teams Properties Geo Assignments Albu…" at bounding box center [656, 22] width 1312 height 45
click at [1116, 22] on span "[GEOGRAPHIC_DATA], [GEOGRAPHIC_DATA]" at bounding box center [1034, 23] width 203 height 14
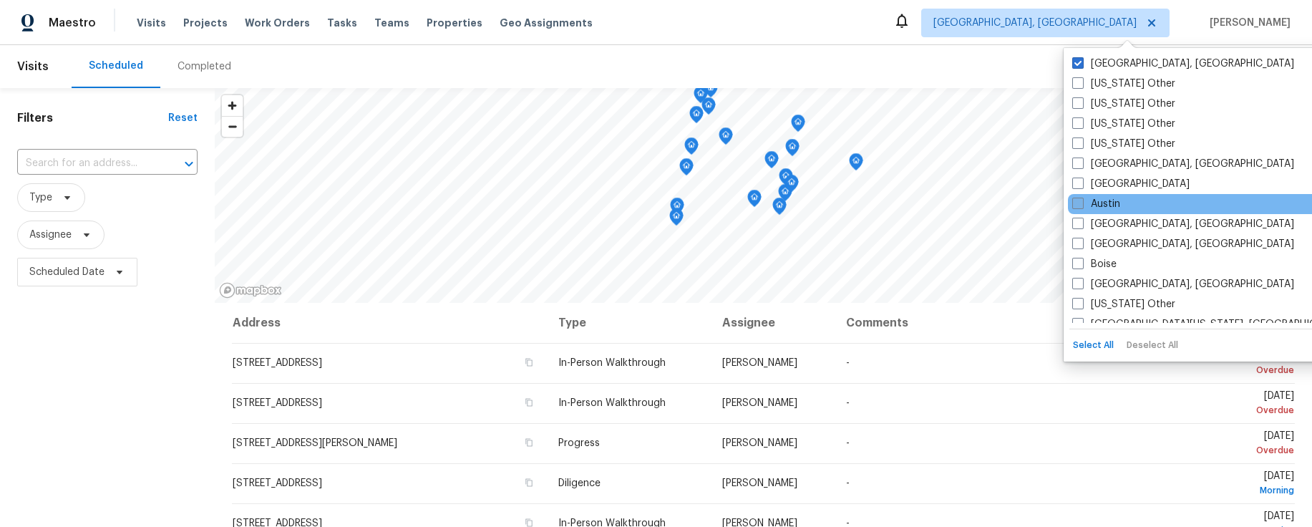
click at [1076, 205] on span at bounding box center [1077, 203] width 11 height 11
click at [1076, 205] on input "Austin" at bounding box center [1076, 201] width 9 height 9
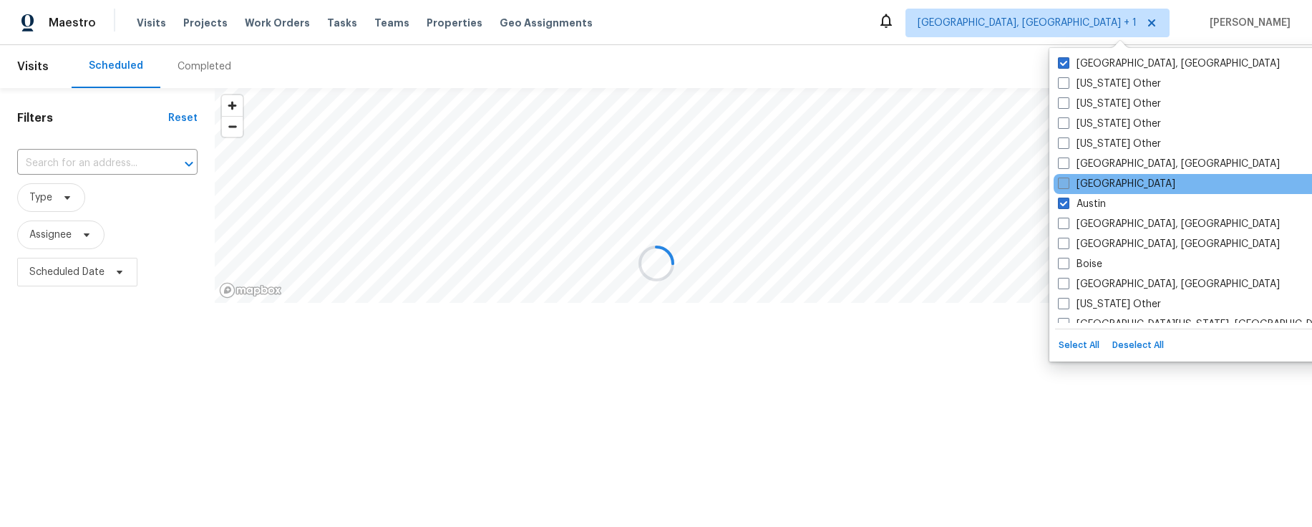
click at [1079, 183] on label "[GEOGRAPHIC_DATA]" at bounding box center [1116, 184] width 117 height 14
click at [1067, 183] on input "[GEOGRAPHIC_DATA]" at bounding box center [1062, 181] width 9 height 9
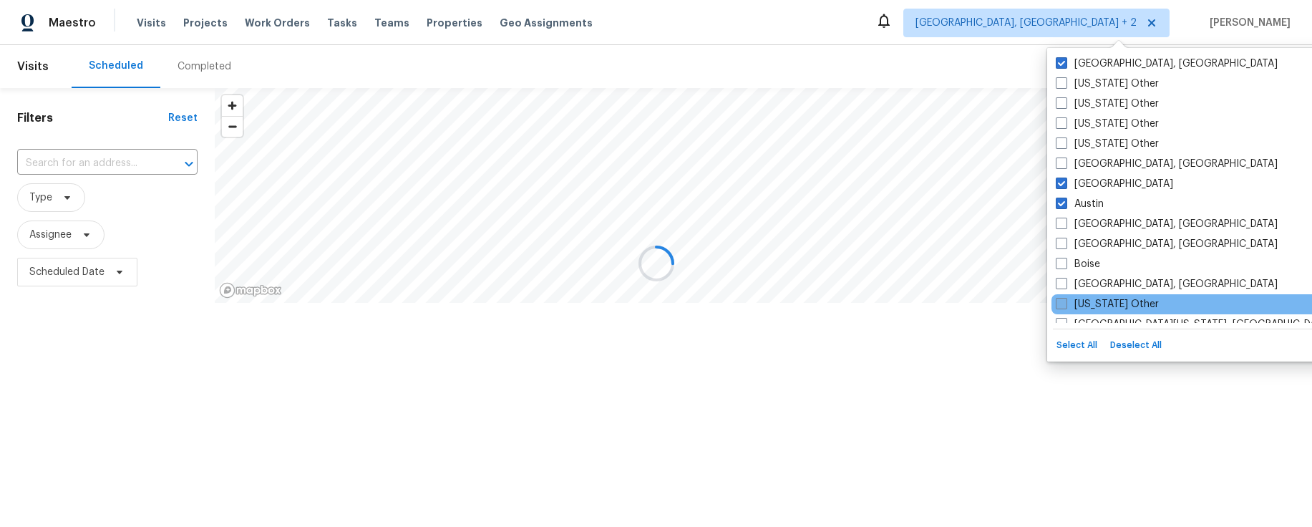
click at [1065, 301] on span at bounding box center [1061, 303] width 11 height 11
click at [1065, 301] on input "[US_STATE] Other" at bounding box center [1060, 301] width 9 height 9
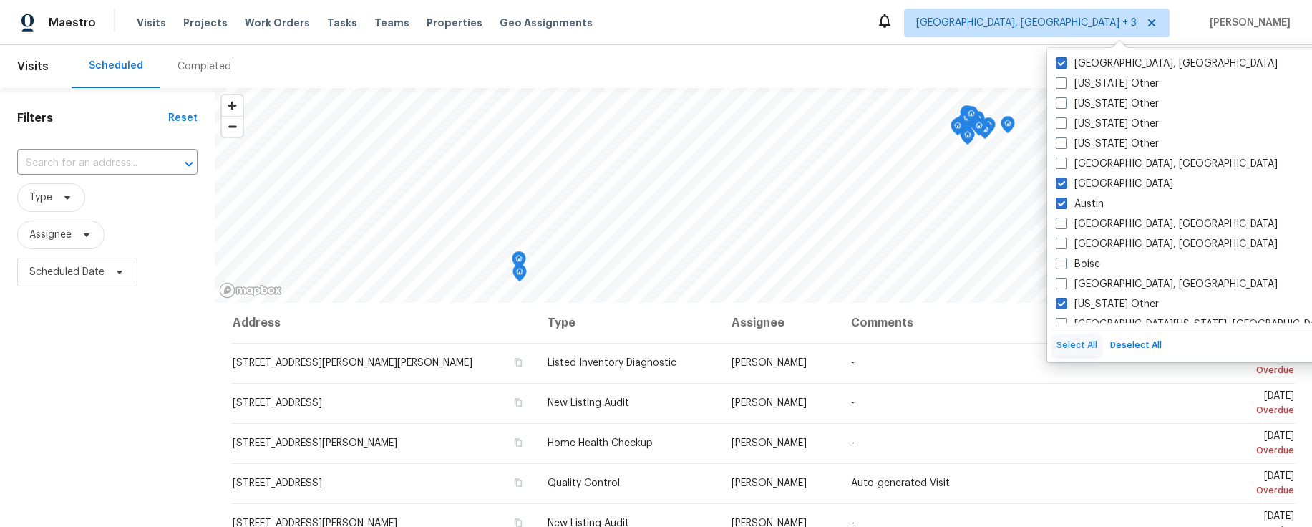
click at [1084, 349] on button "Select All" at bounding box center [1077, 345] width 48 height 21
